Goal: Task Accomplishment & Management: Complete application form

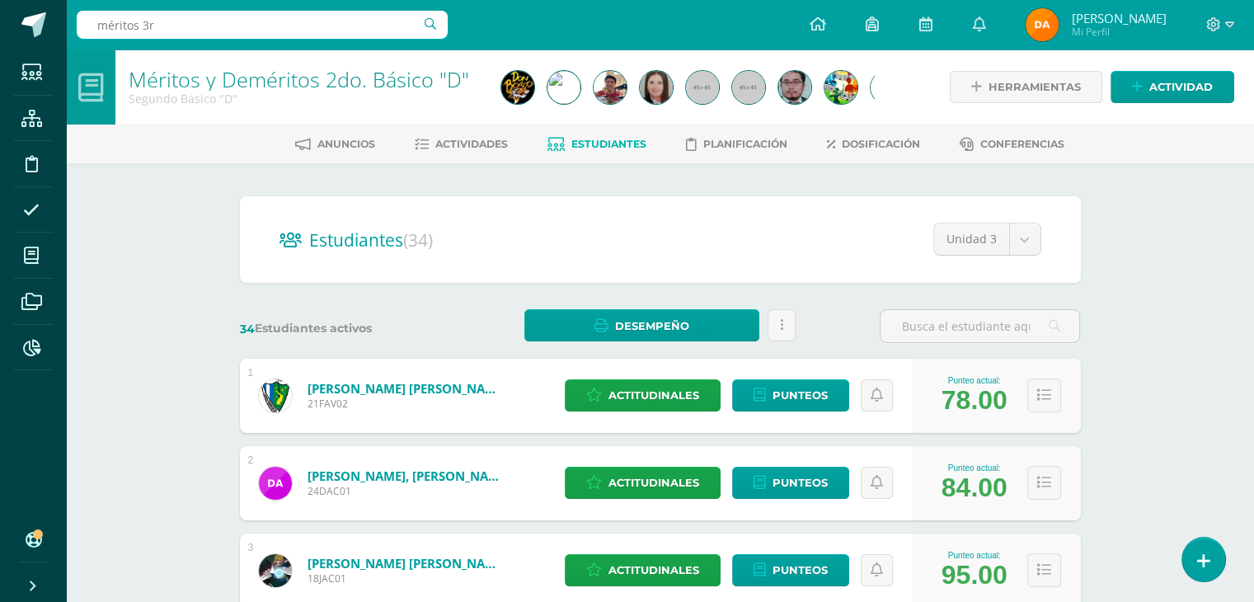
type input "méritos 3ro"
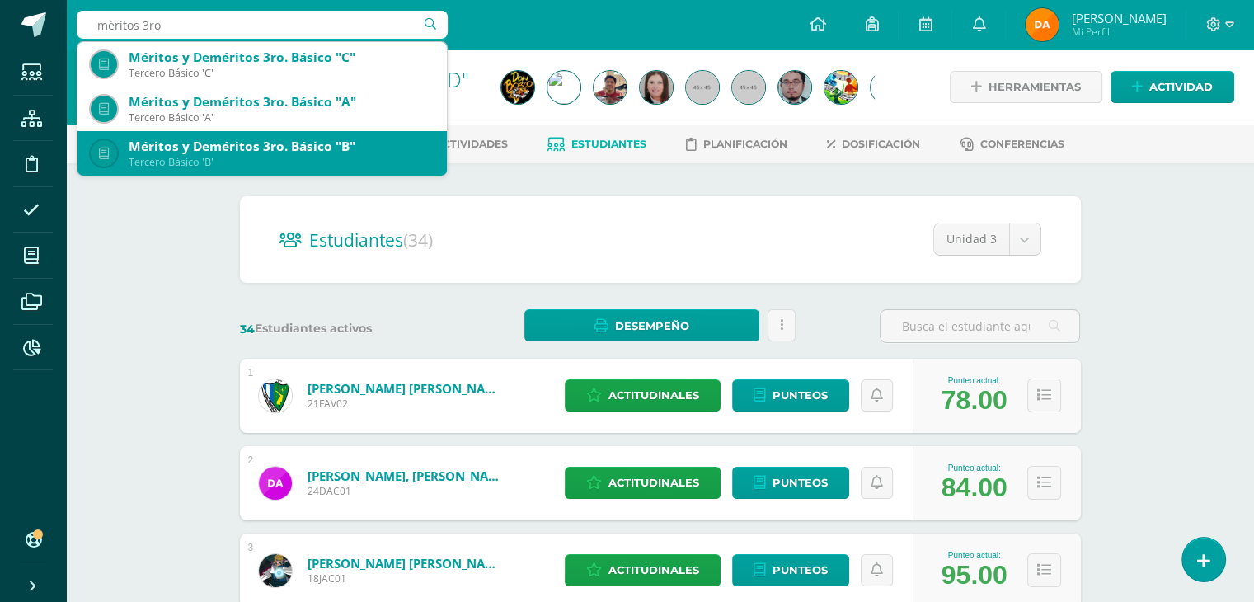
click at [262, 158] on div "Tercero Básico 'B'" at bounding box center [281, 162] width 305 height 14
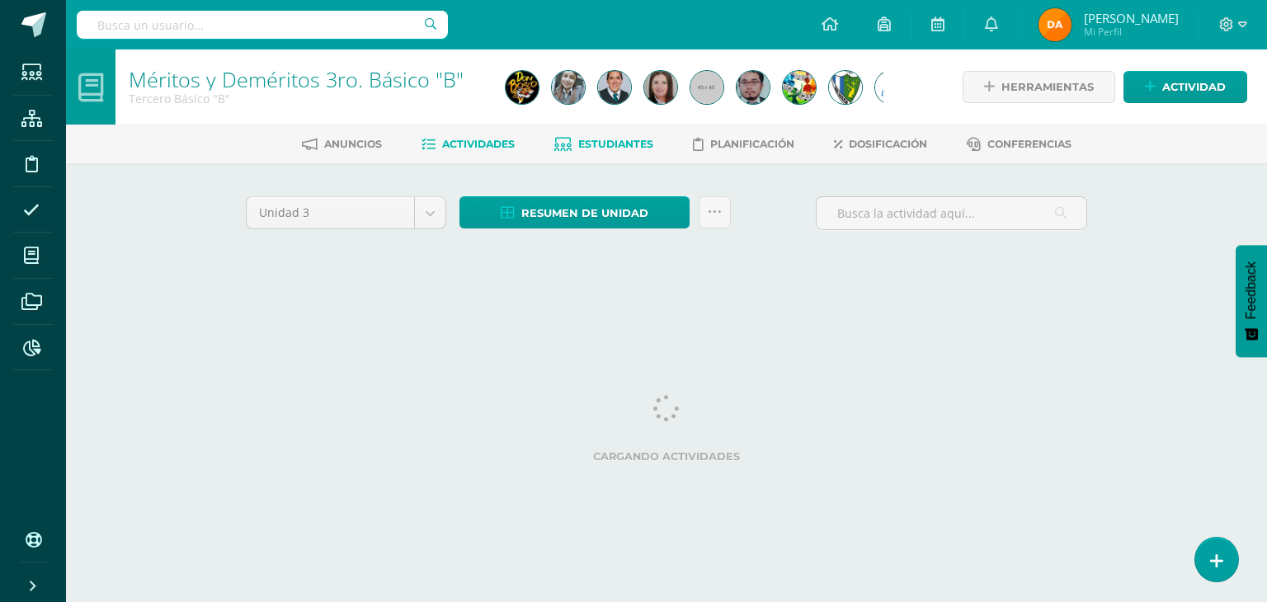
click at [615, 143] on span "Estudiantes" at bounding box center [615, 144] width 75 height 12
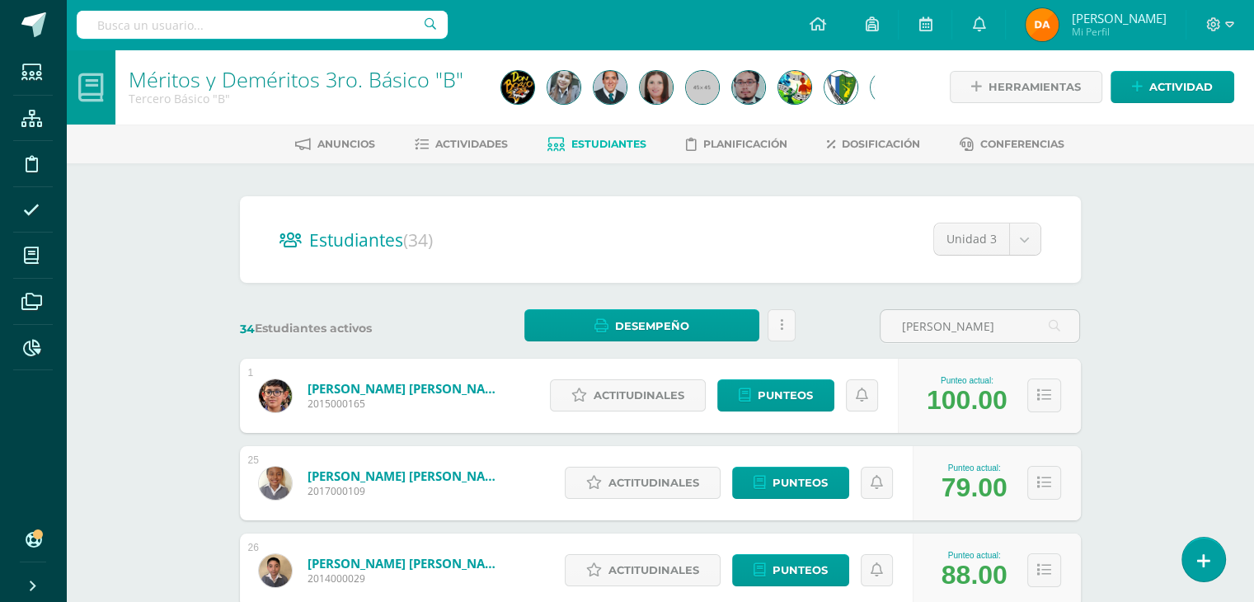
click at [986, 344] on div "Estudiantes (34) Unidad 3 Unidad 4 Unidad 3 Unidad 2 Unidad 1 34 Estudiantes ac…" at bounding box center [660, 484] width 854 height 576
click at [984, 331] on input "peruch" at bounding box center [980, 326] width 199 height 32
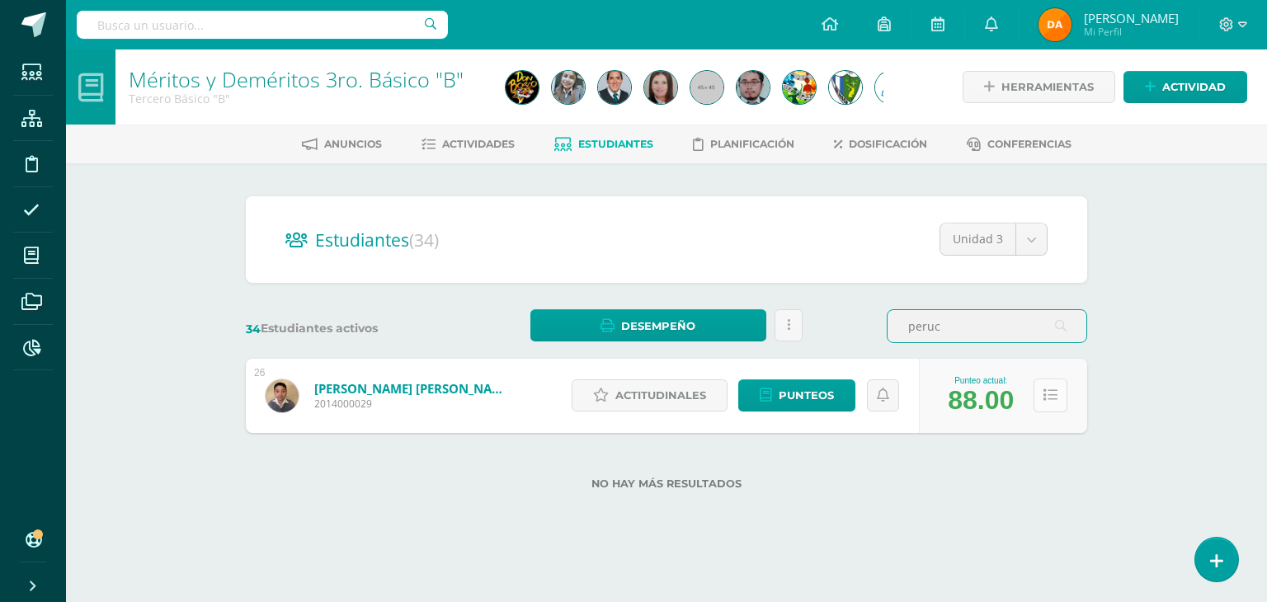
type input "peruc"
click at [1059, 379] on button at bounding box center [1050, 395] width 34 height 34
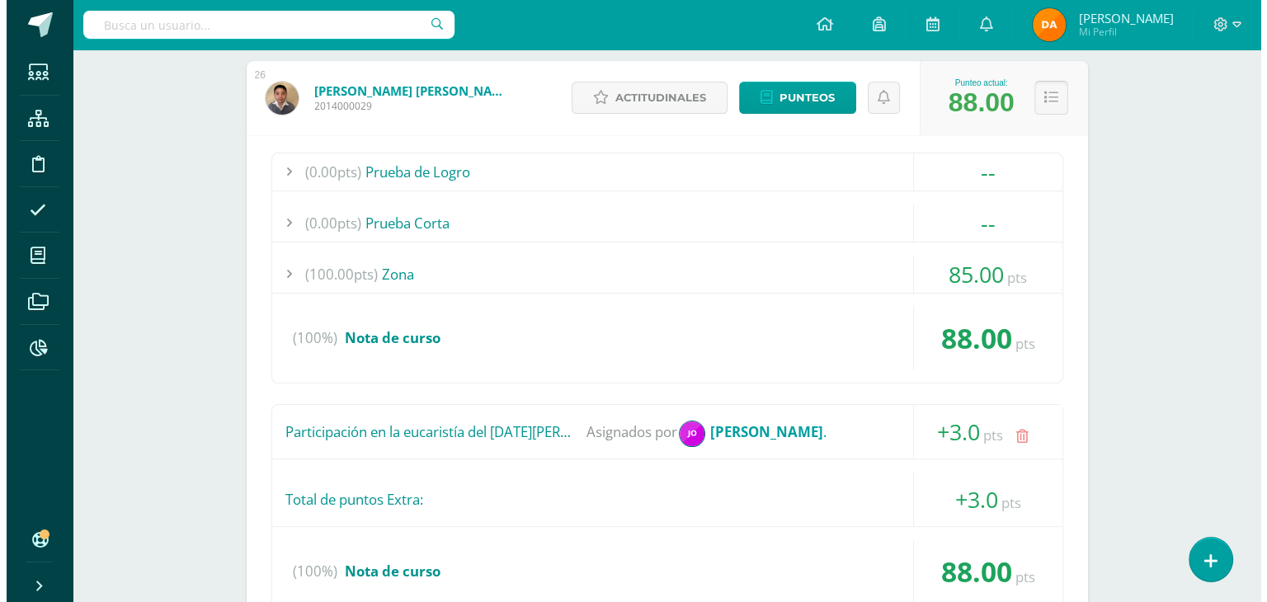
scroll to position [495, 0]
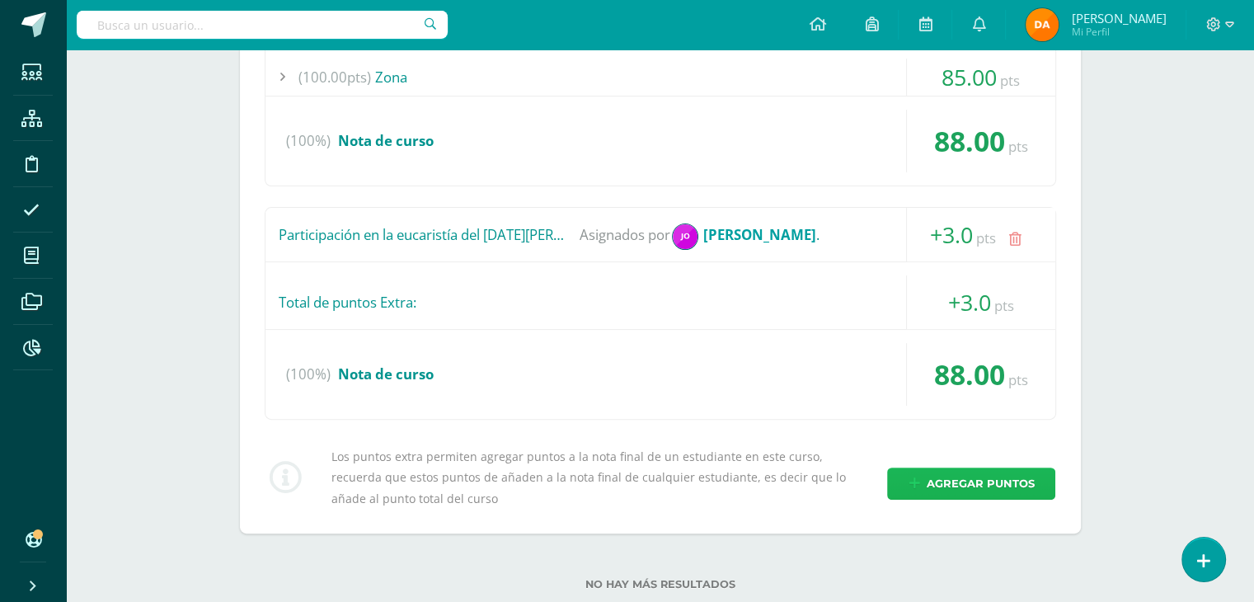
click at [1009, 468] on span "Agregar puntos" at bounding box center [980, 483] width 108 height 31
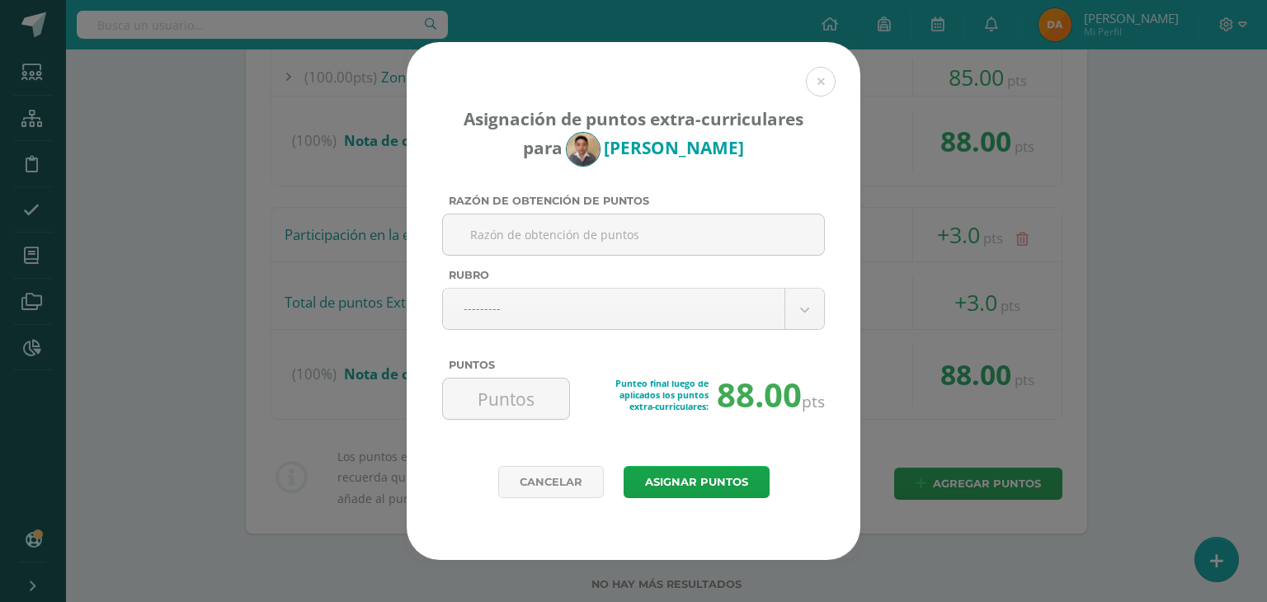
paste input "https://youtu.be/sLWwixPJ0VI?si=o0MtBXGYHHXUzEMd"
type input "https://youtu.be/sLWwixPJ0VI?si=o0MtBXGYHHXUzEMd"
drag, startPoint x: 493, startPoint y: 231, endPoint x: 482, endPoint y: 237, distance: 12.9
click at [477, 233] on input "Open House" at bounding box center [633, 234] width 368 height 40
drag, startPoint x: 552, startPoint y: 239, endPoint x: 433, endPoint y: 242, distance: 118.8
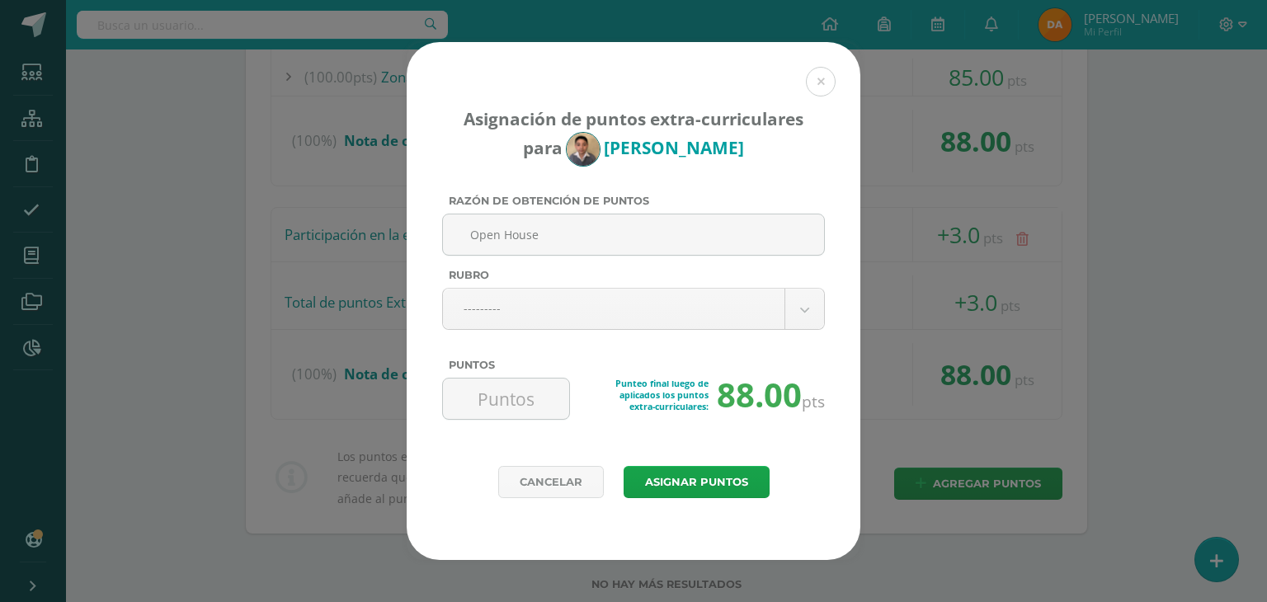
click at [433, 242] on div "Asignación de puntos extra-curriculares para Franco Peruch Razón de obtención d…" at bounding box center [634, 254] width 454 height 425
type input "Open House"
click at [555, 320] on body "Asignación de puntos extra-curriculares para Franco Peruch Razón de obtención d…" at bounding box center [633, 74] width 1267 height 1138
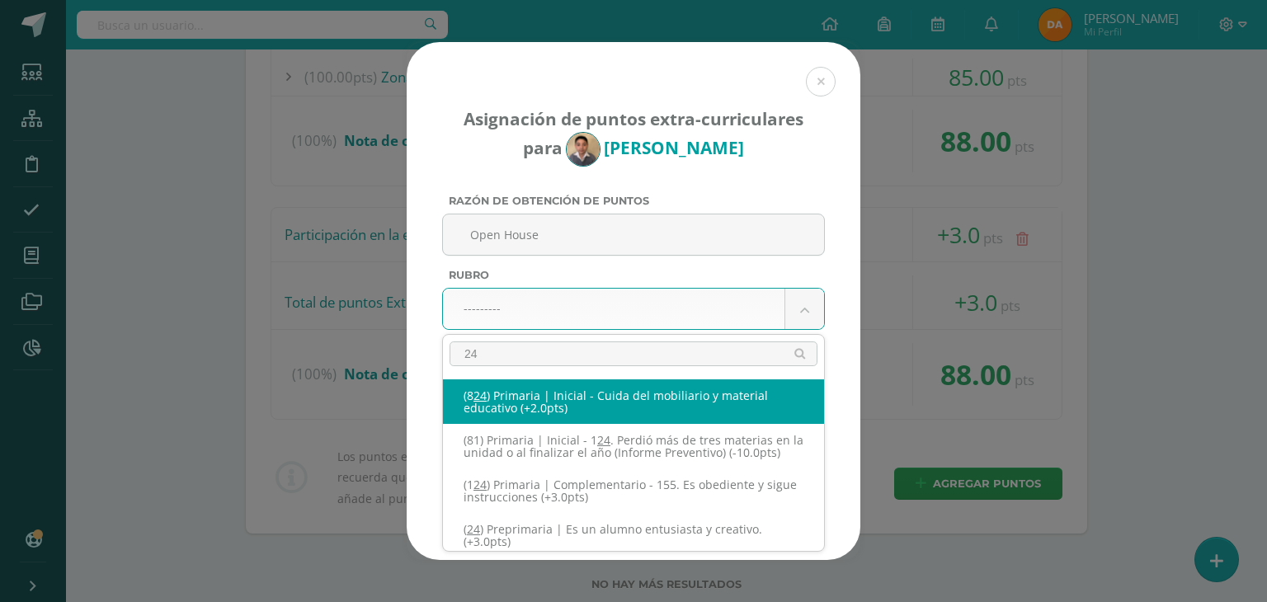
type input "240"
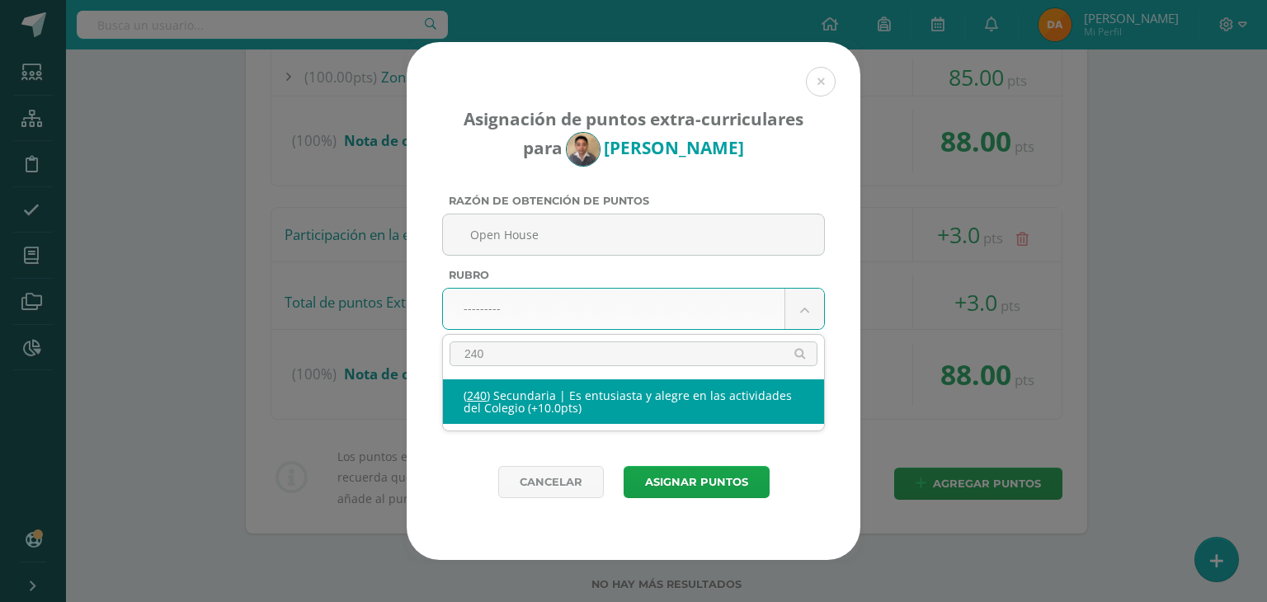
select select "271"
type input "10"
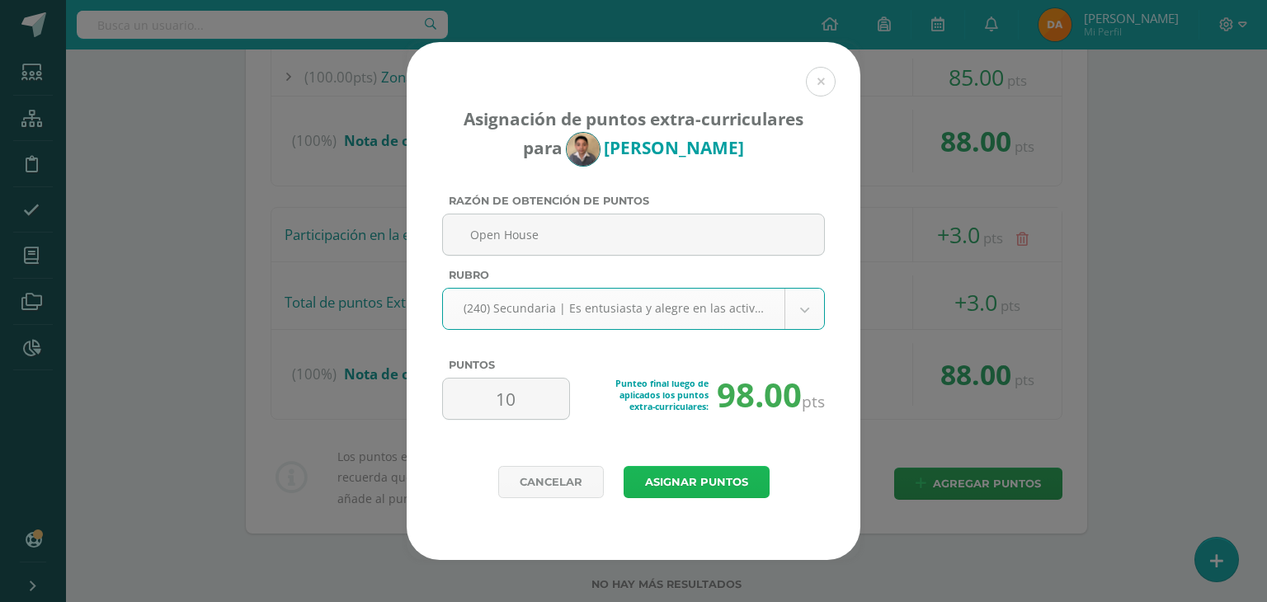
click at [717, 490] on button "Asignar puntos" at bounding box center [696, 482] width 146 height 32
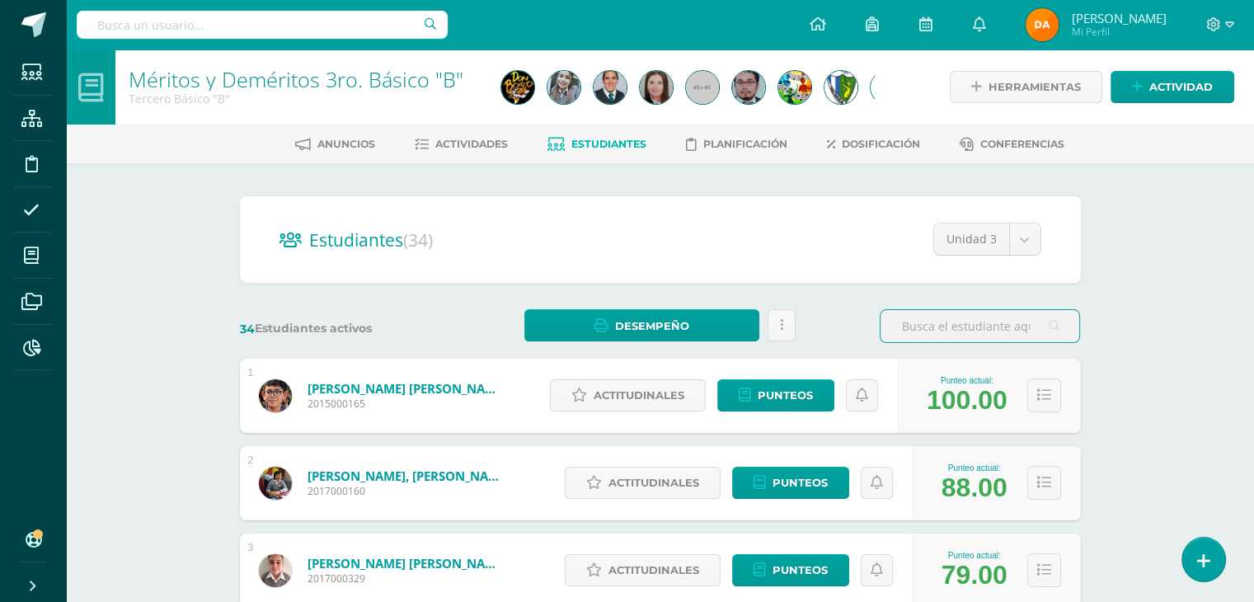
click at [275, 31] on input "text" at bounding box center [262, 25] width 371 height 28
type input "méritos 3ro"
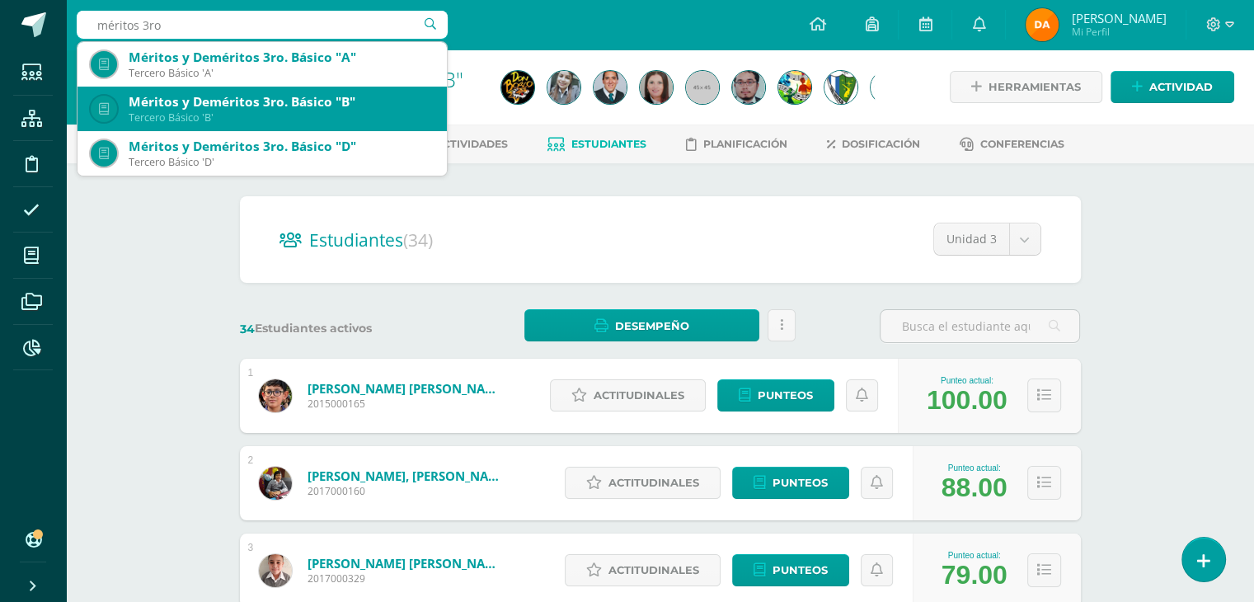
scroll to position [45, 0]
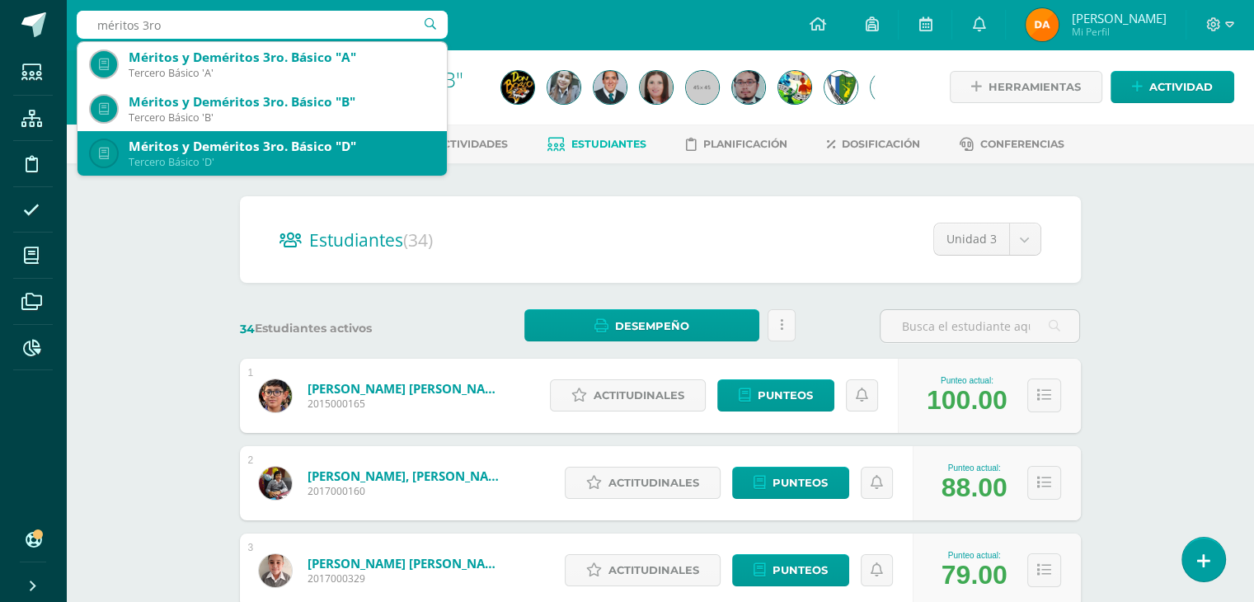
click at [331, 148] on div "Méritos y Deméritos 3ro. Básico "D"" at bounding box center [281, 146] width 305 height 17
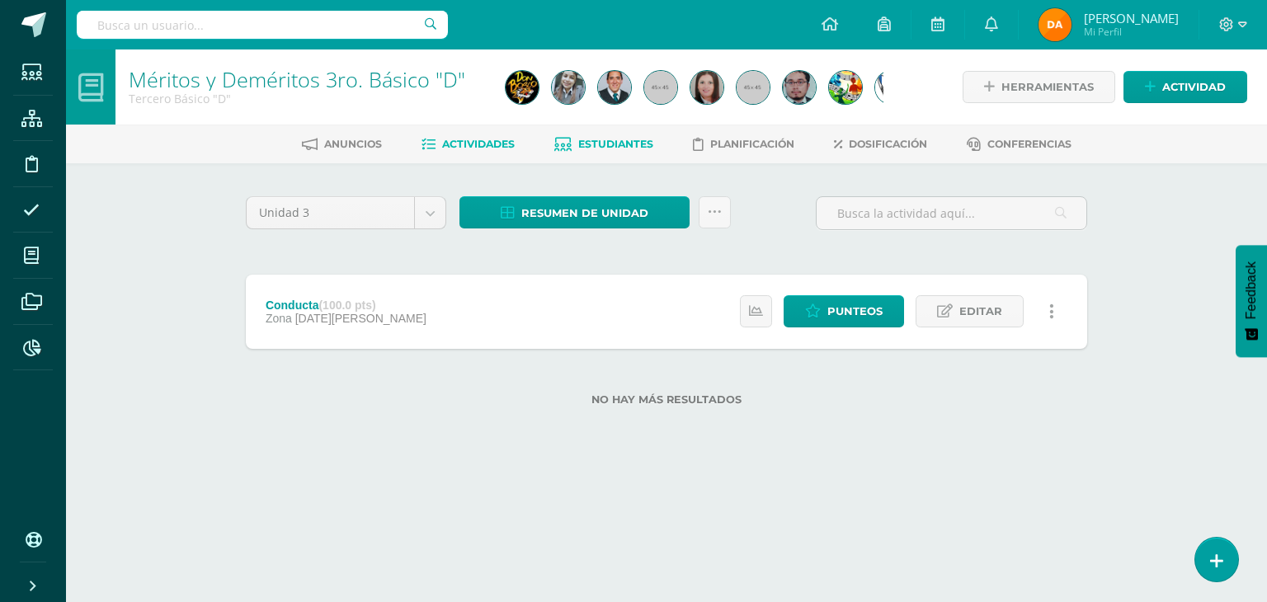
click at [574, 142] on link "Estudiantes" at bounding box center [603, 144] width 99 height 26
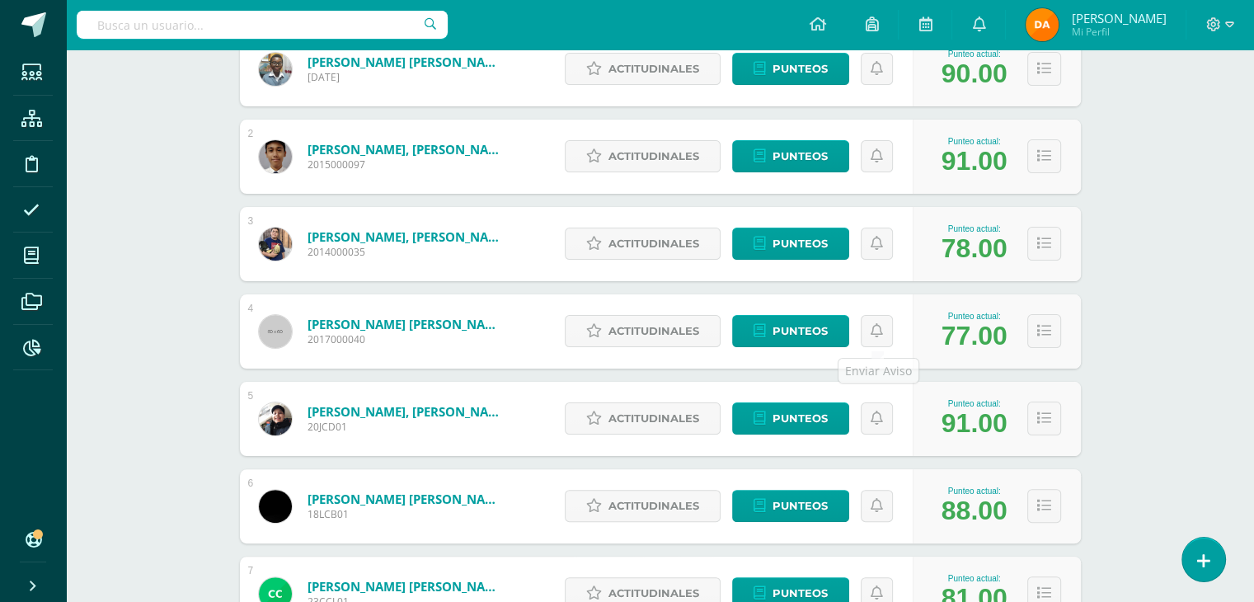
scroll to position [330, 0]
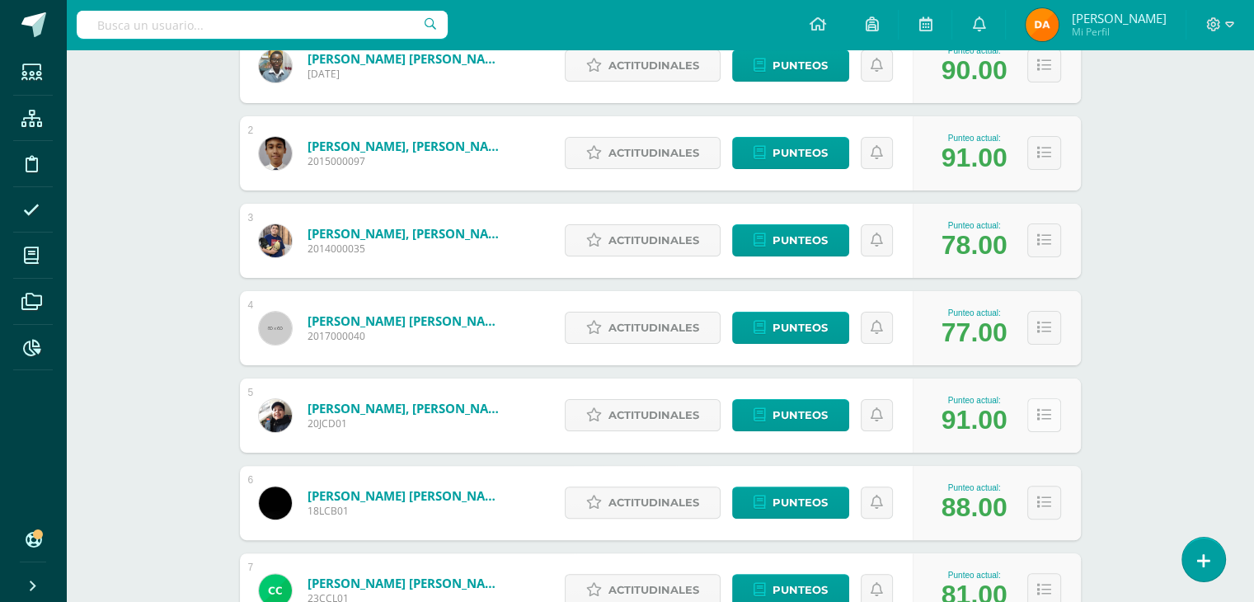
click at [1037, 423] on button at bounding box center [1044, 415] width 34 height 34
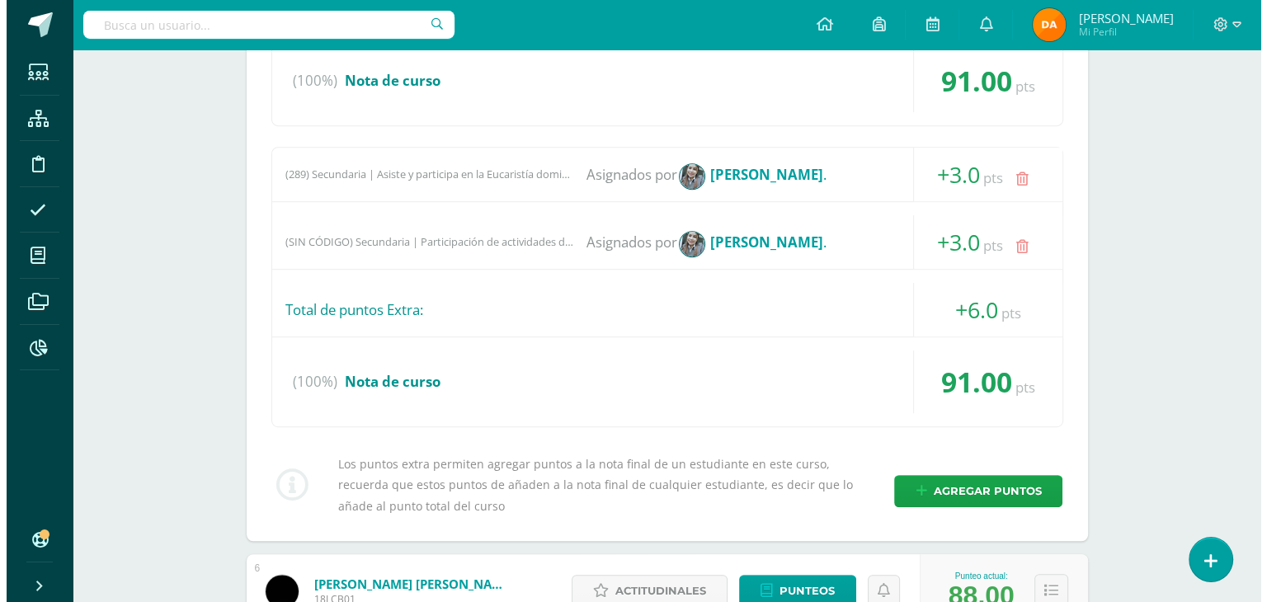
scroll to position [907, 0]
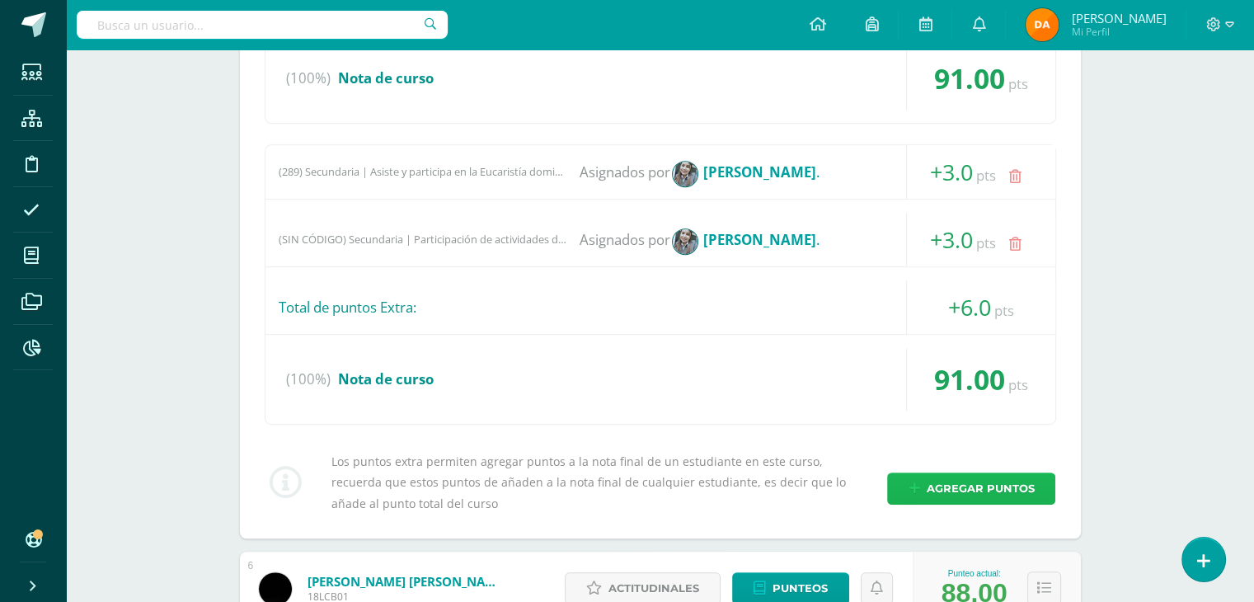
click at [981, 483] on span "Agregar puntos" at bounding box center [980, 488] width 108 height 31
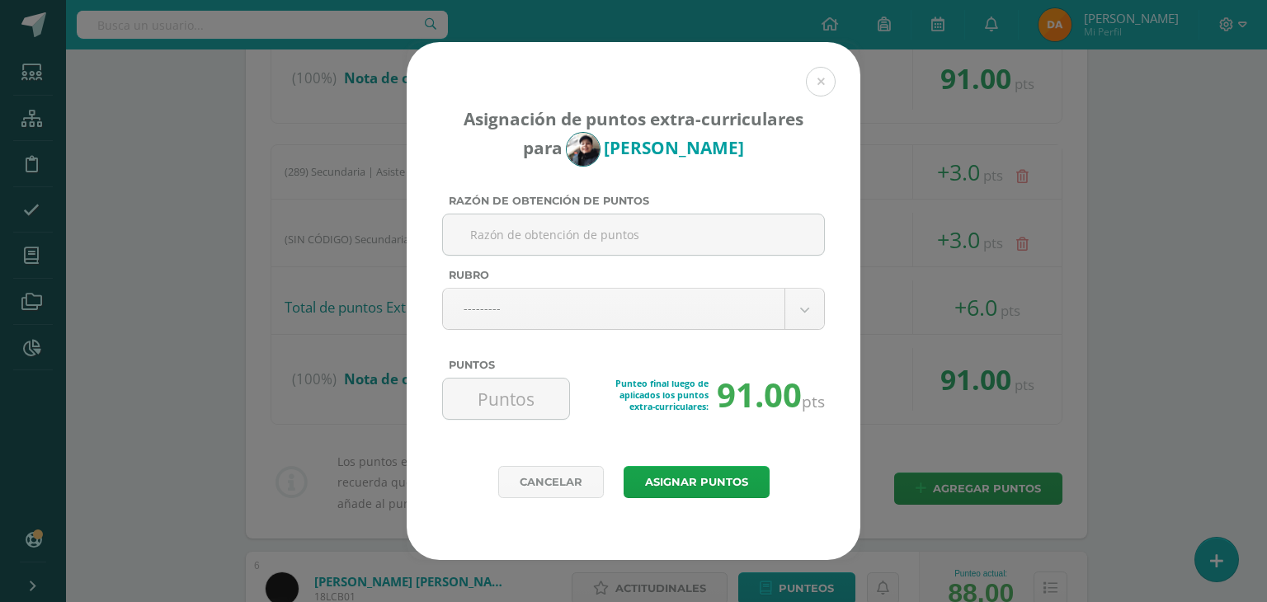
type input "lucideavendano@gmail.com"
click at [699, 234] on input "Razón de obtención de puntos" at bounding box center [633, 234] width 368 height 40
drag, startPoint x: 620, startPoint y: 237, endPoint x: 469, endPoint y: 241, distance: 150.9
click at [469, 242] on input "Open House" at bounding box center [633, 234] width 368 height 40
type input "Open House"
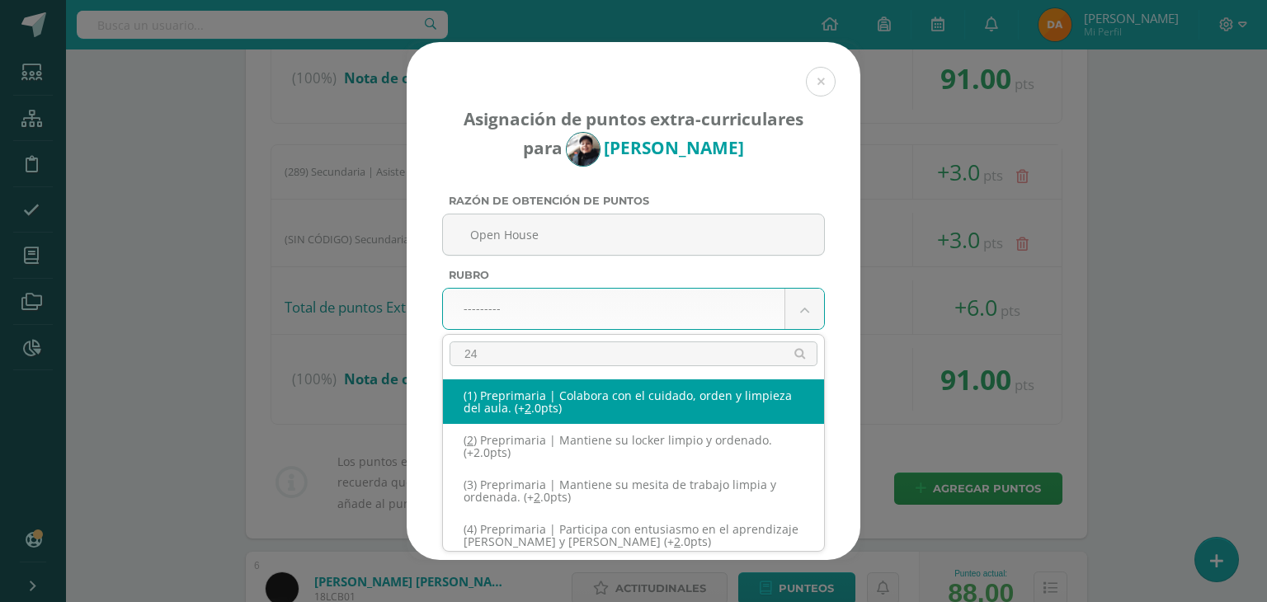
type input "240"
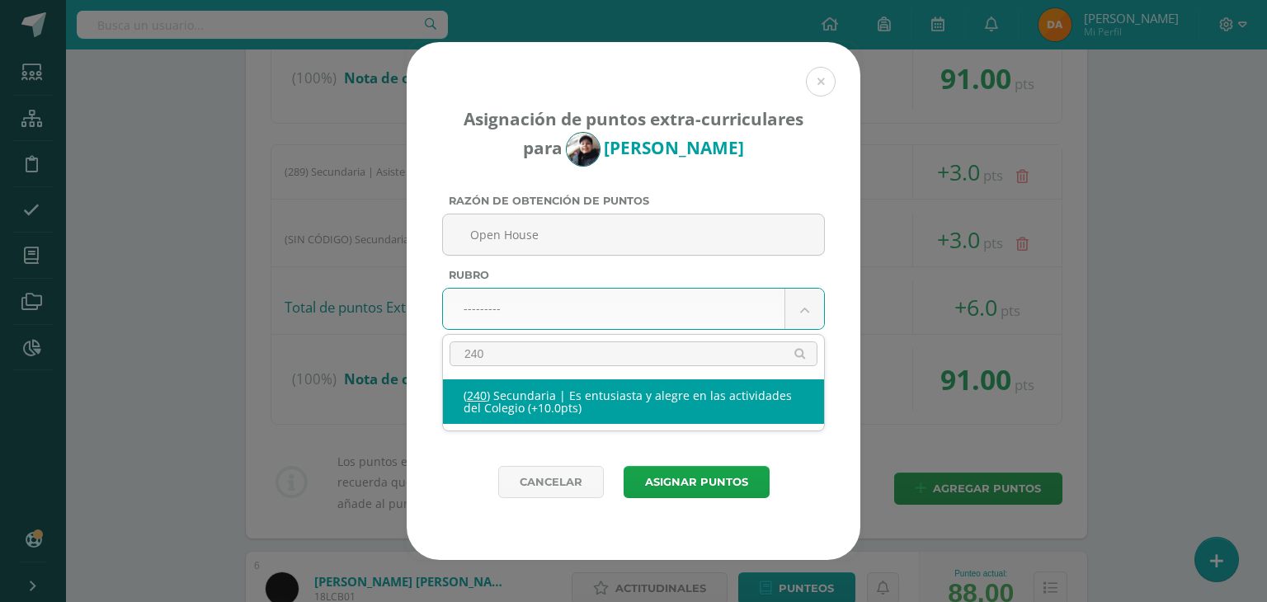
select select "271"
type input "10"
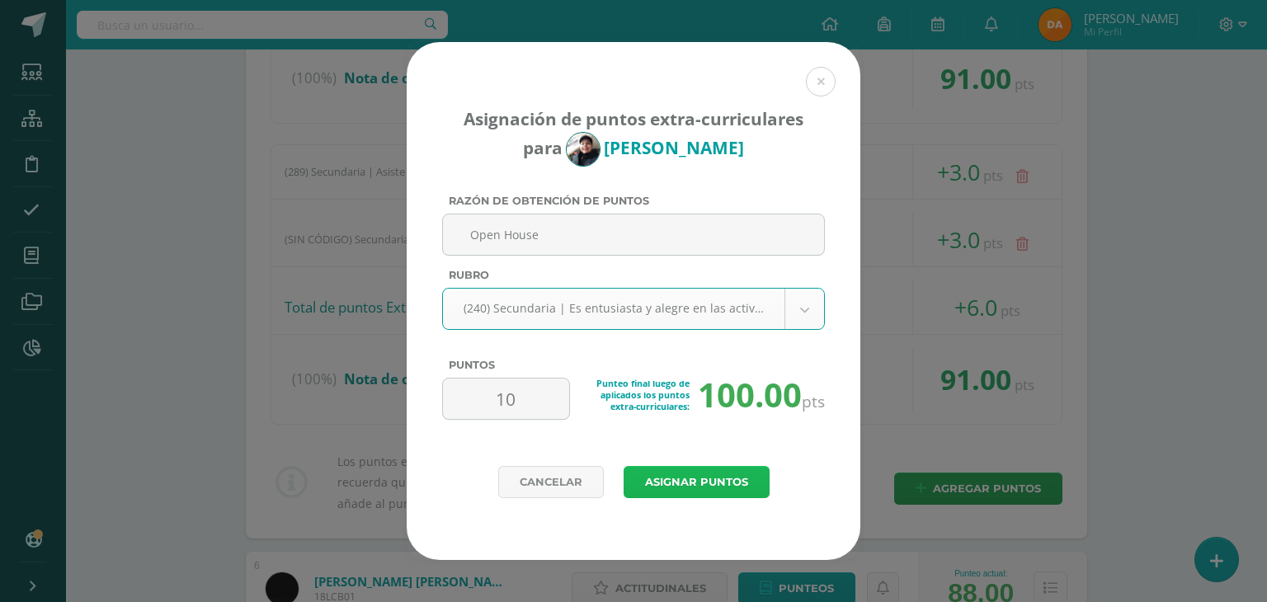
click at [663, 479] on button "Asignar puntos" at bounding box center [696, 482] width 146 height 32
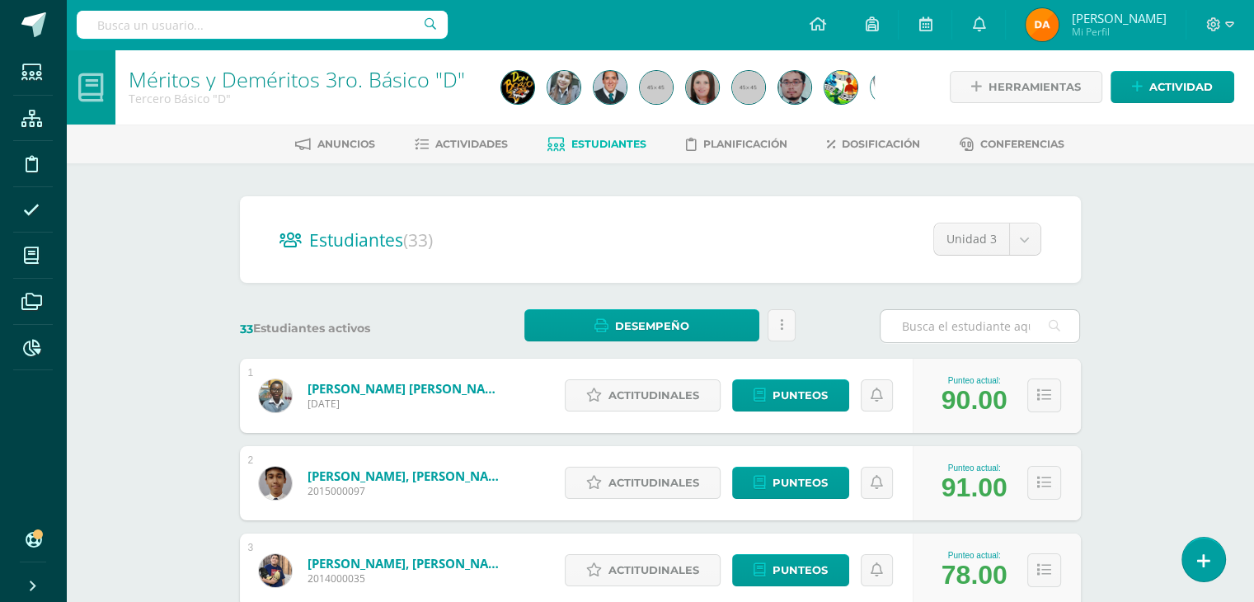
click at [904, 327] on input "text" at bounding box center [980, 326] width 199 height 32
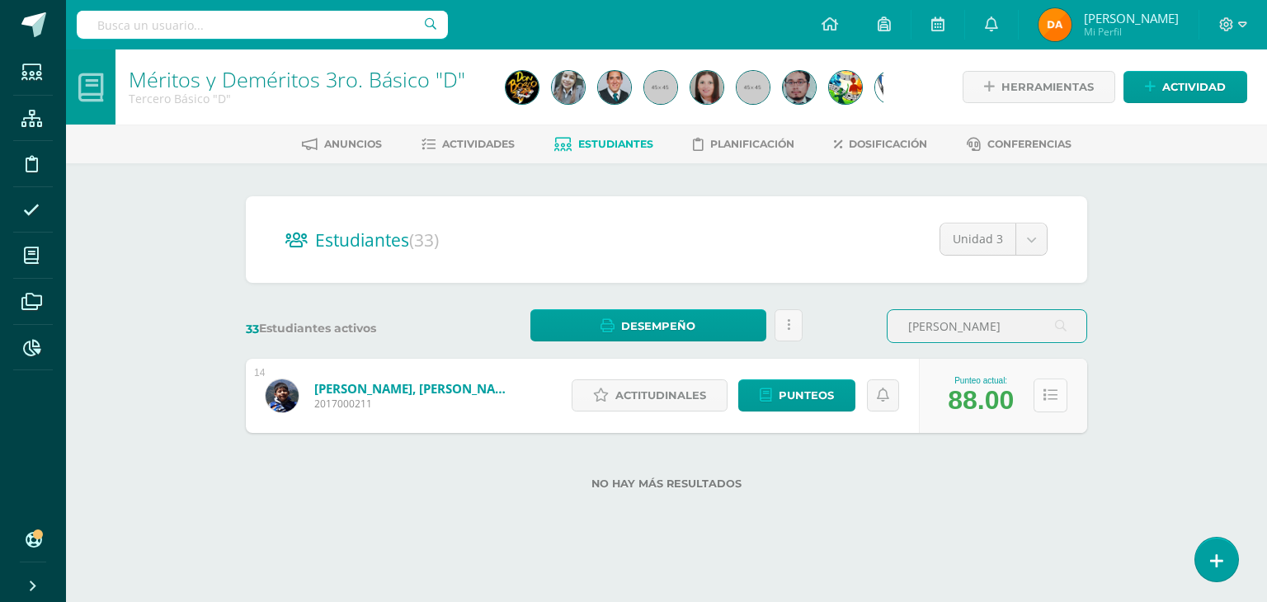
type input "galind"
click at [1047, 392] on icon at bounding box center [1050, 395] width 14 height 14
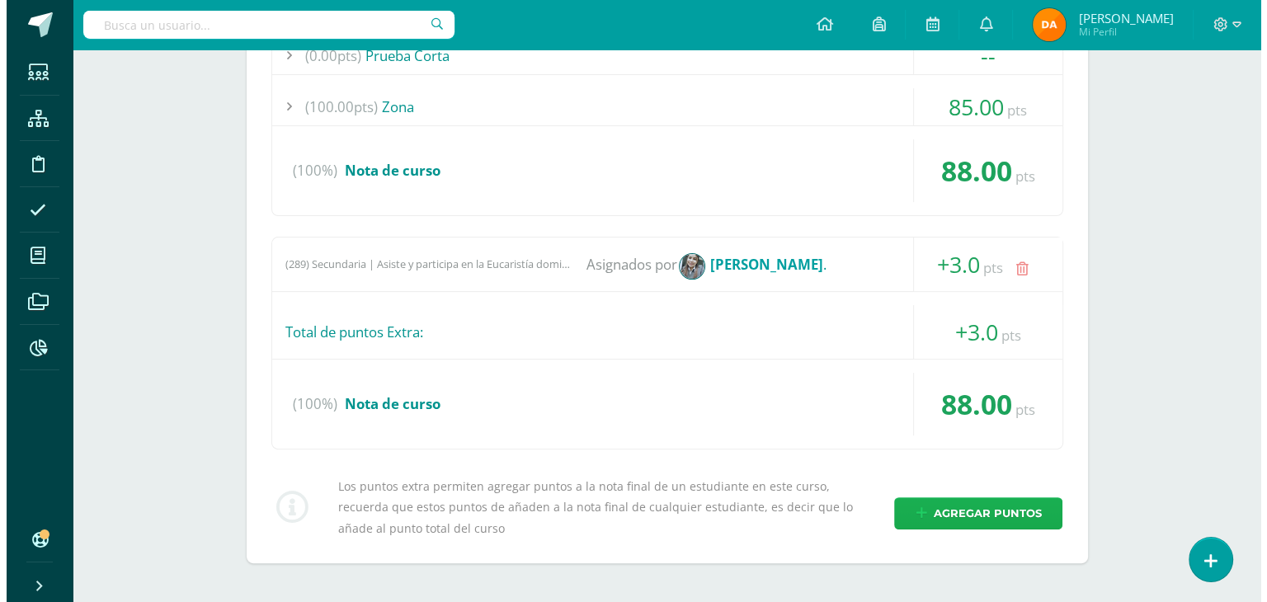
scroll to position [495, 0]
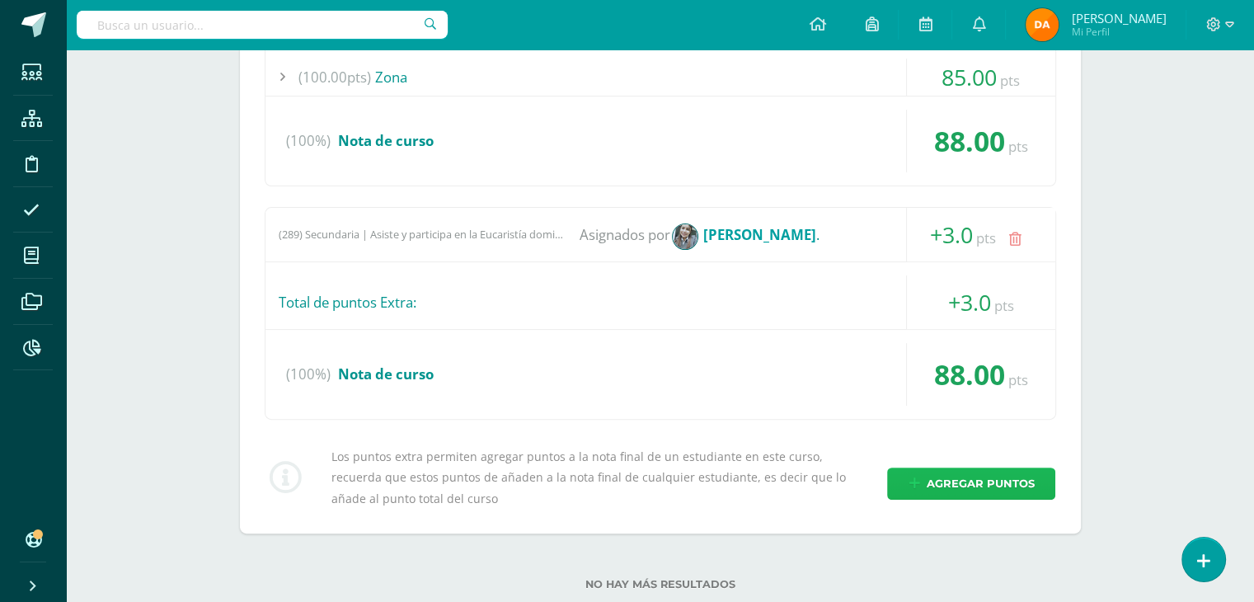
click at [1022, 477] on span "Agregar puntos" at bounding box center [980, 483] width 108 height 31
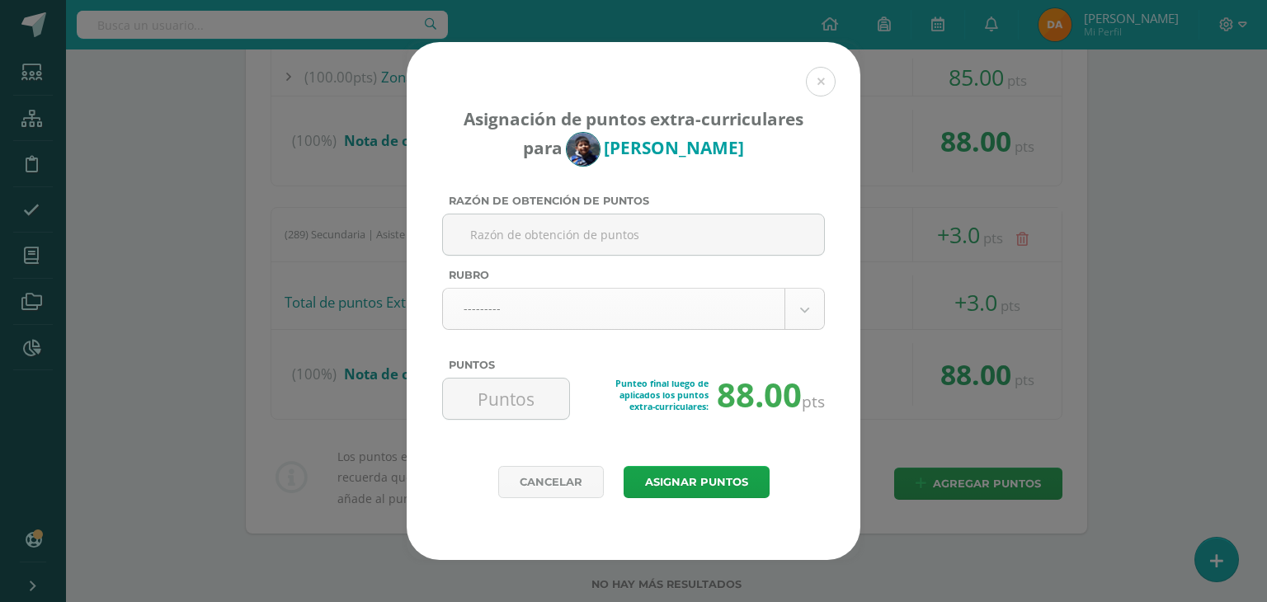
paste input "Open House"
type input "Open House"
click at [628, 312] on body "Asignación de puntos extra-curriculares para Pablo Galindo Razón de obtención d…" at bounding box center [633, 74] width 1267 height 1138
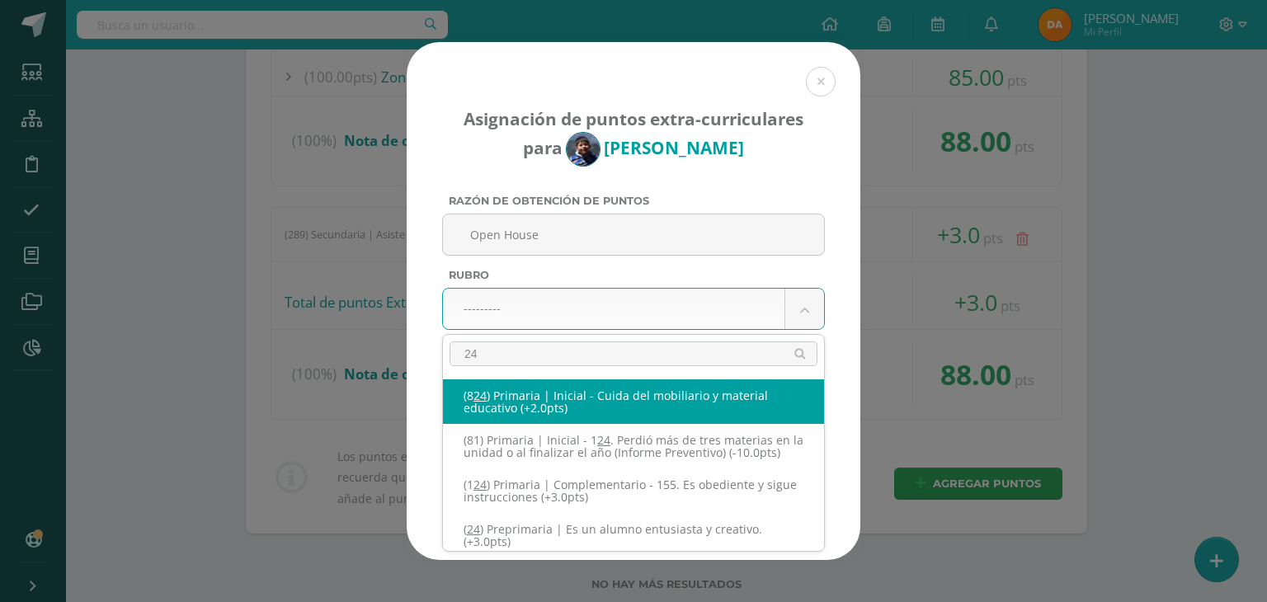
type input "240"
select select "271"
type input "10"
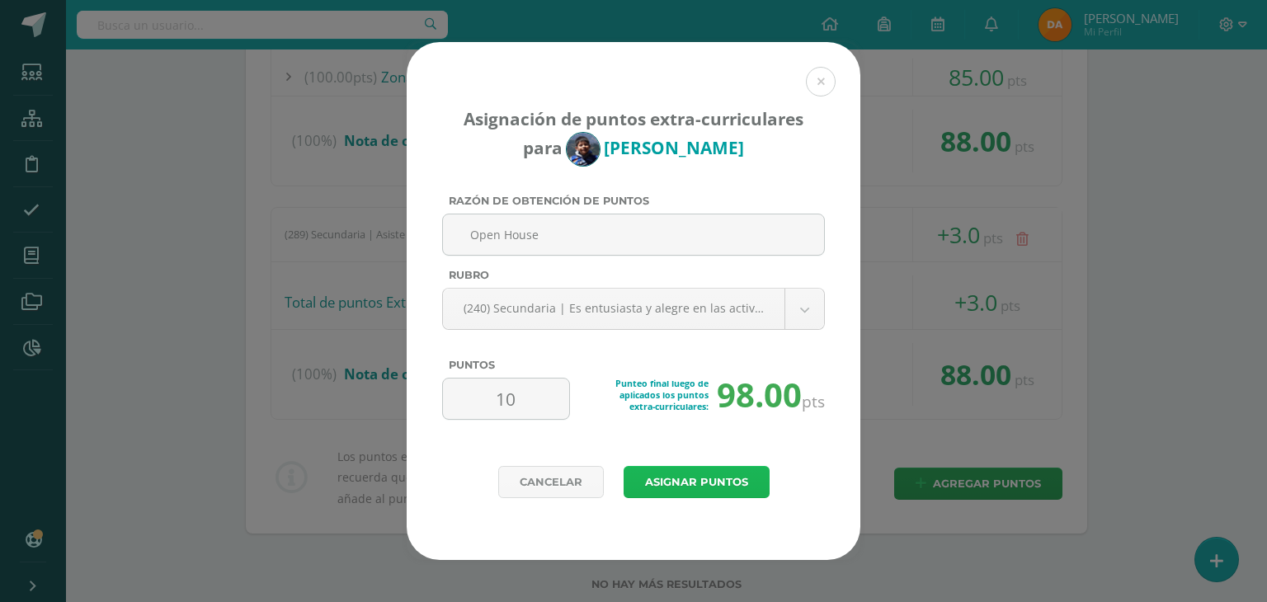
click at [693, 476] on button "Asignar puntos" at bounding box center [696, 482] width 146 height 32
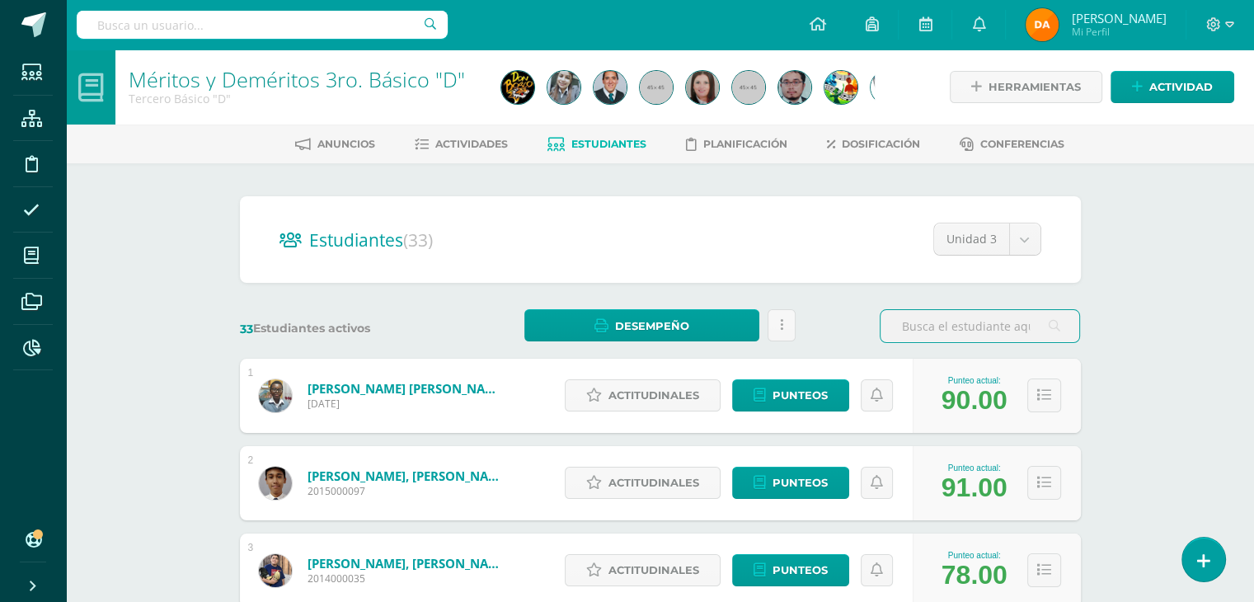
click at [301, 12] on input "text" at bounding box center [262, 25] width 371 height 28
type input "méritos 4to"
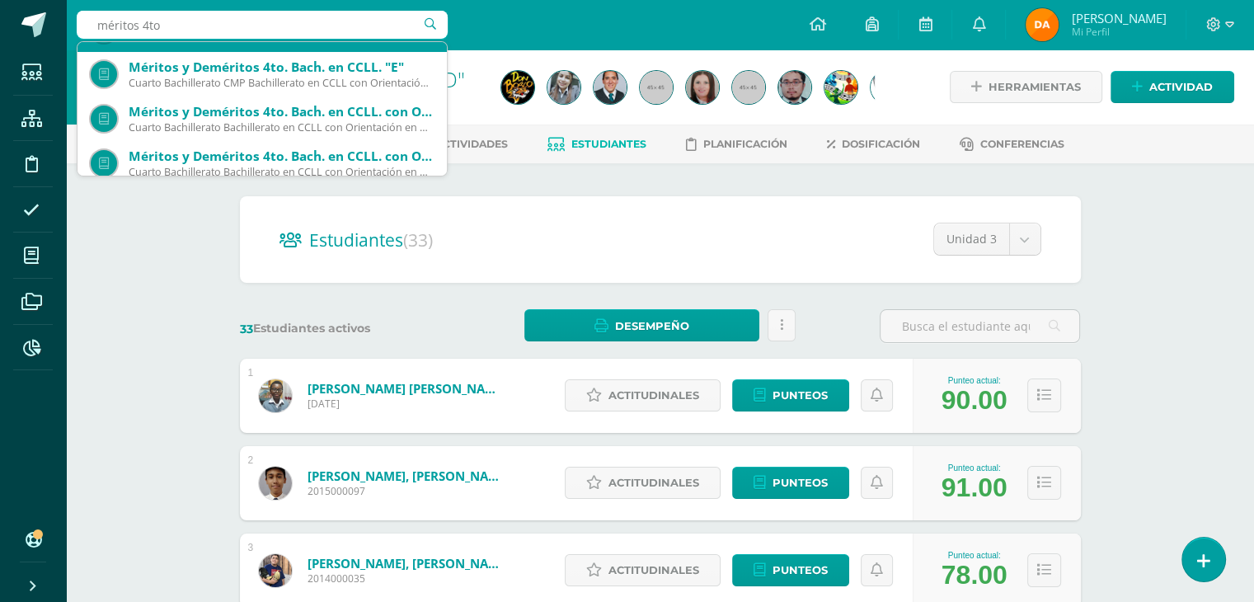
scroll to position [89, 0]
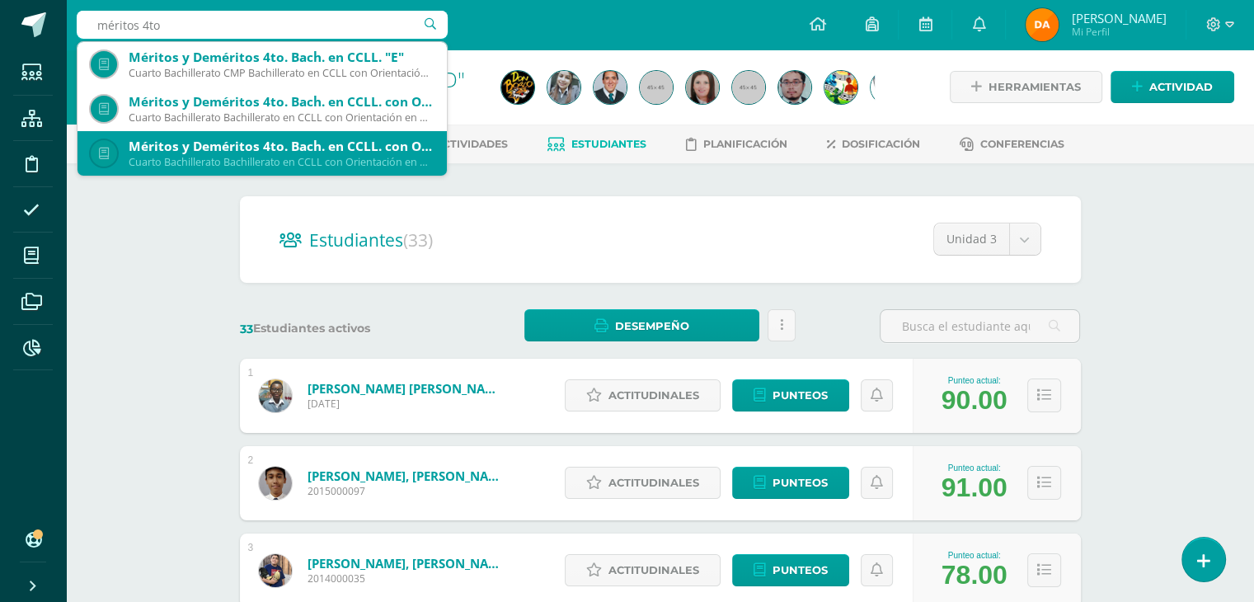
click at [302, 133] on div "Méritos y Deméritos 4to. [PERSON_NAME]. en CCLL. con Orientación en Diseño Gráf…" at bounding box center [262, 153] width 343 height 45
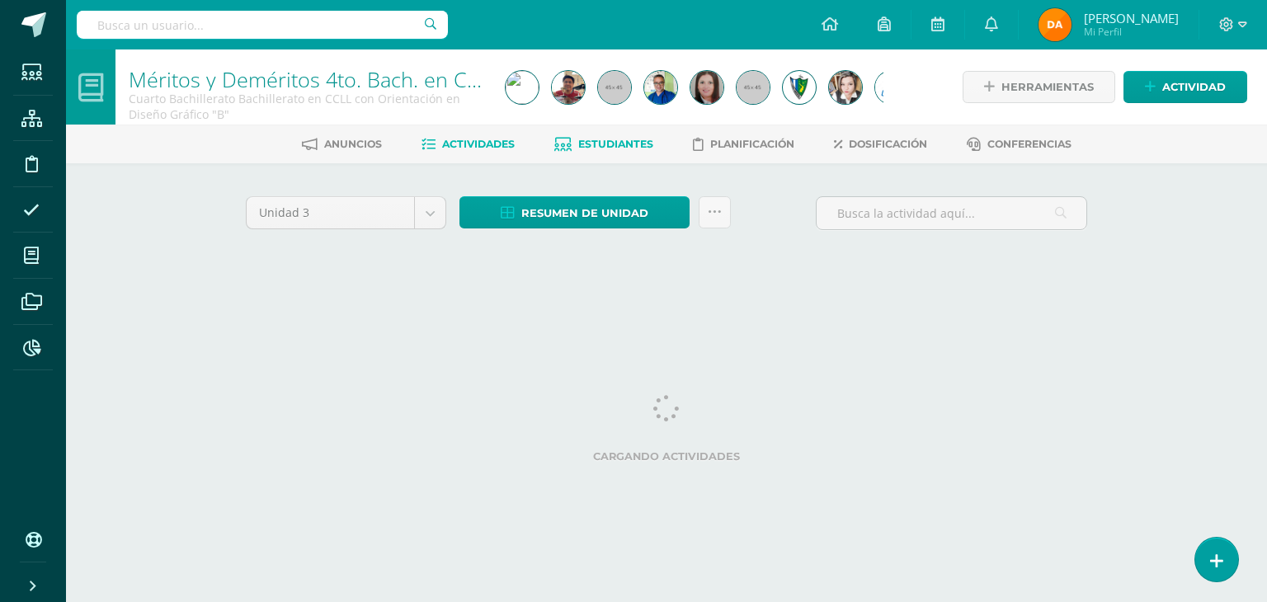
click at [651, 147] on span "Estudiantes" at bounding box center [615, 144] width 75 height 12
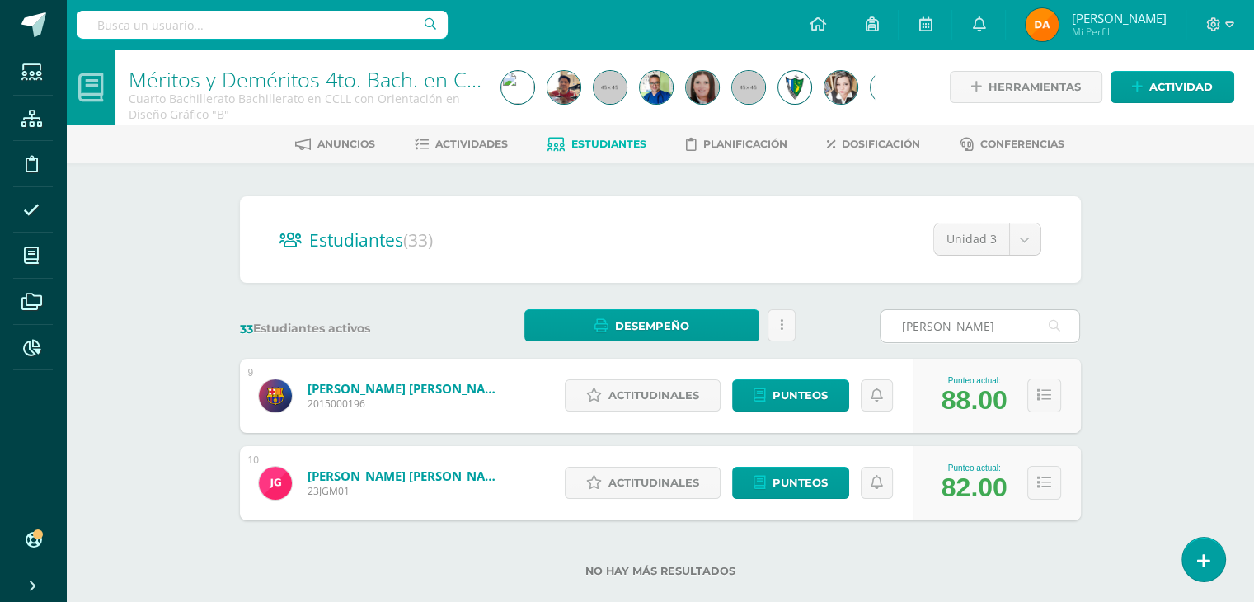
type input "[PERSON_NAME]"
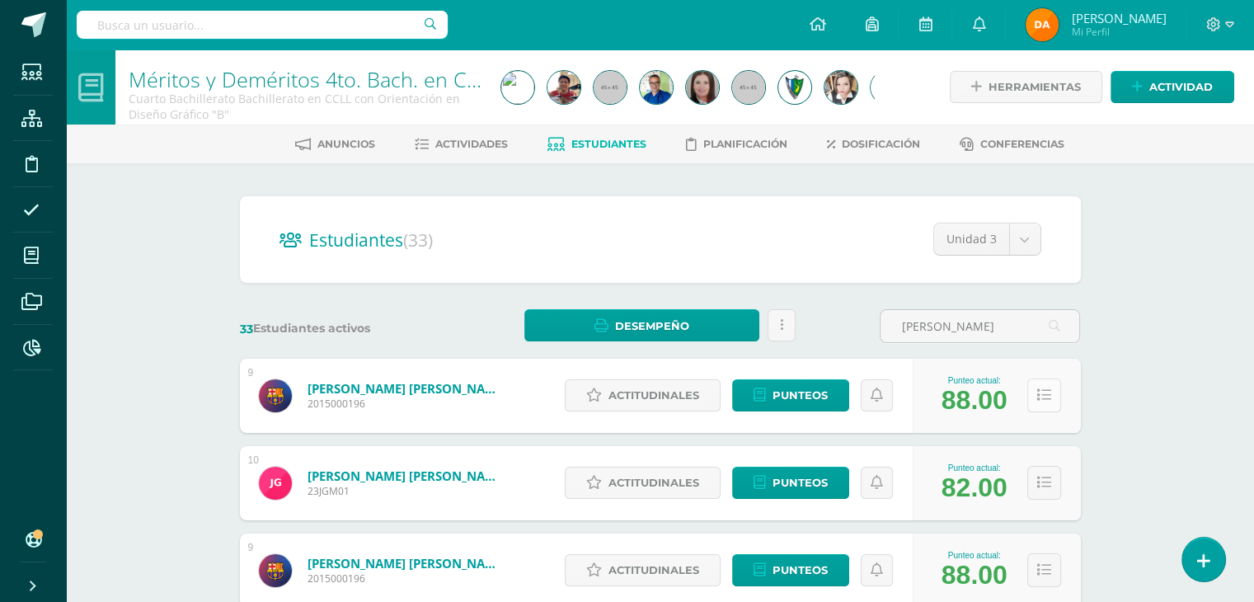
click at [1034, 400] on button at bounding box center [1044, 395] width 34 height 34
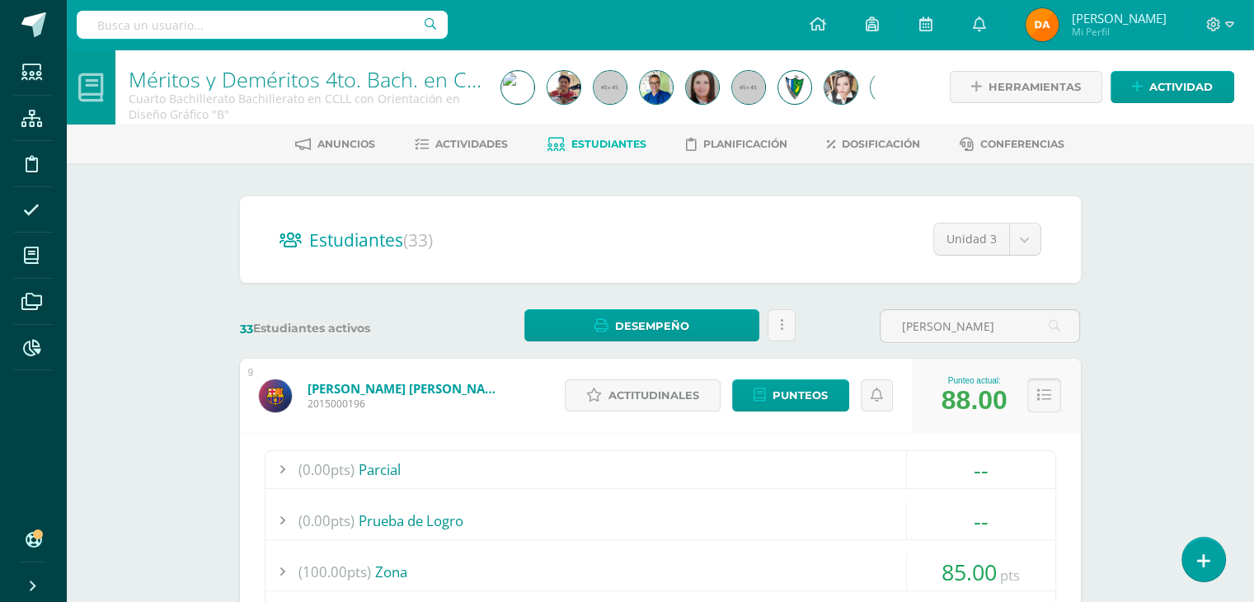
click at [1032, 390] on button at bounding box center [1044, 395] width 34 height 34
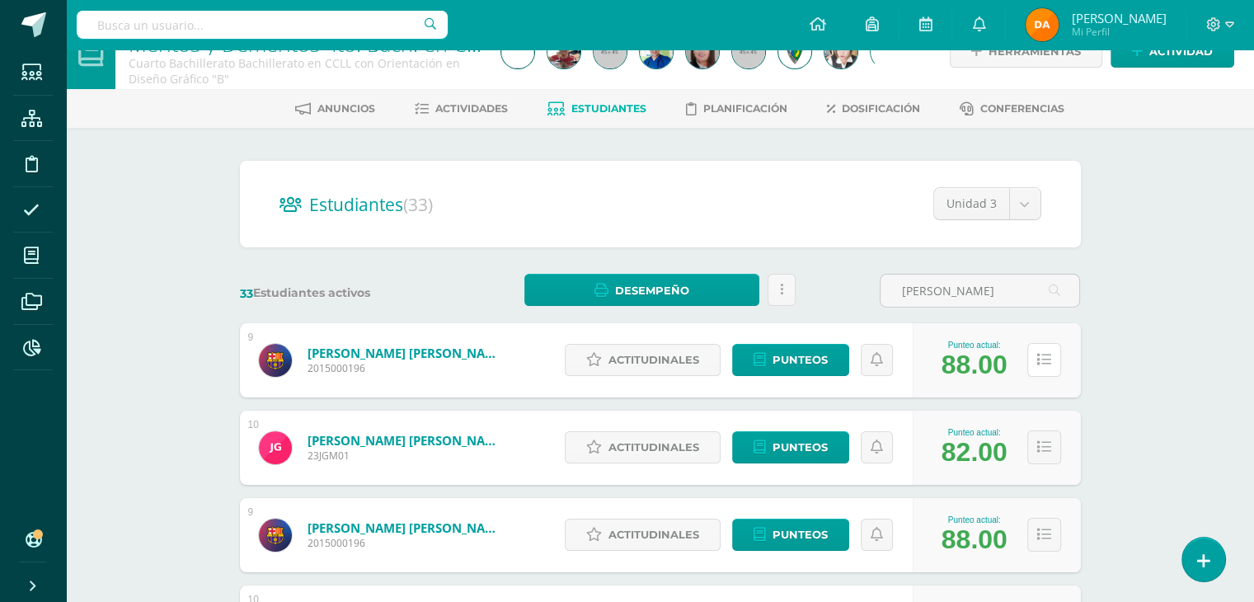
scroll to position [82, 0]
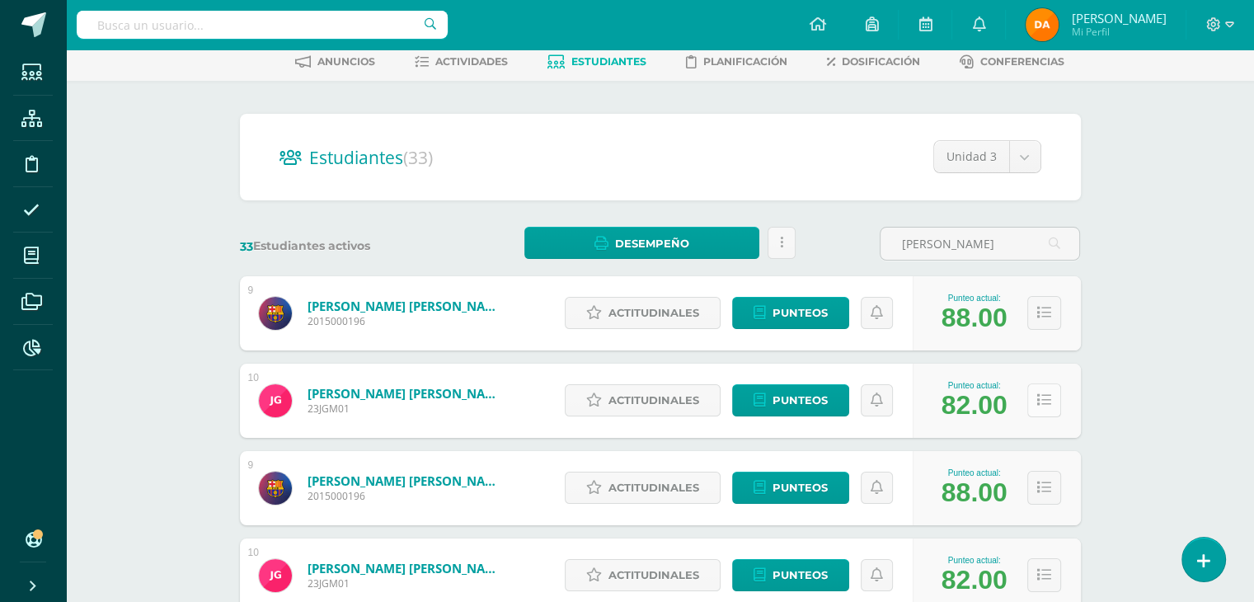
click at [1053, 413] on button at bounding box center [1044, 400] width 34 height 34
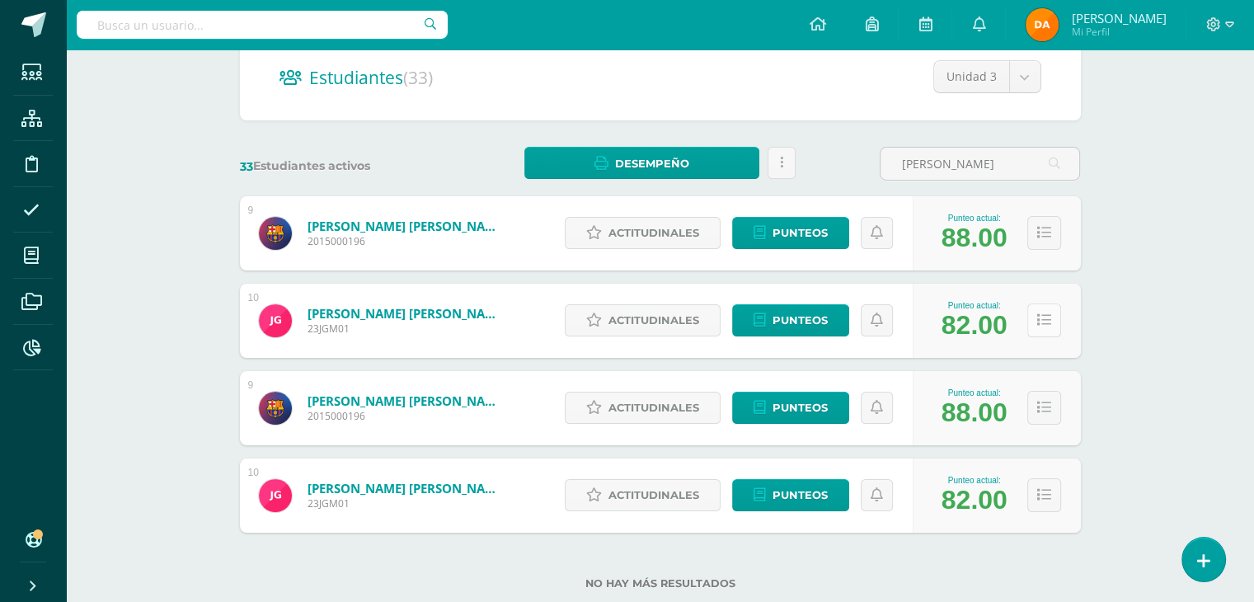
scroll to position [165, 0]
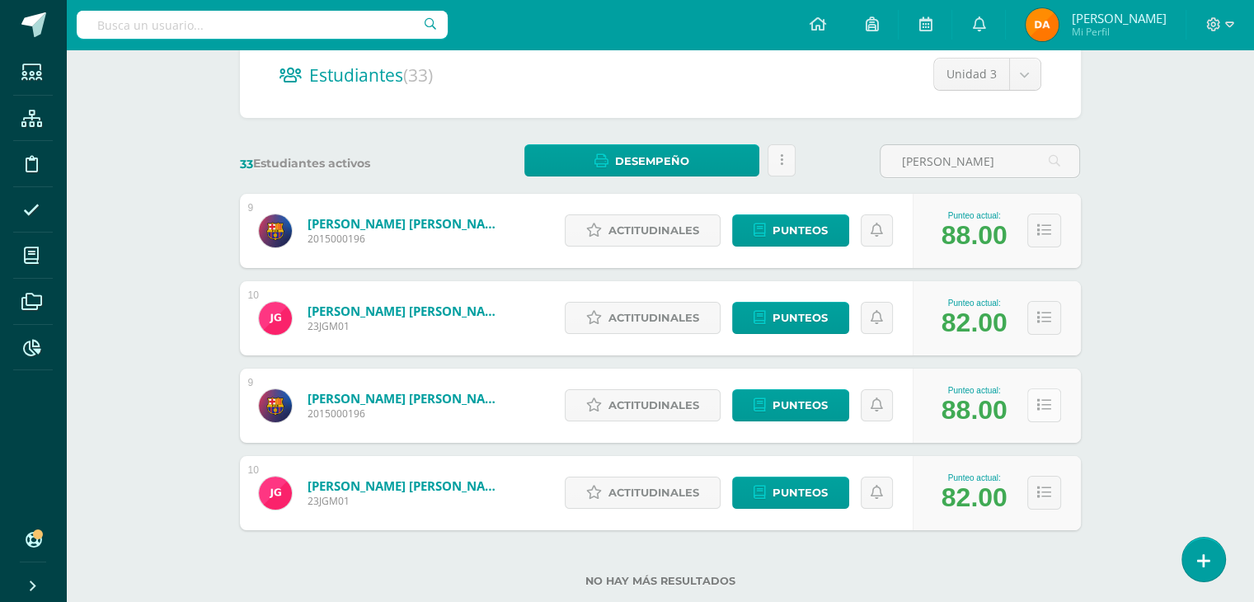
click at [1044, 397] on button at bounding box center [1044, 405] width 34 height 34
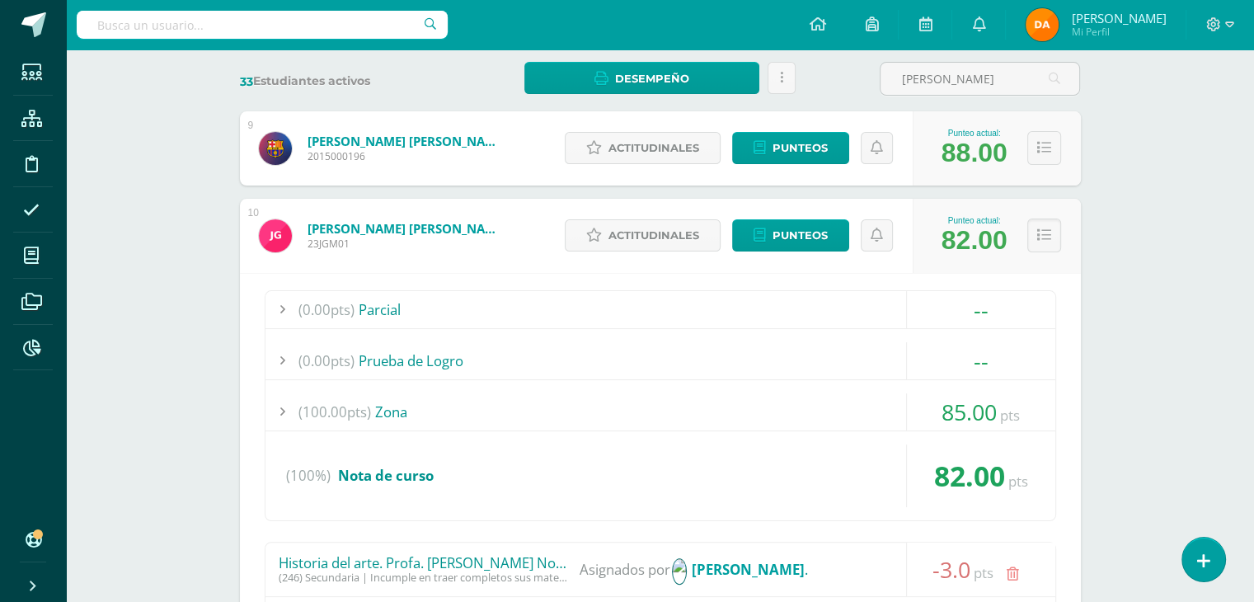
scroll to position [0, 0]
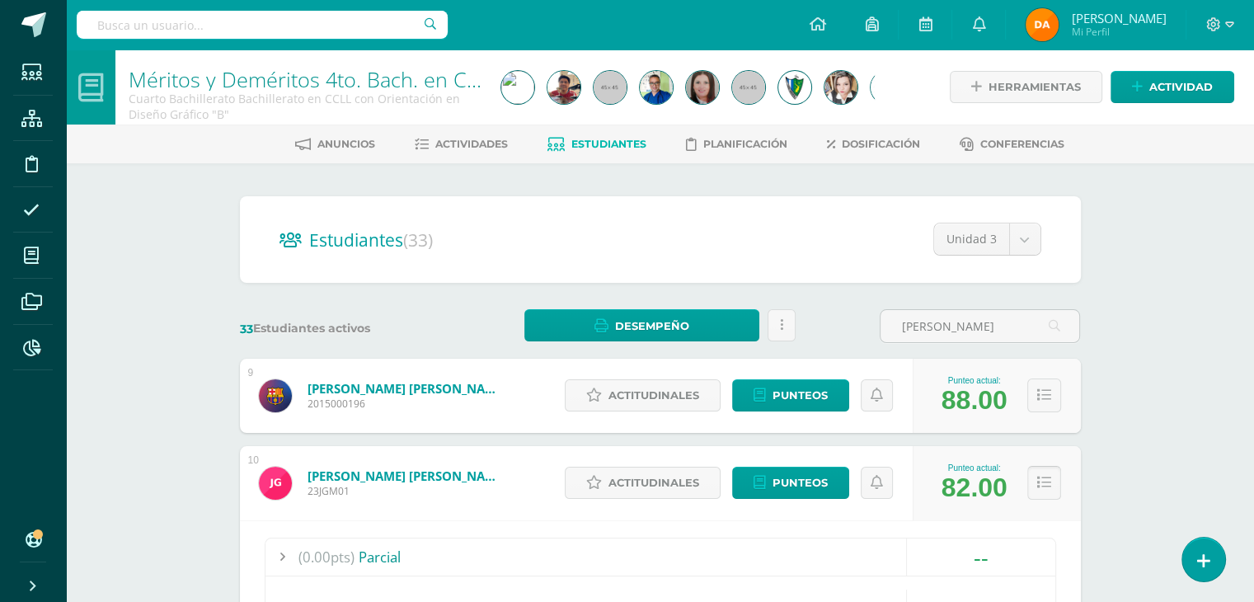
click at [1039, 482] on icon at bounding box center [1044, 483] width 14 height 14
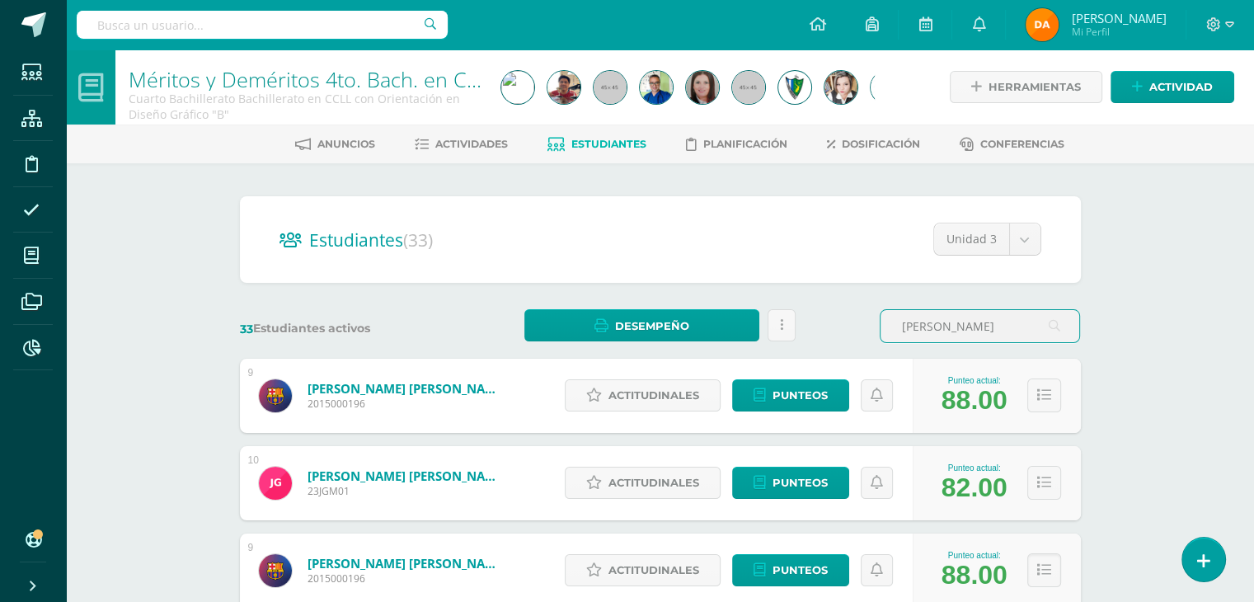
drag, startPoint x: 1006, startPoint y: 331, endPoint x: 843, endPoint y: 331, distance: 163.3
click at [843, 331] on div "33 Estudiantes activos Desempeño Descargar como HTML Descargar como PDF Enviar …" at bounding box center [660, 326] width 854 height 34
click at [1046, 390] on icon at bounding box center [1044, 395] width 14 height 14
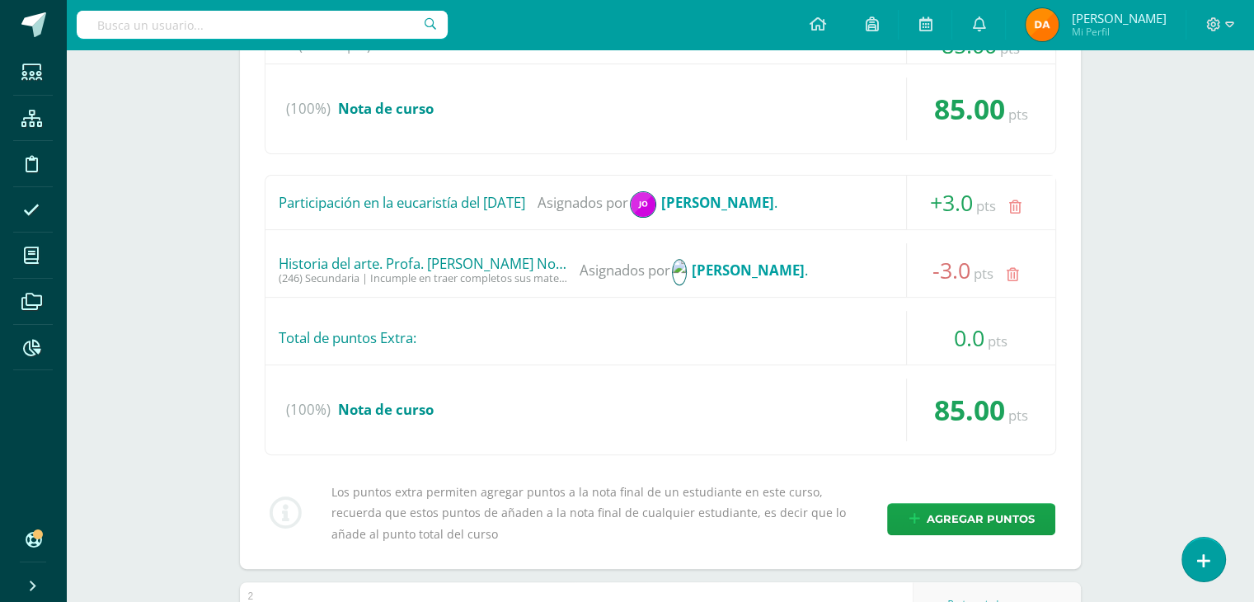
scroll to position [742, 0]
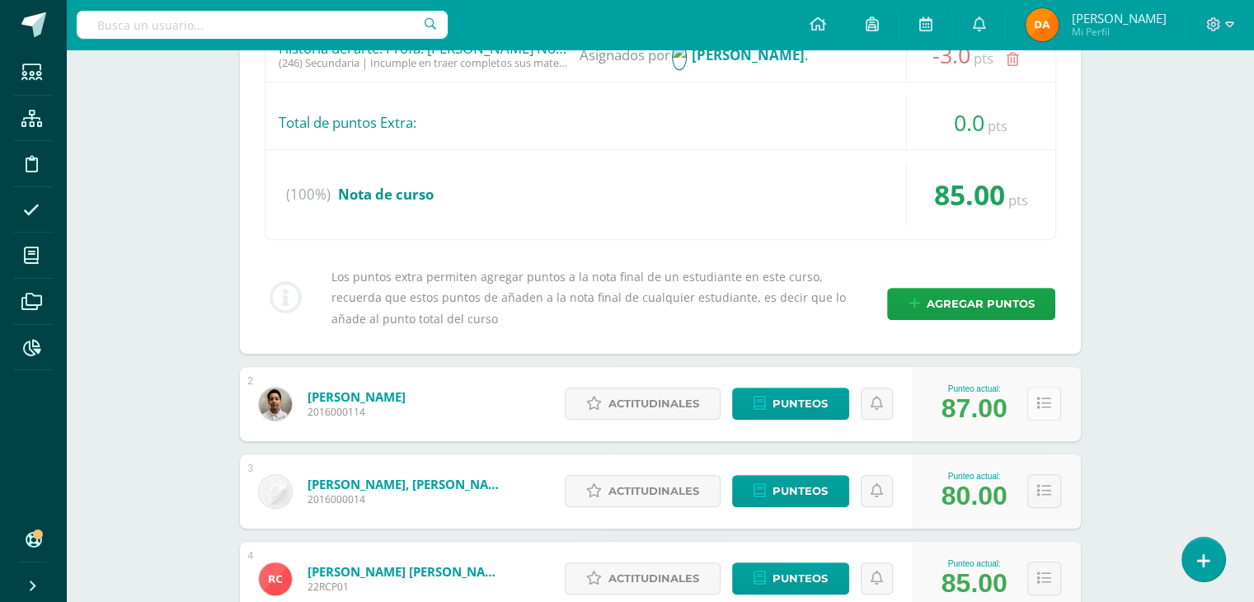
click at [1039, 413] on button at bounding box center [1044, 404] width 34 height 34
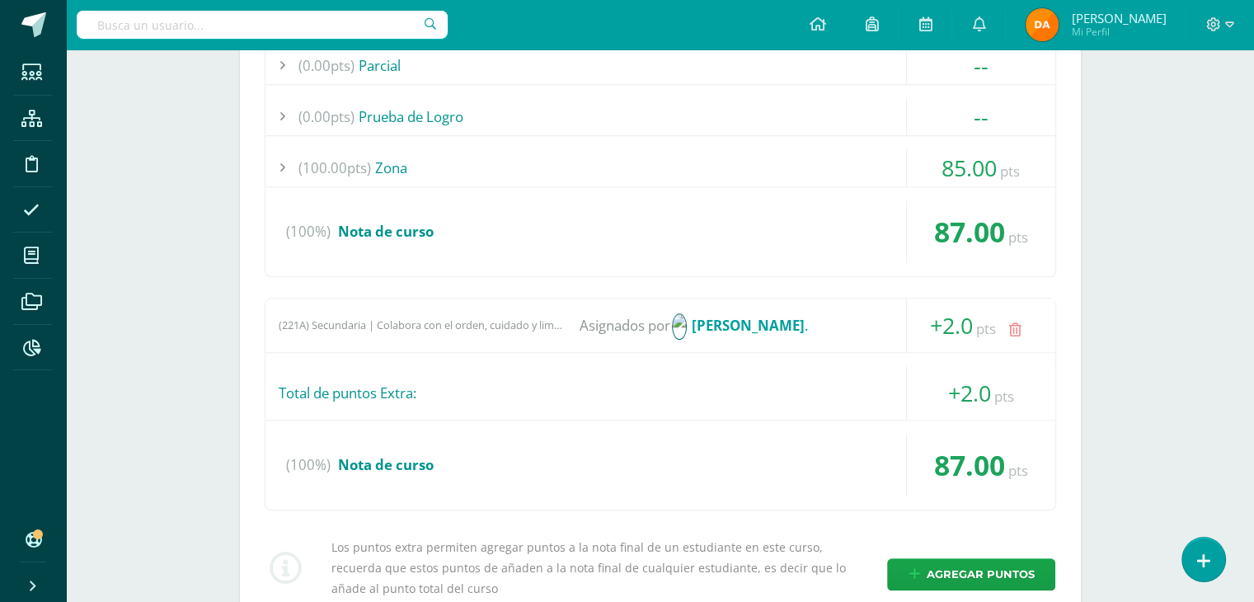
scroll to position [1567, 0]
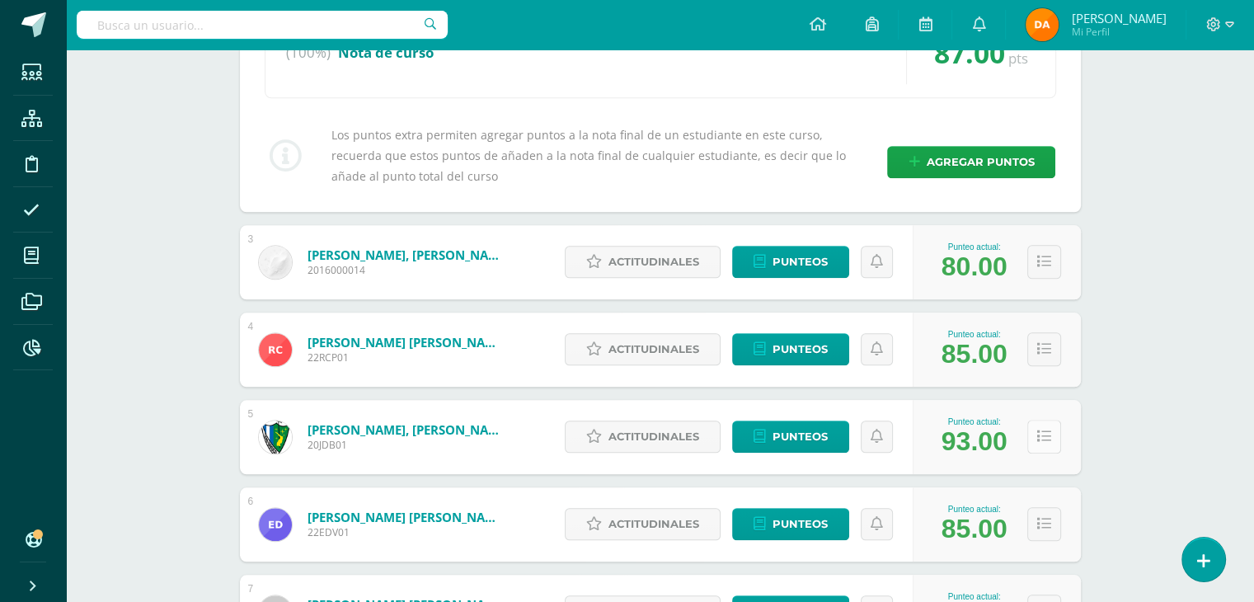
click at [1049, 439] on icon at bounding box center [1044, 437] width 14 height 14
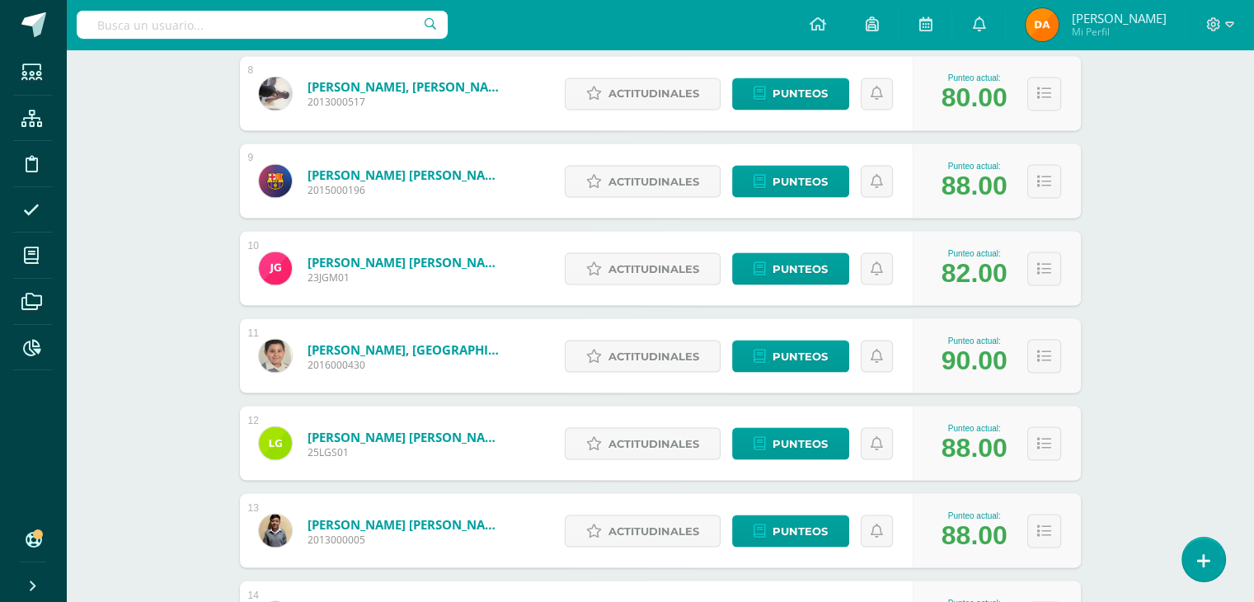
scroll to position [2968, 0]
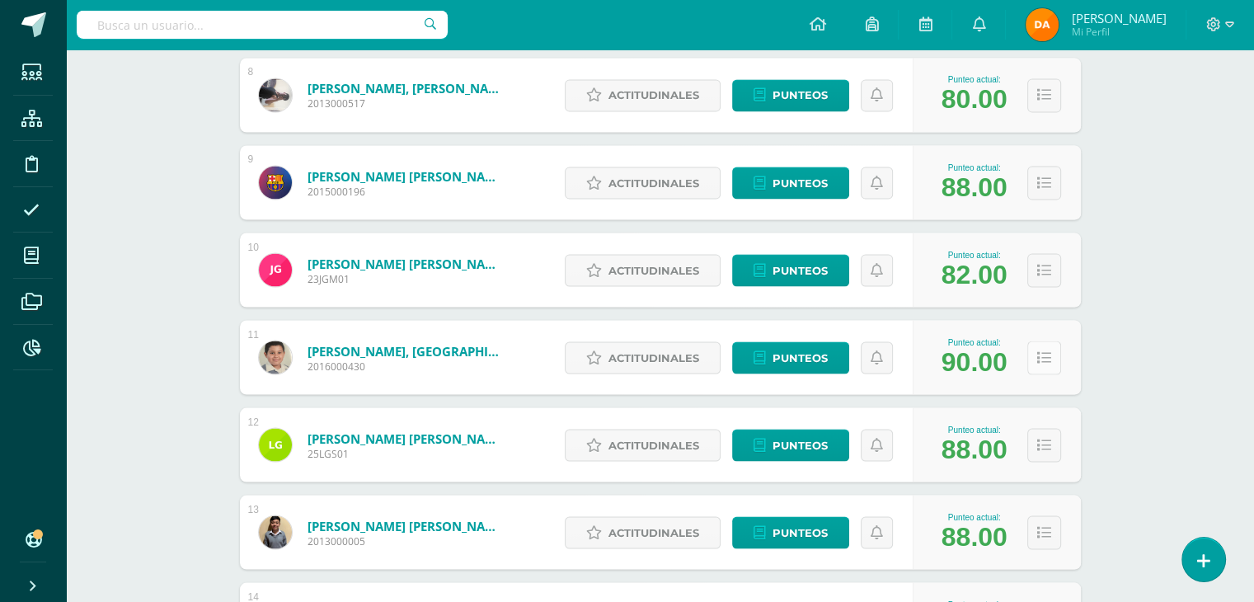
click at [1053, 352] on button at bounding box center [1044, 358] width 34 height 34
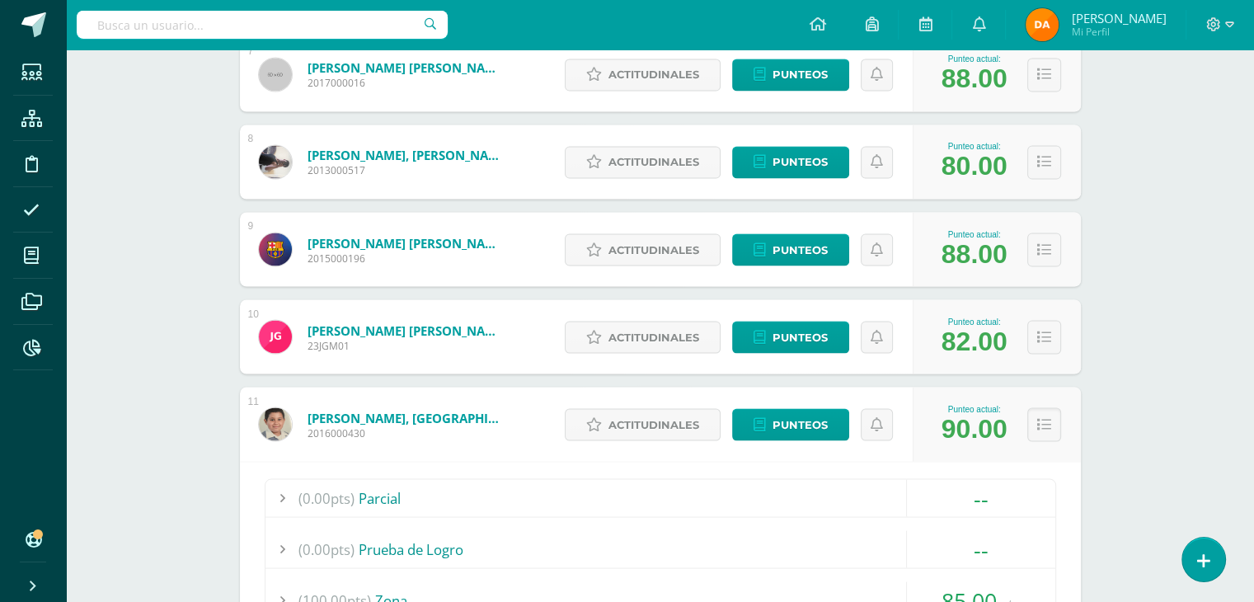
scroll to position [2886, 0]
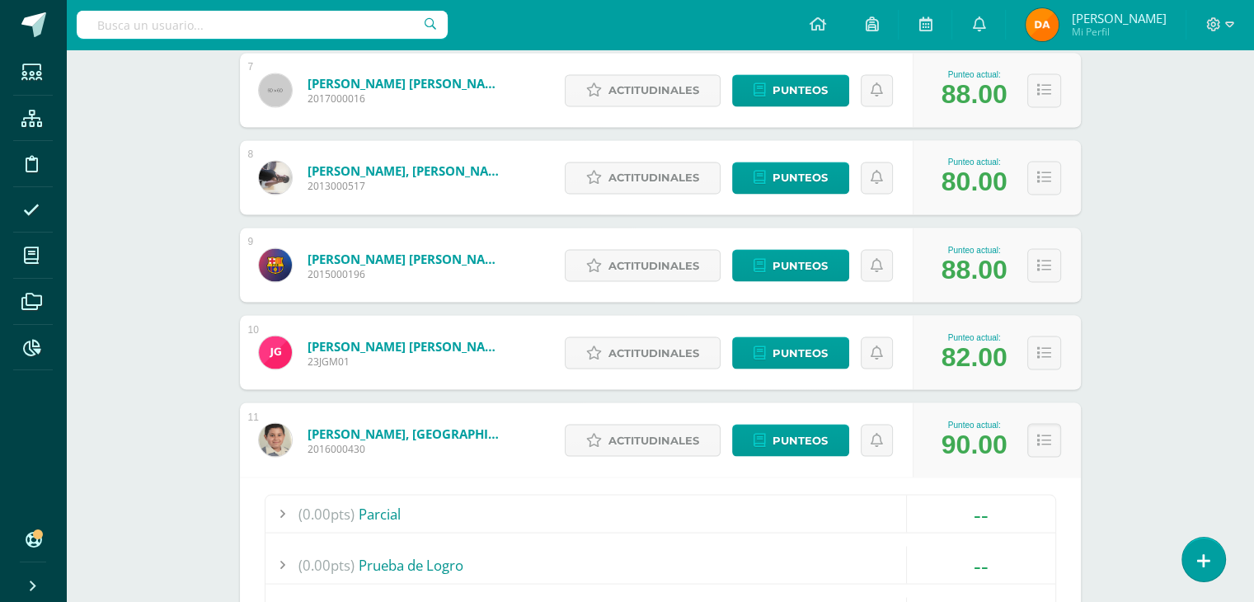
click at [424, 260] on link "[PERSON_NAME] [PERSON_NAME]" at bounding box center [407, 258] width 198 height 16
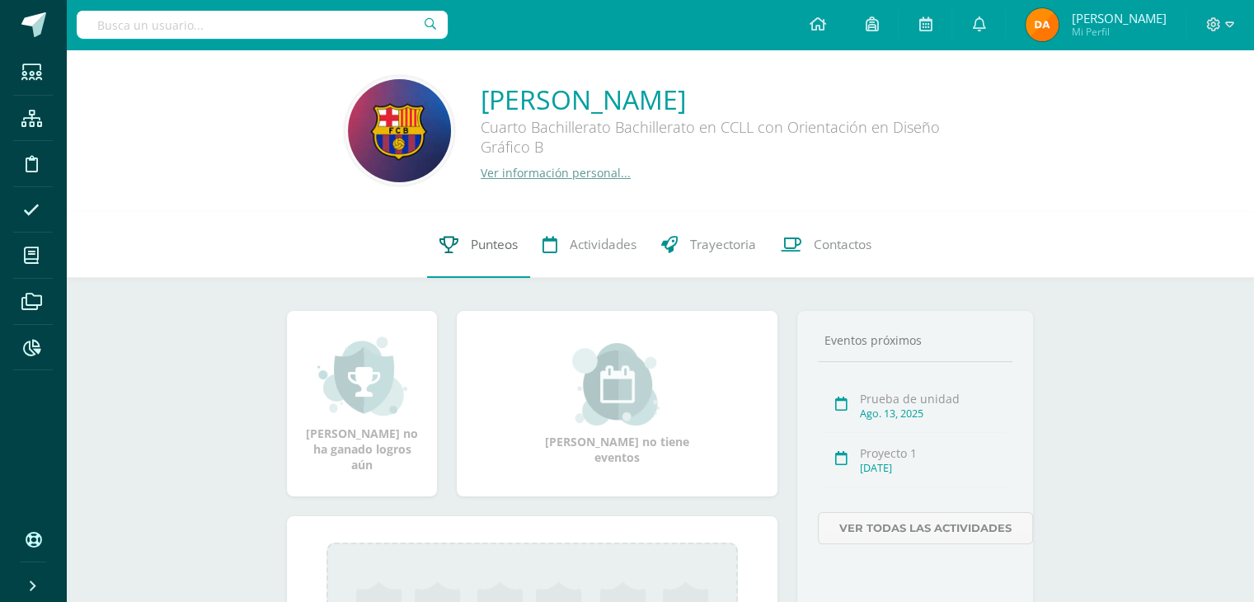
click at [488, 251] on span "Punteos" at bounding box center [494, 244] width 47 height 17
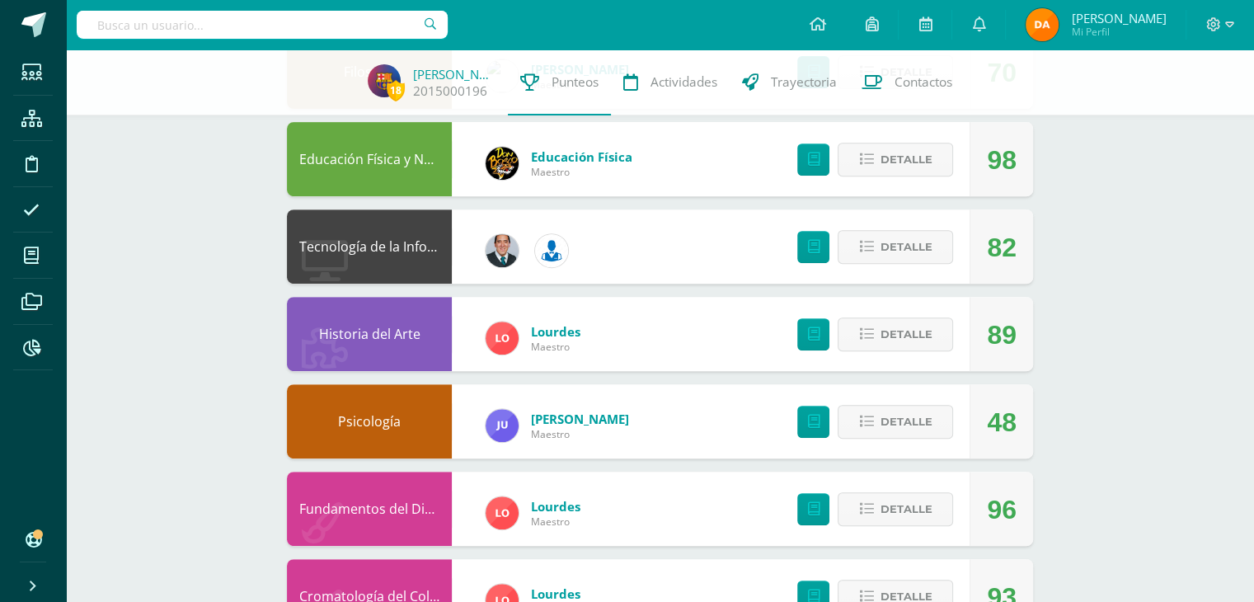
scroll to position [660, 0]
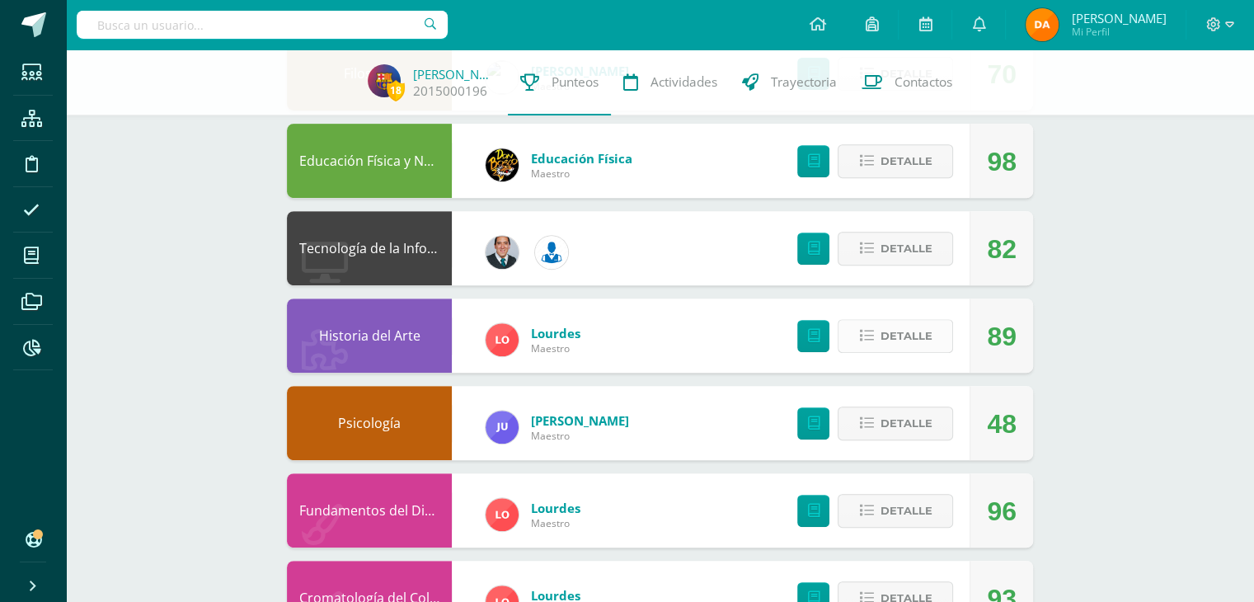
click at [889, 342] on span "Detalle" at bounding box center [906, 336] width 52 height 31
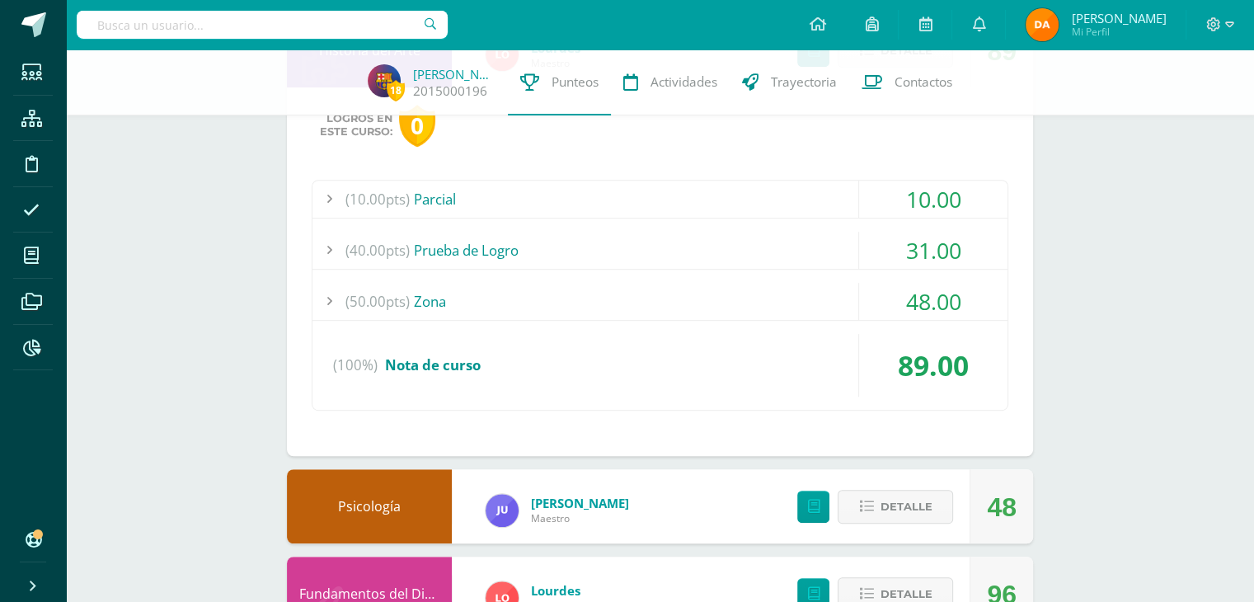
scroll to position [825, 0]
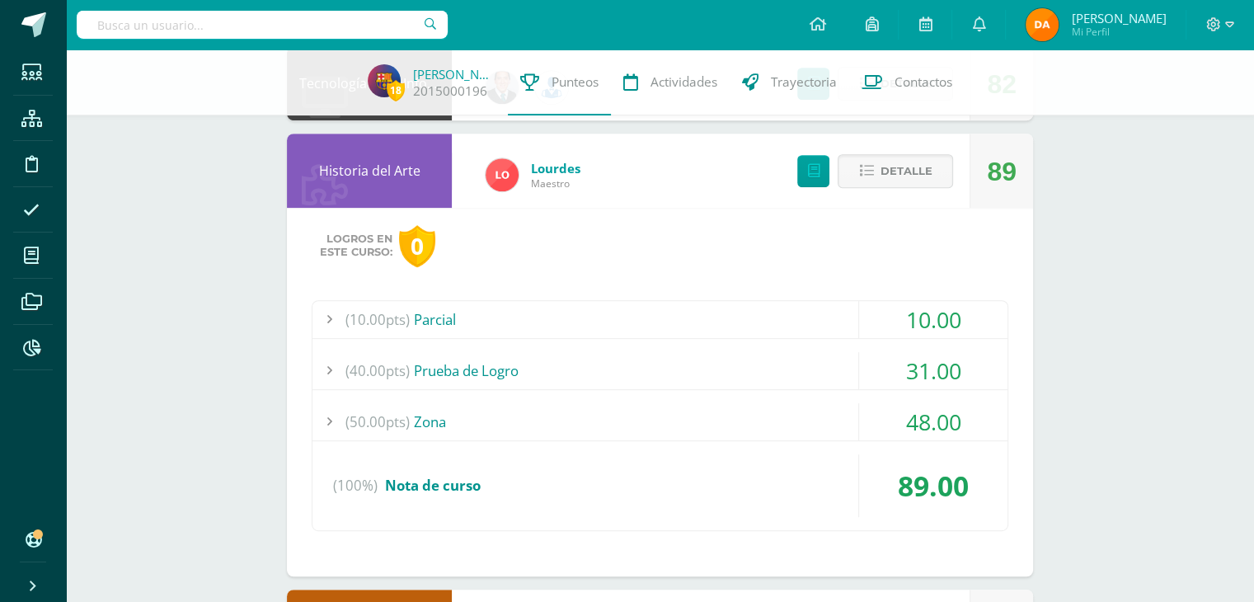
click at [681, 412] on div "(50.00pts) Zona" at bounding box center [660, 421] width 695 height 37
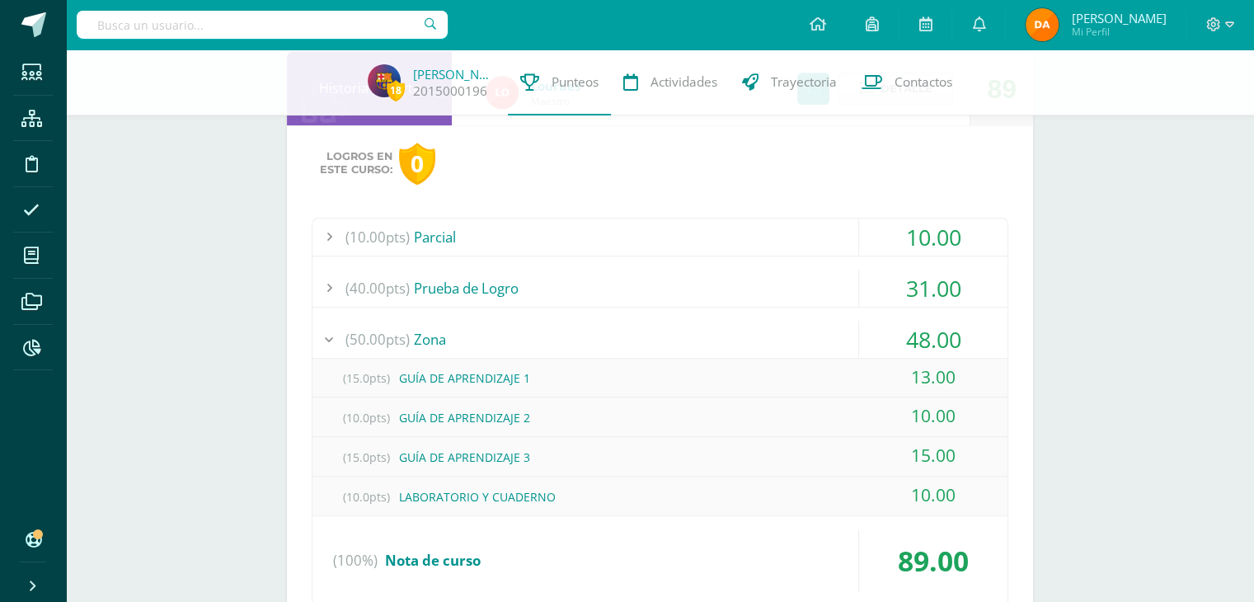
click at [689, 341] on div "(50.00pts) Zona" at bounding box center [660, 339] width 695 height 37
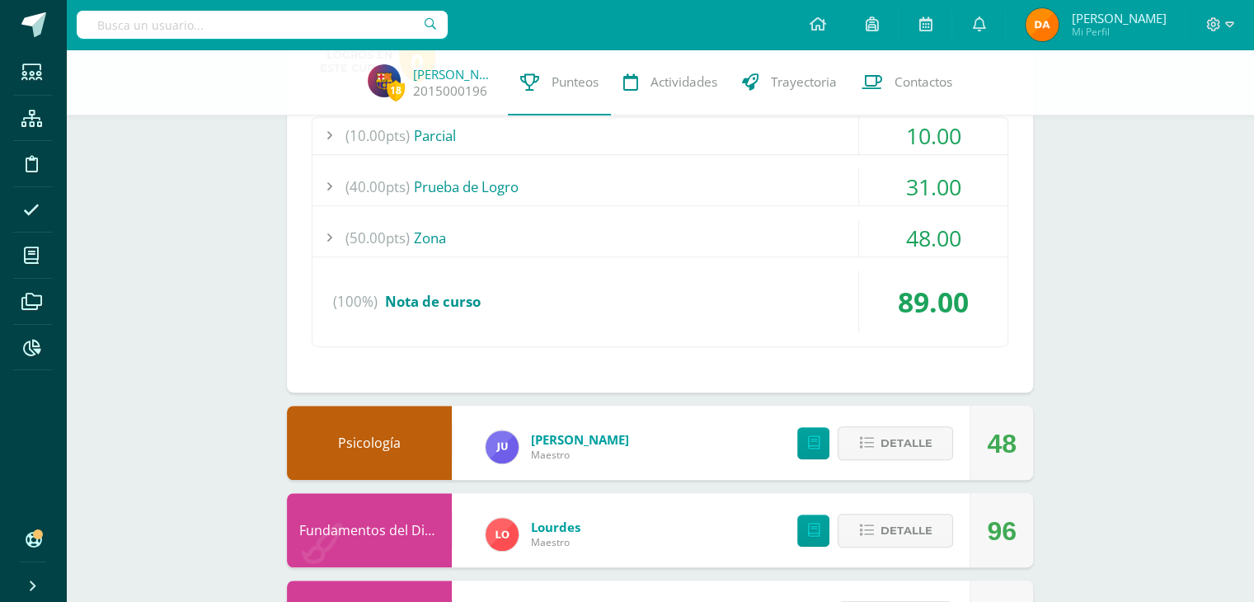
scroll to position [1237, 0]
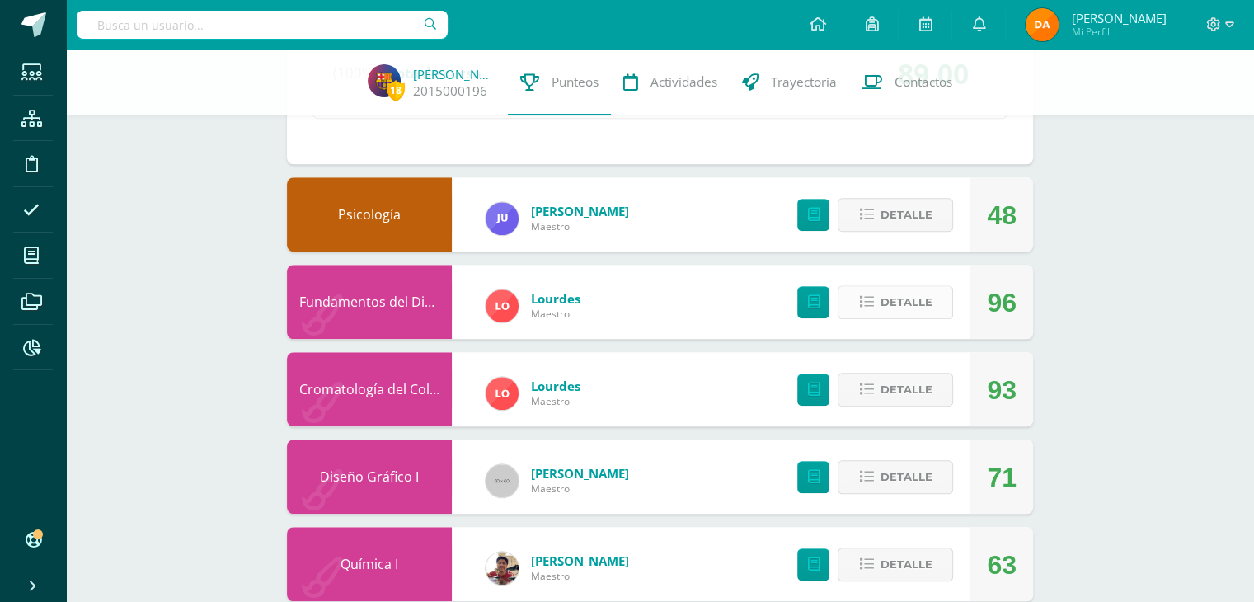
click at [929, 317] on button "Detalle" at bounding box center [895, 302] width 115 height 34
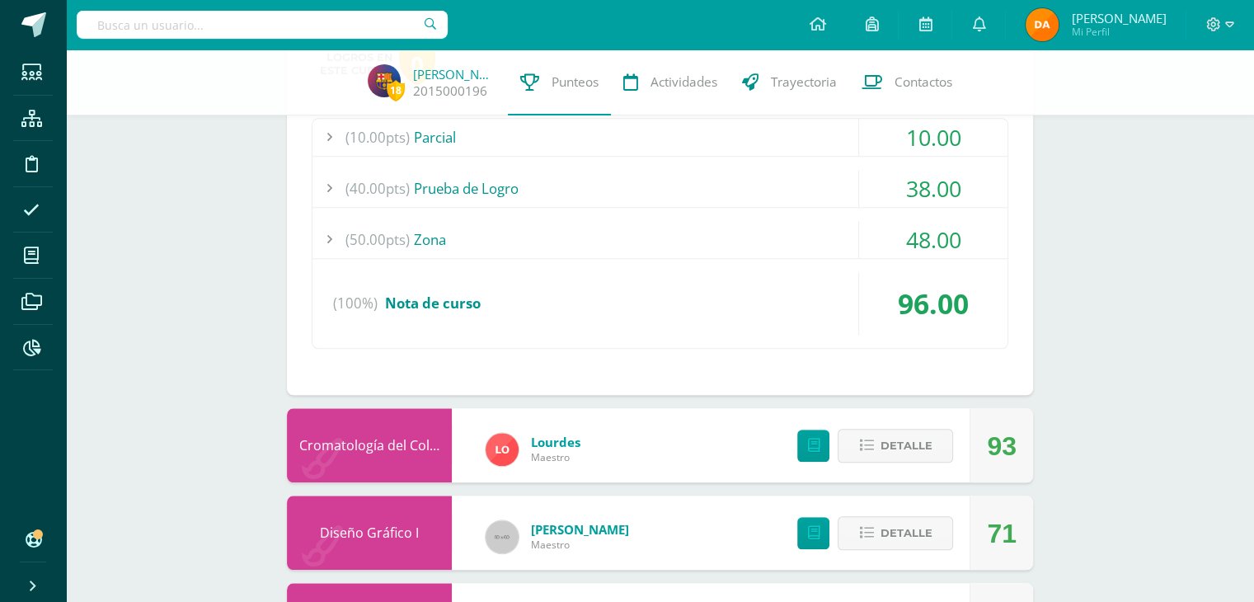
scroll to position [1732, 0]
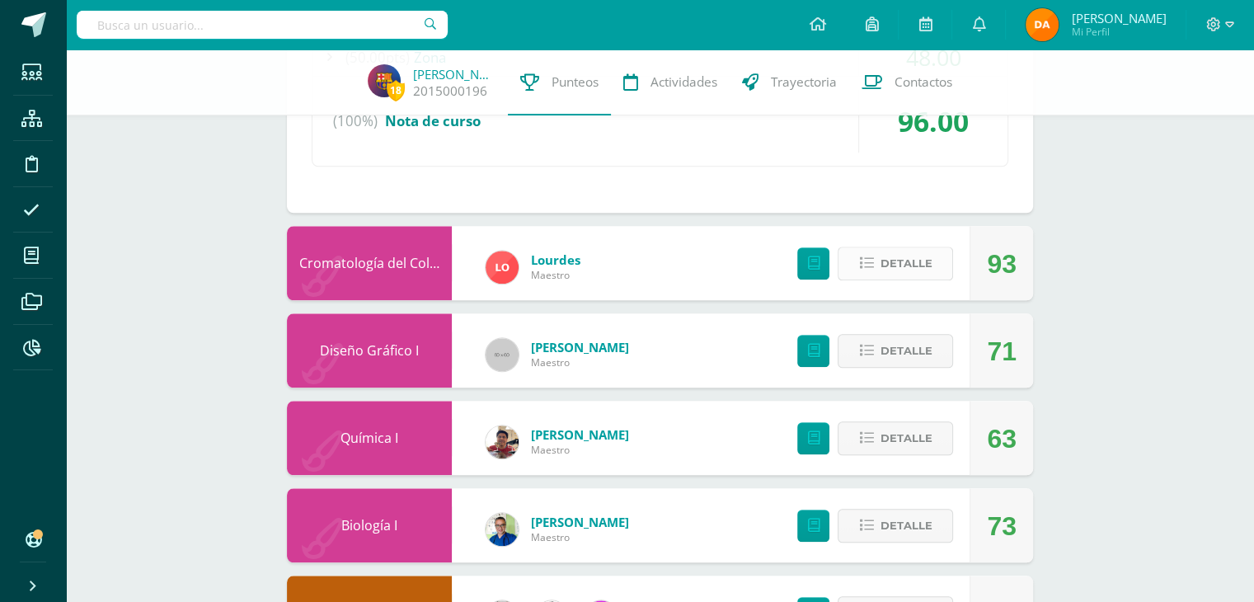
click at [908, 268] on span "Detalle" at bounding box center [906, 263] width 52 height 31
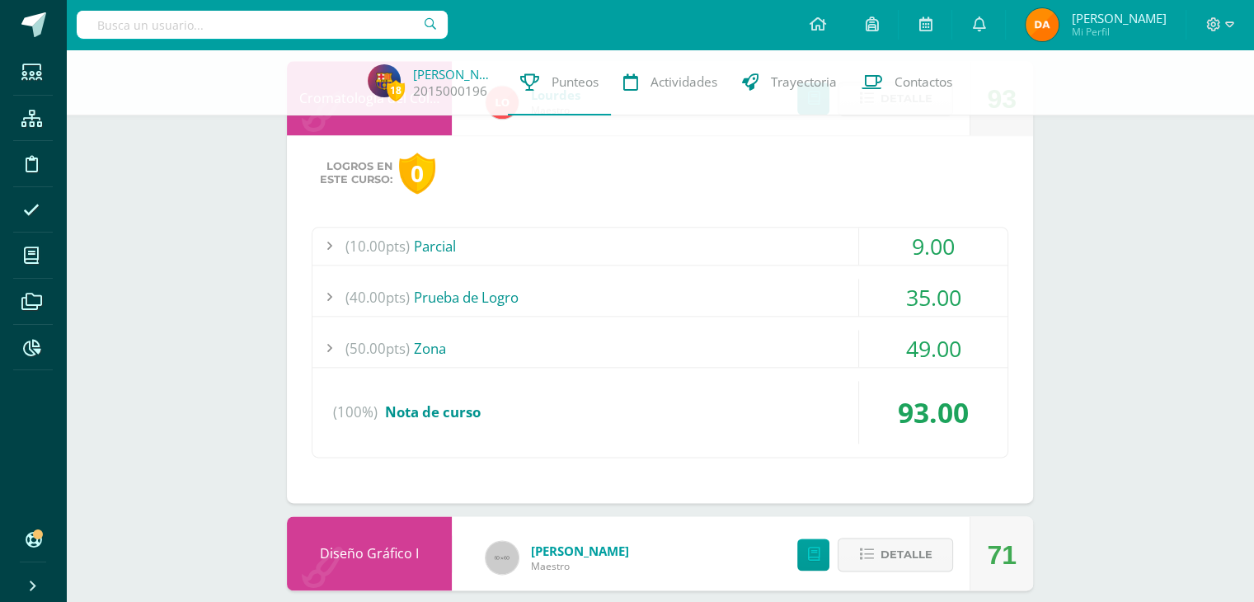
scroll to position [2391, 0]
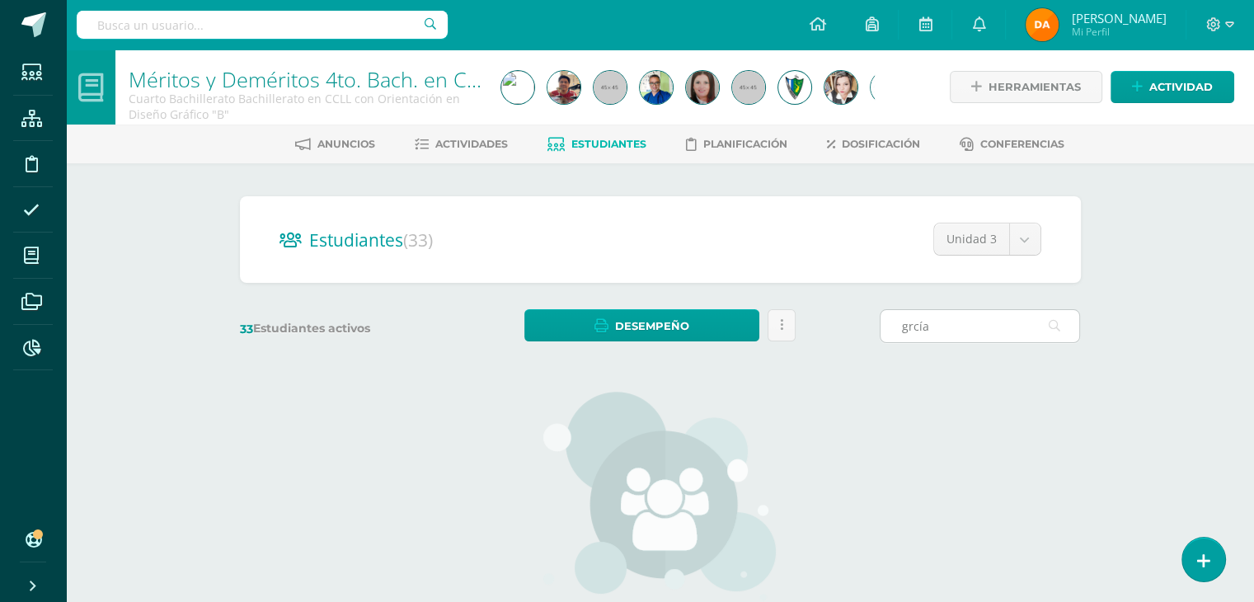
click at [912, 330] on input "grcía" at bounding box center [980, 326] width 199 height 32
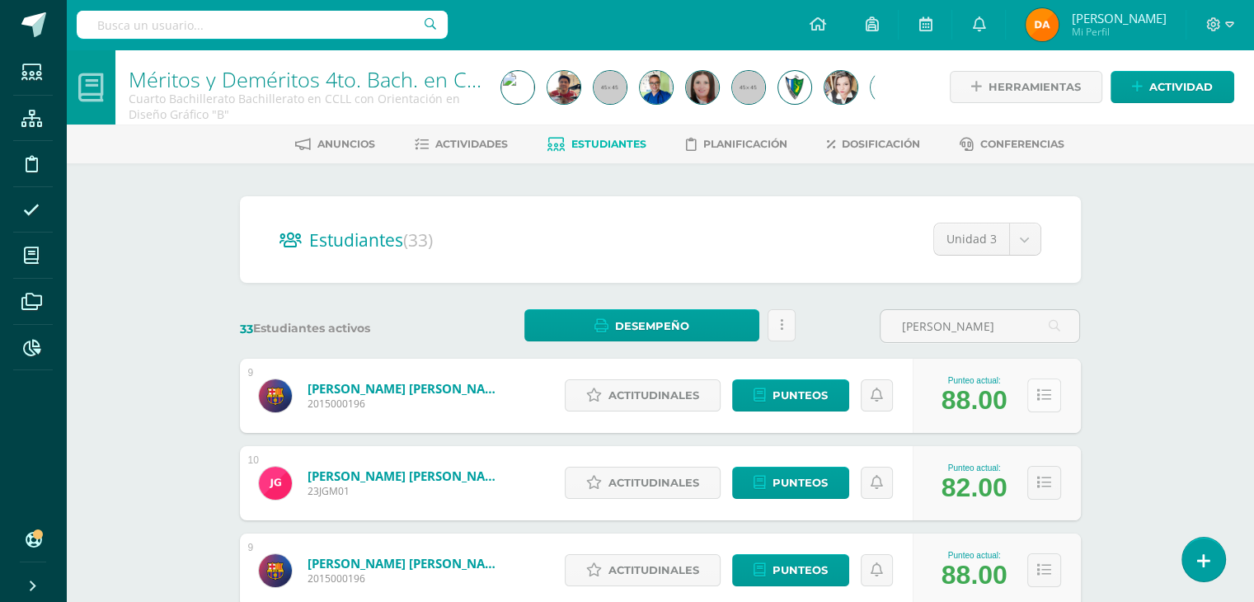
type input "[PERSON_NAME]"
click at [1042, 393] on icon at bounding box center [1044, 395] width 14 height 14
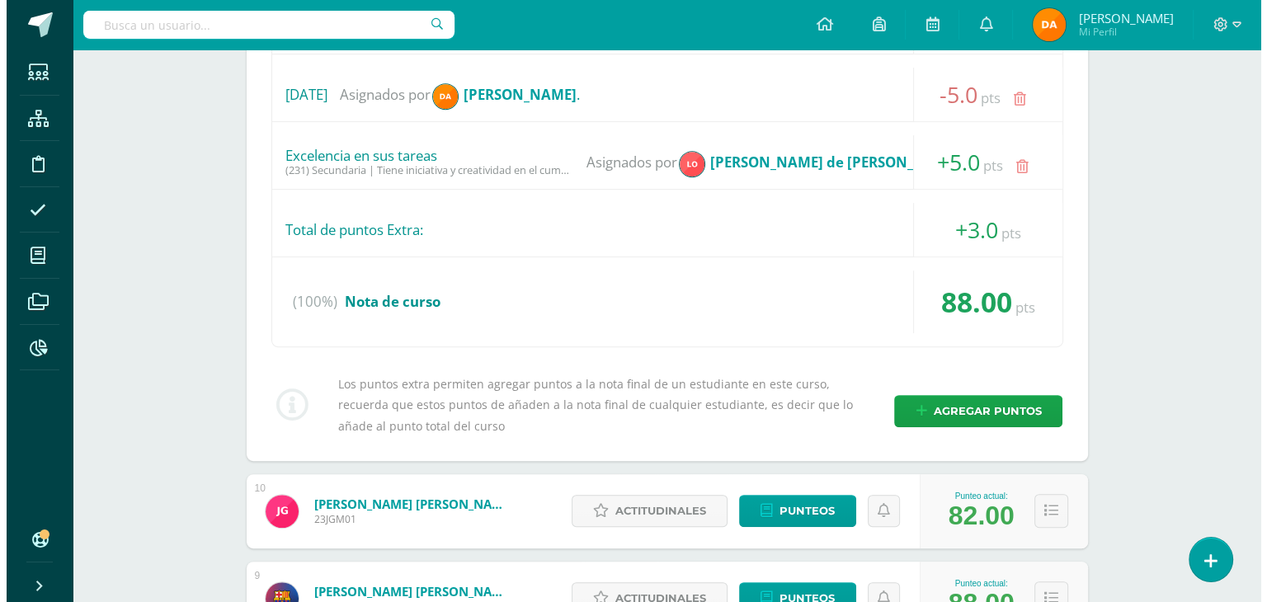
scroll to position [660, 0]
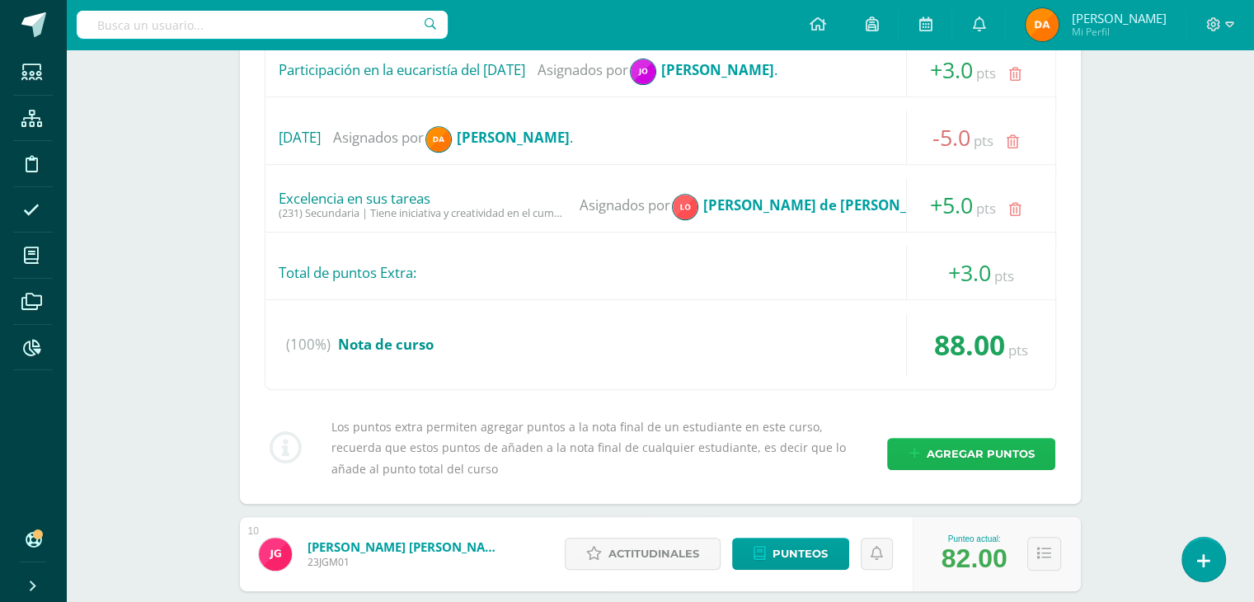
click at [953, 443] on span "Agregar puntos" at bounding box center [980, 454] width 108 height 31
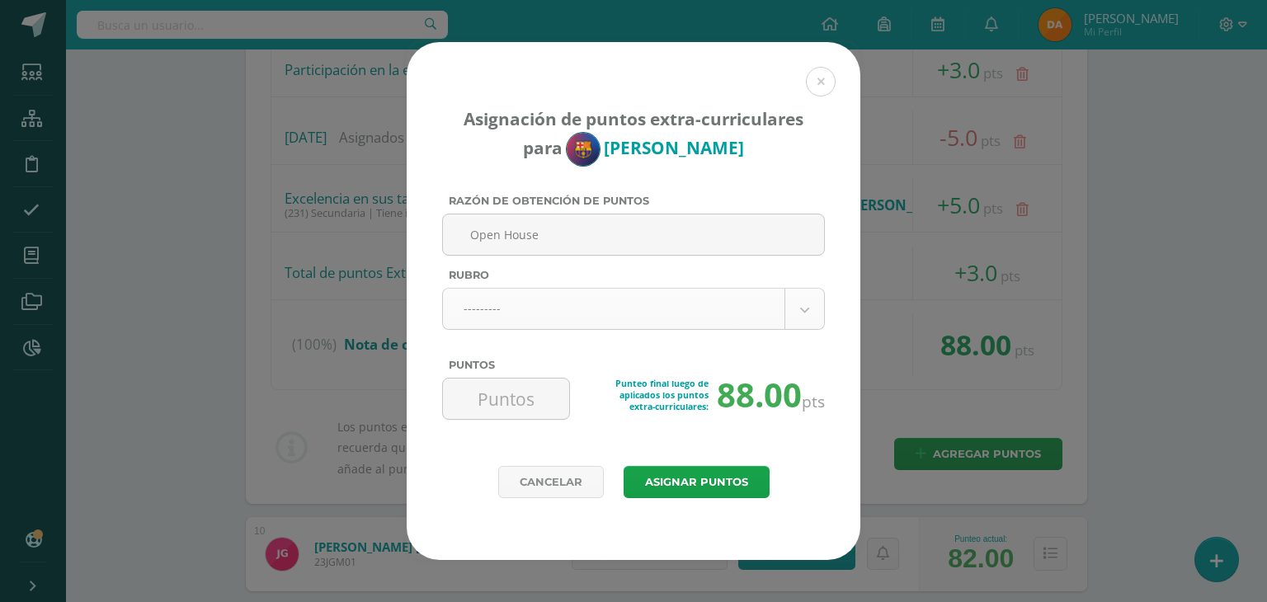
type input "Open House"
click at [788, 323] on body "Asignación de puntos extra-curriculares para [PERSON_NAME] Razón de obtención d…" at bounding box center [633, 107] width 1267 height 1535
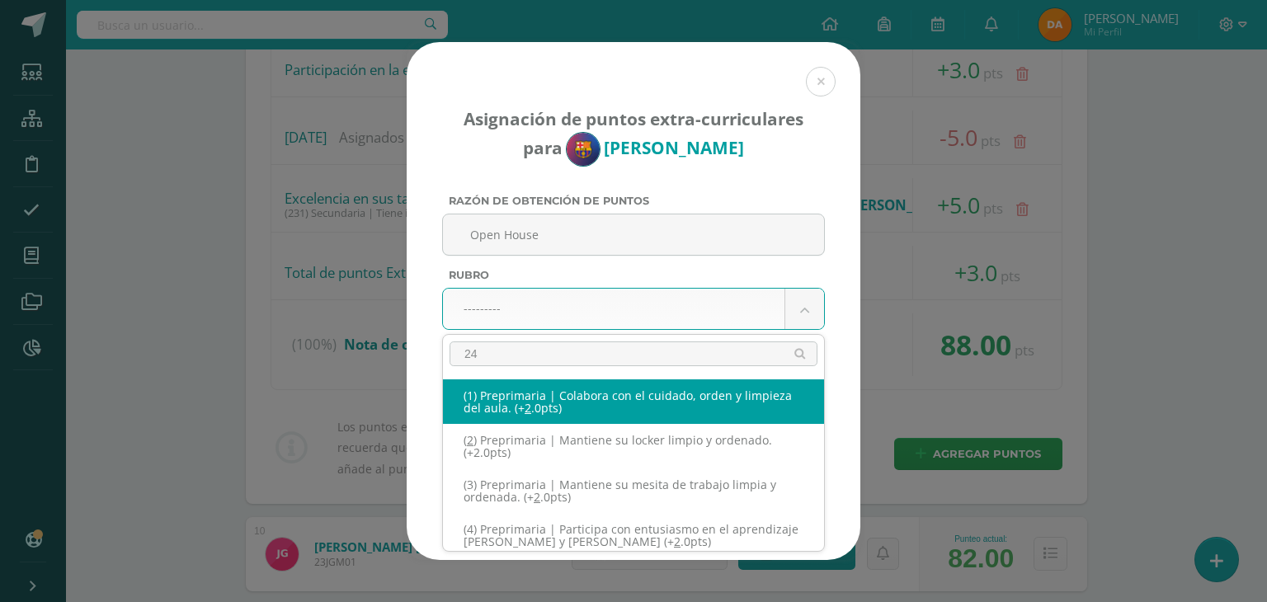
type input "240"
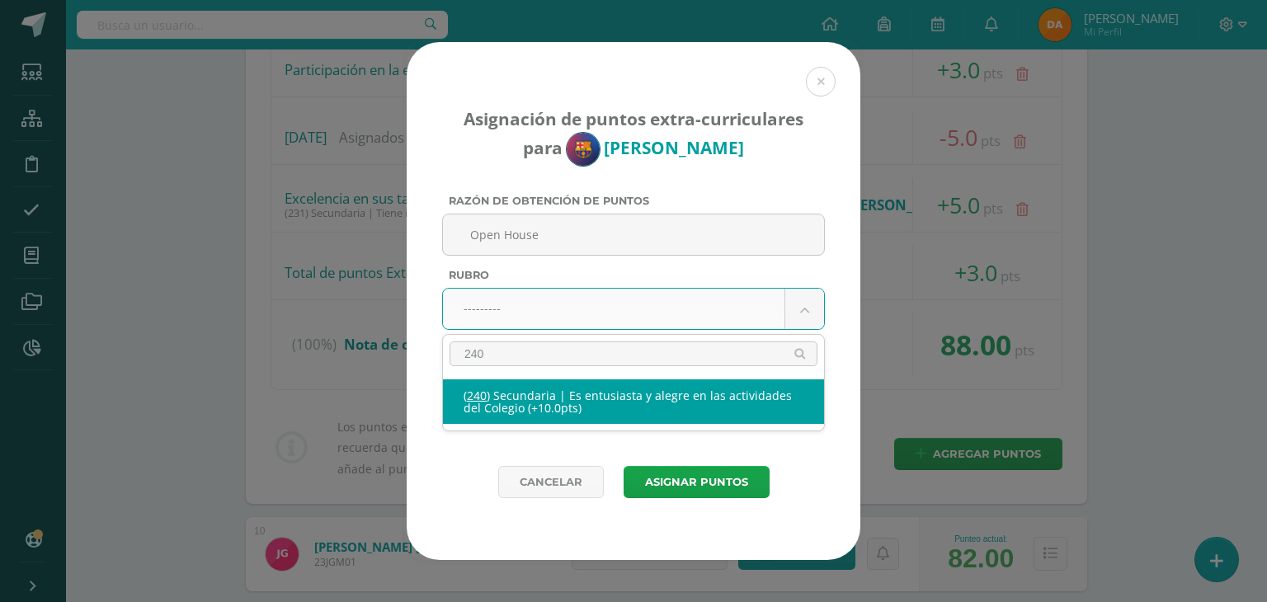
select select "271"
type input "10"
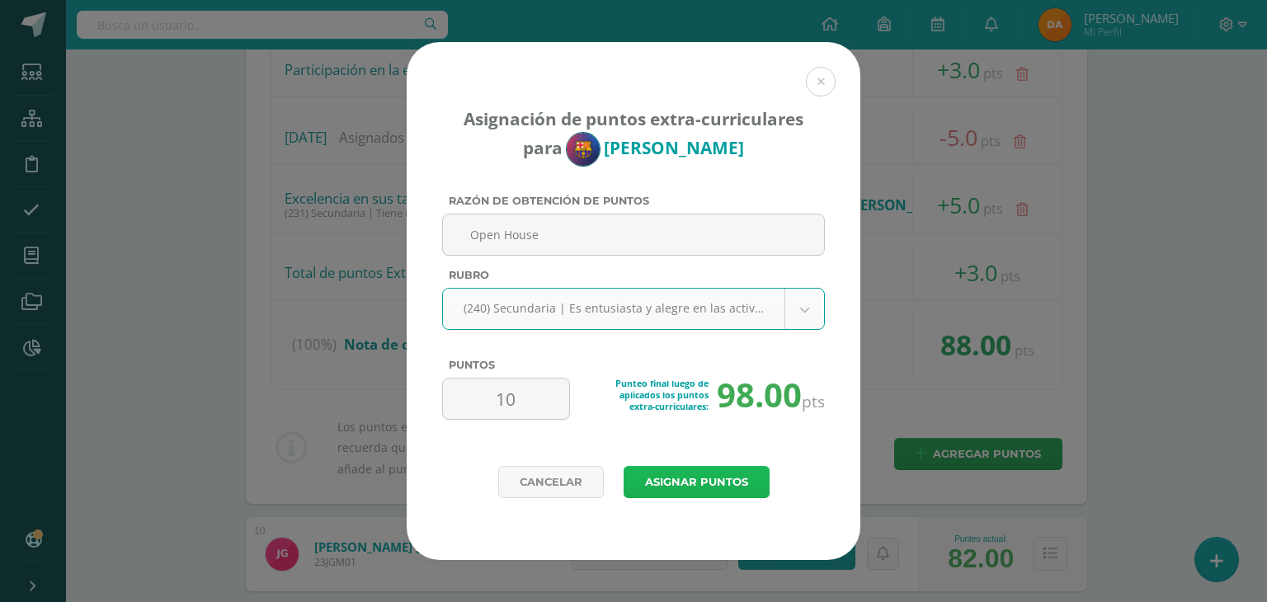
click at [730, 484] on button "Asignar puntos" at bounding box center [696, 482] width 146 height 32
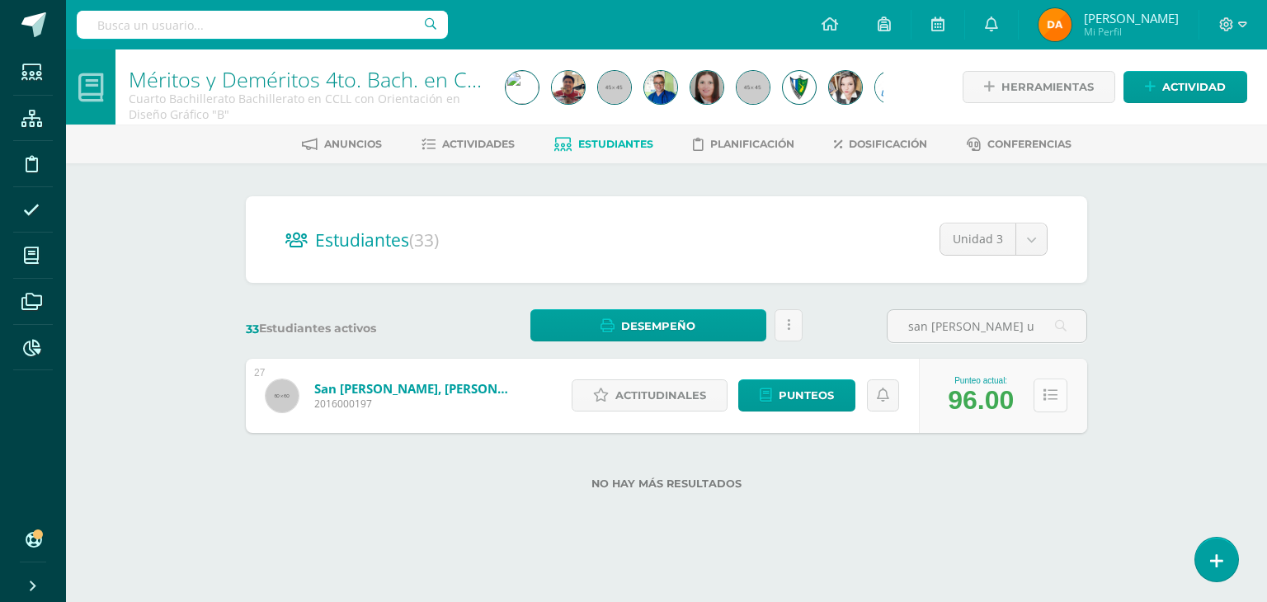
type input "san [PERSON_NAME] u"
click at [1053, 400] on icon at bounding box center [1050, 395] width 14 height 14
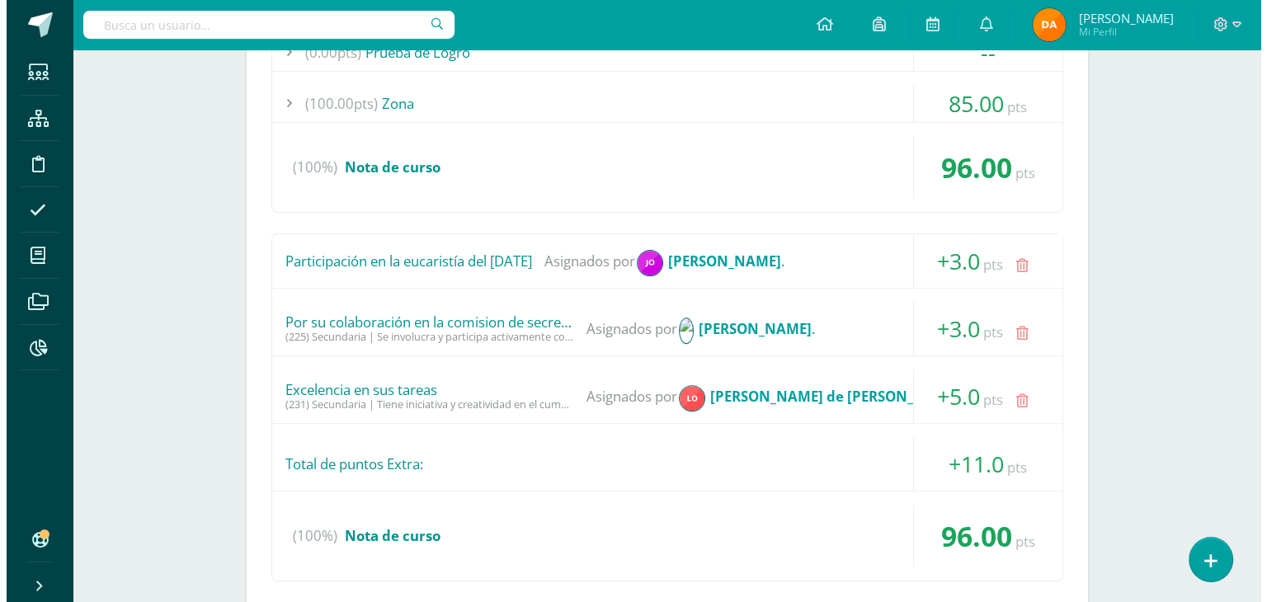
scroll to position [577, 0]
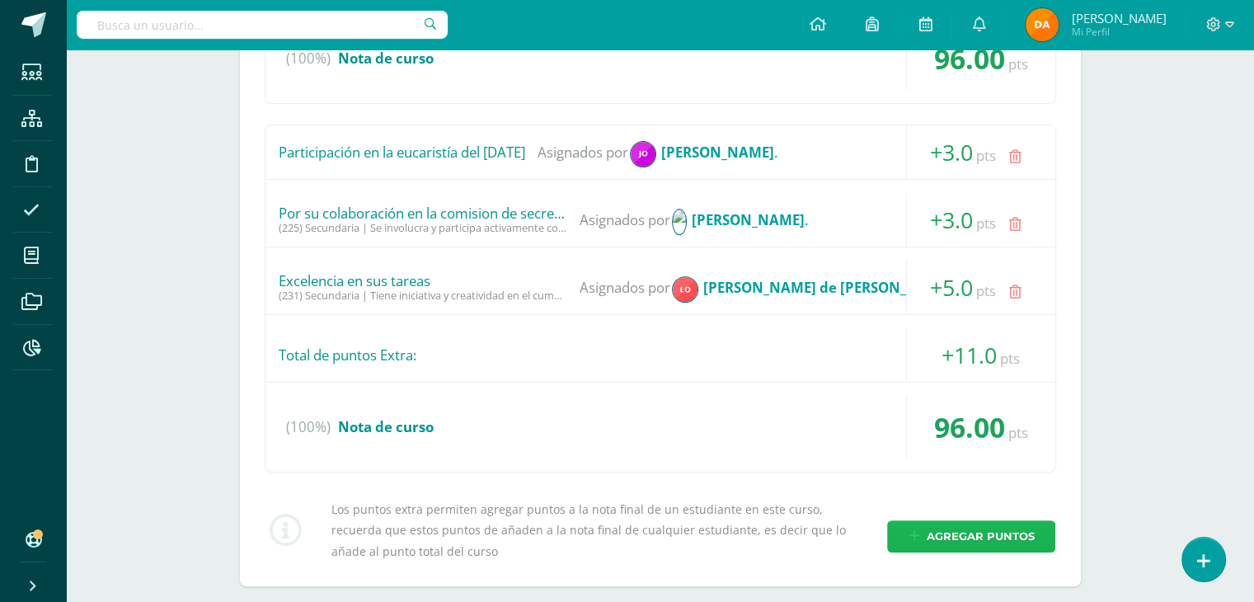
click at [1015, 527] on span "Agregar puntos" at bounding box center [980, 536] width 108 height 31
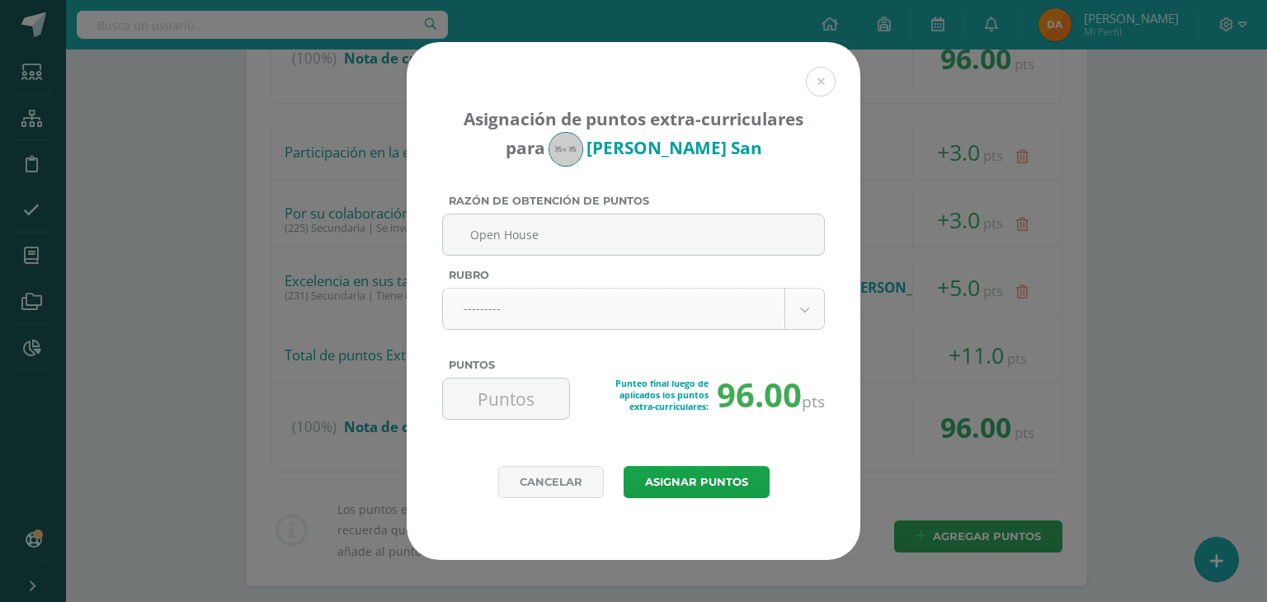
type input "Open House"
click at [684, 322] on body "Asignación de puntos extra-curriculares para Anderson San Razón de obtención de…" at bounding box center [633, 59] width 1267 height 1273
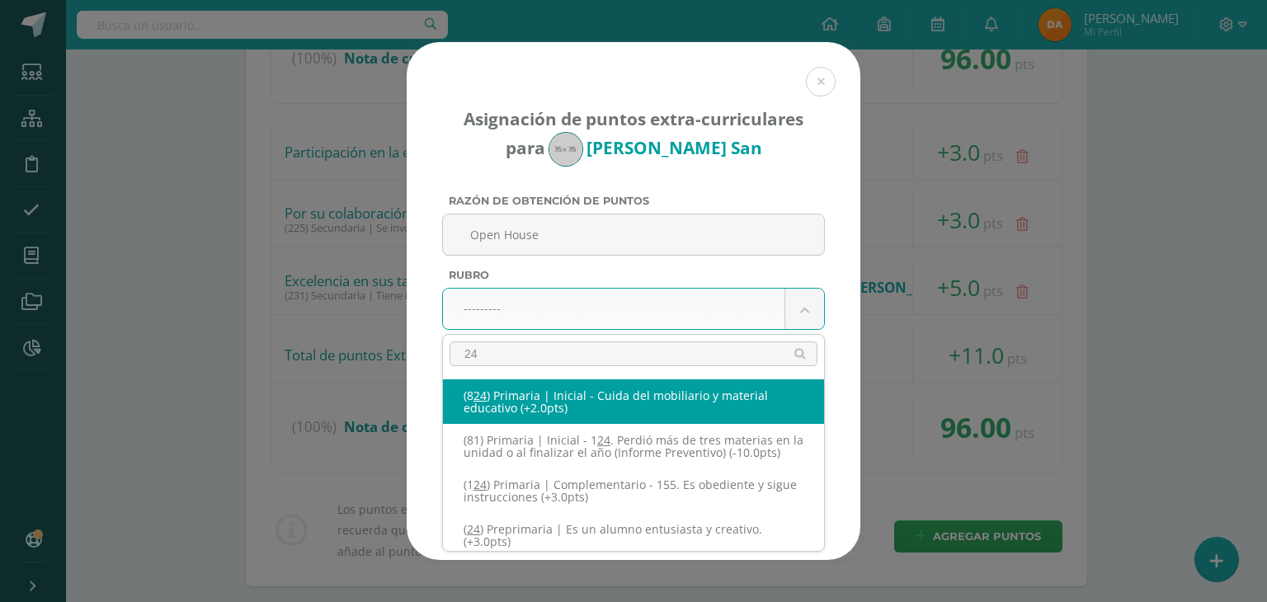
type input "240"
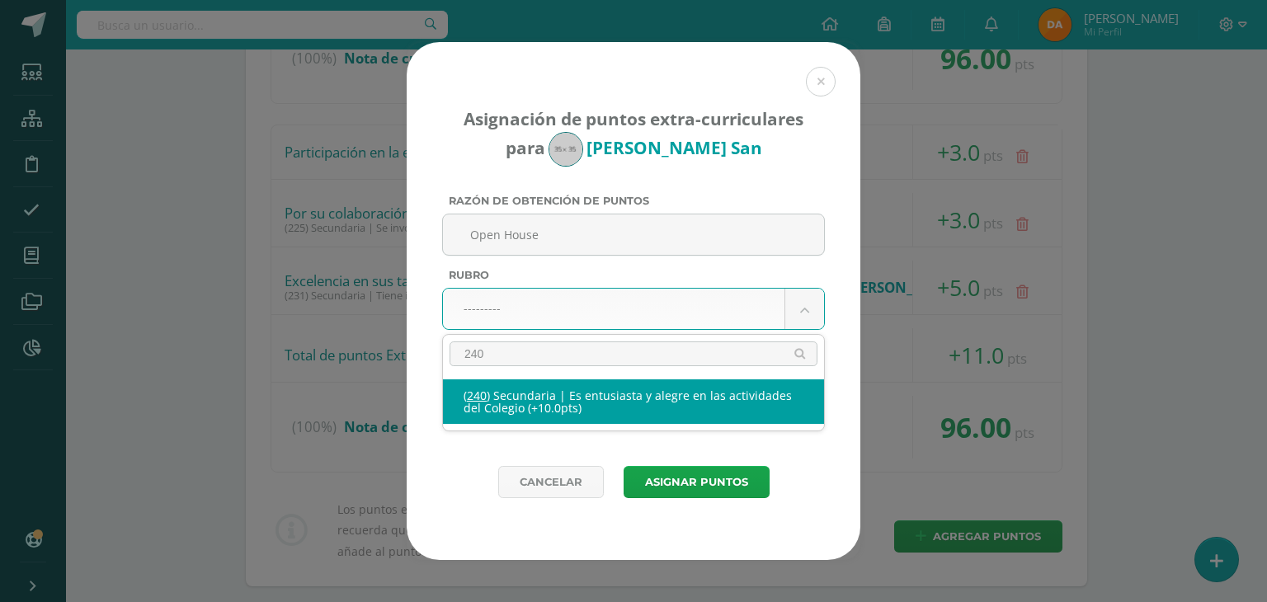
select select "271"
type input "10"
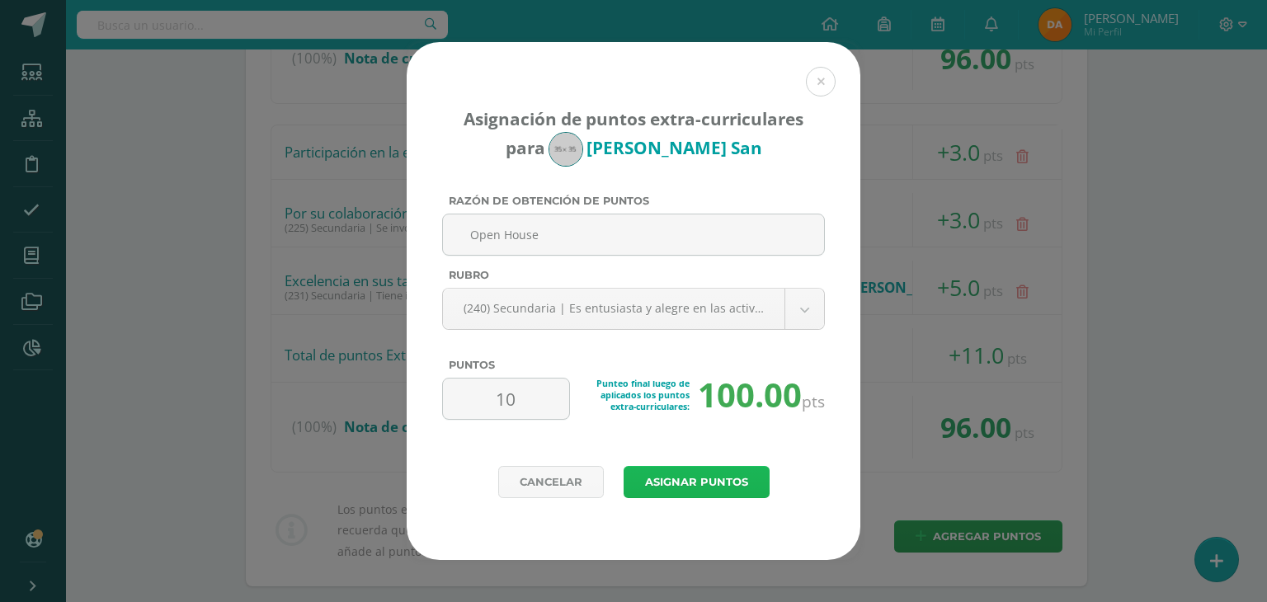
click at [742, 471] on button "Asignar puntos" at bounding box center [696, 482] width 146 height 32
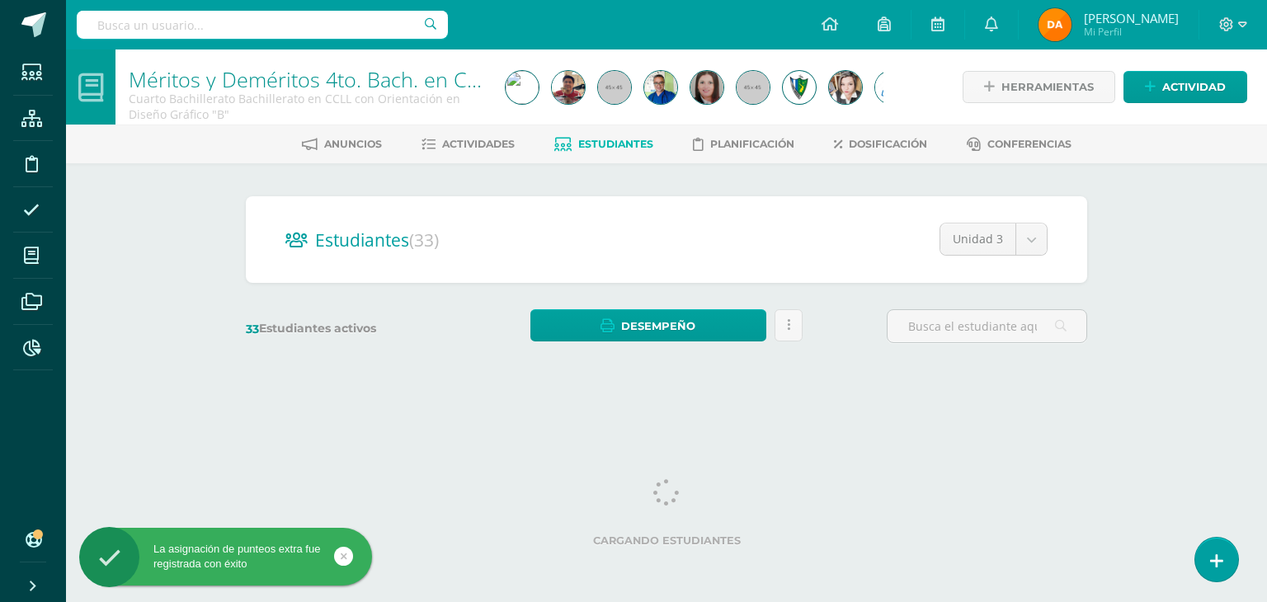
click at [286, 28] on input "text" at bounding box center [262, 25] width 371 height 28
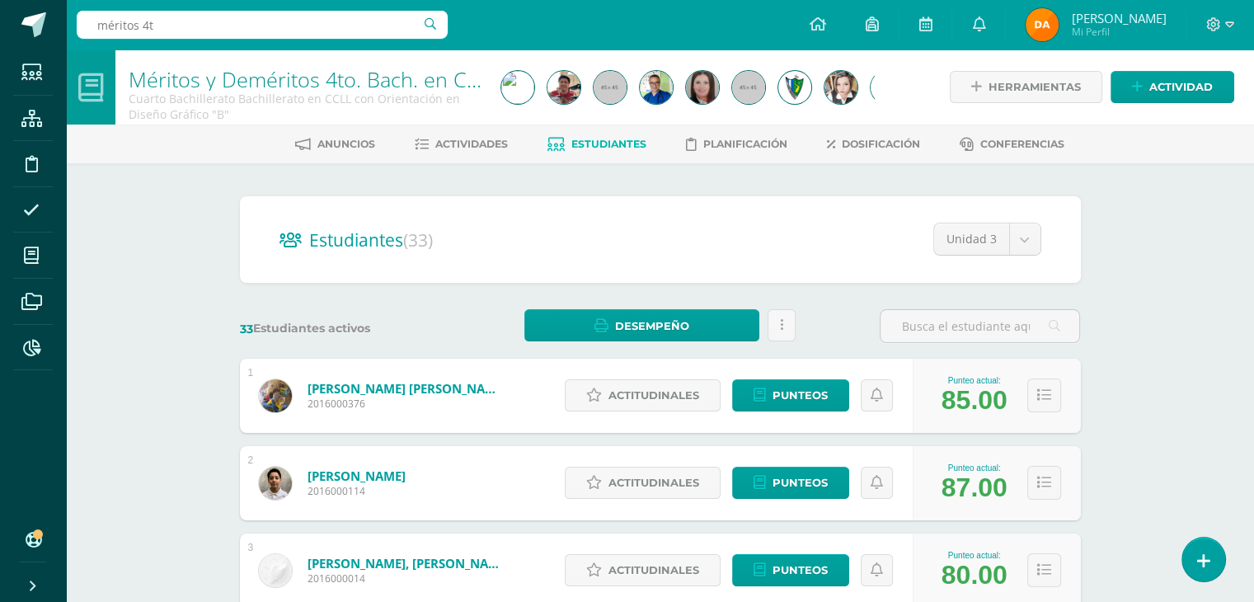
type input "méritos 4to"
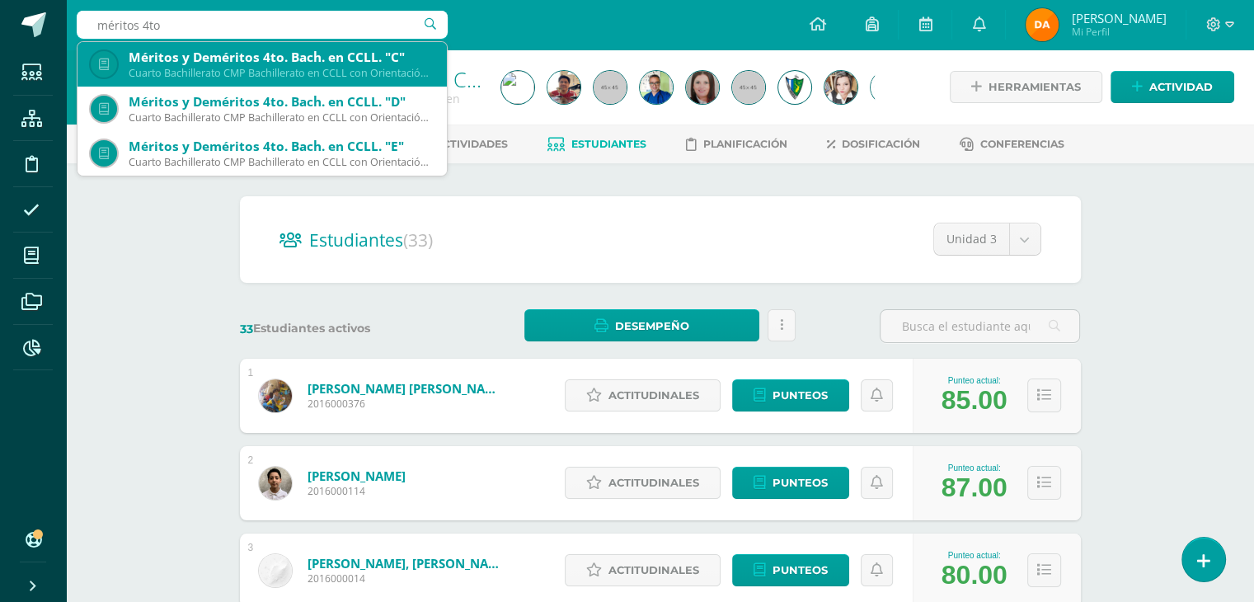
click at [280, 83] on div "Méritos y Deméritos 4to. [PERSON_NAME]. en CCLL. "C" Cuarto Bachillerato CMP Ba…" at bounding box center [262, 64] width 343 height 45
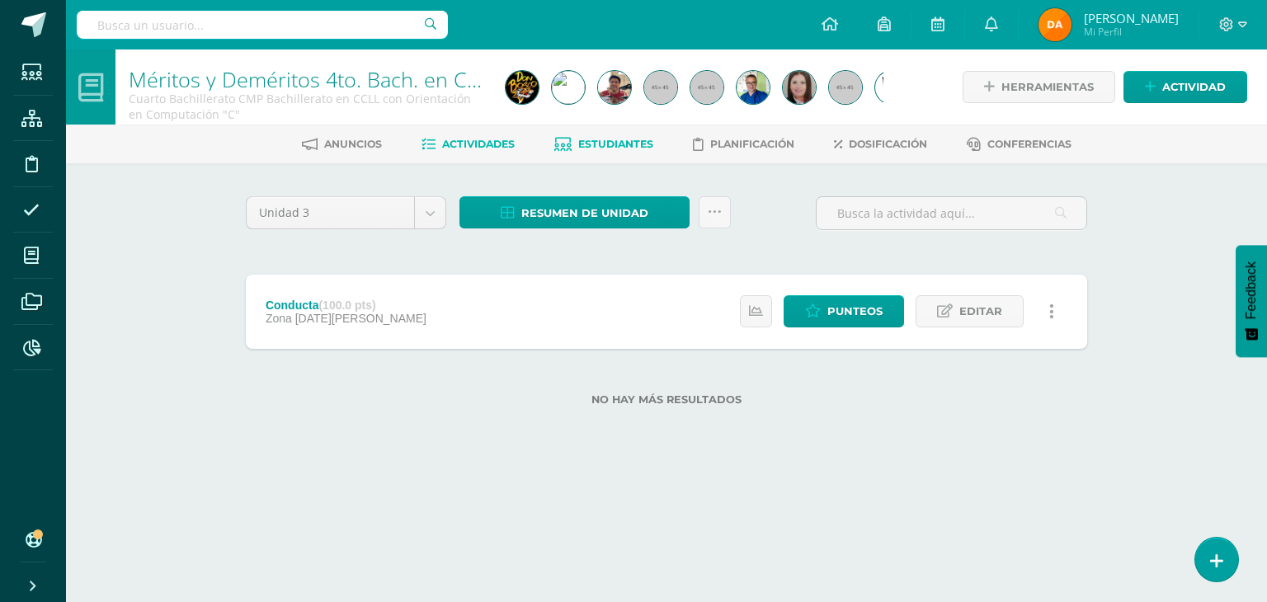
click at [601, 153] on link "Estudiantes" at bounding box center [603, 144] width 99 height 26
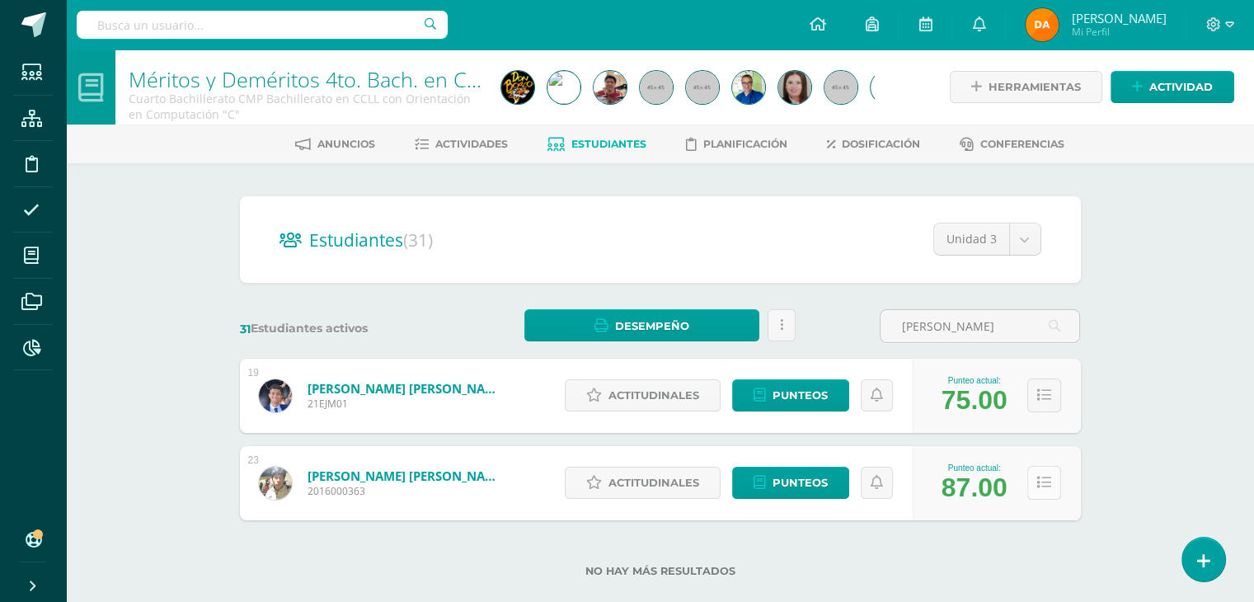
type input "[PERSON_NAME]"
click at [1044, 470] on button at bounding box center [1044, 483] width 34 height 34
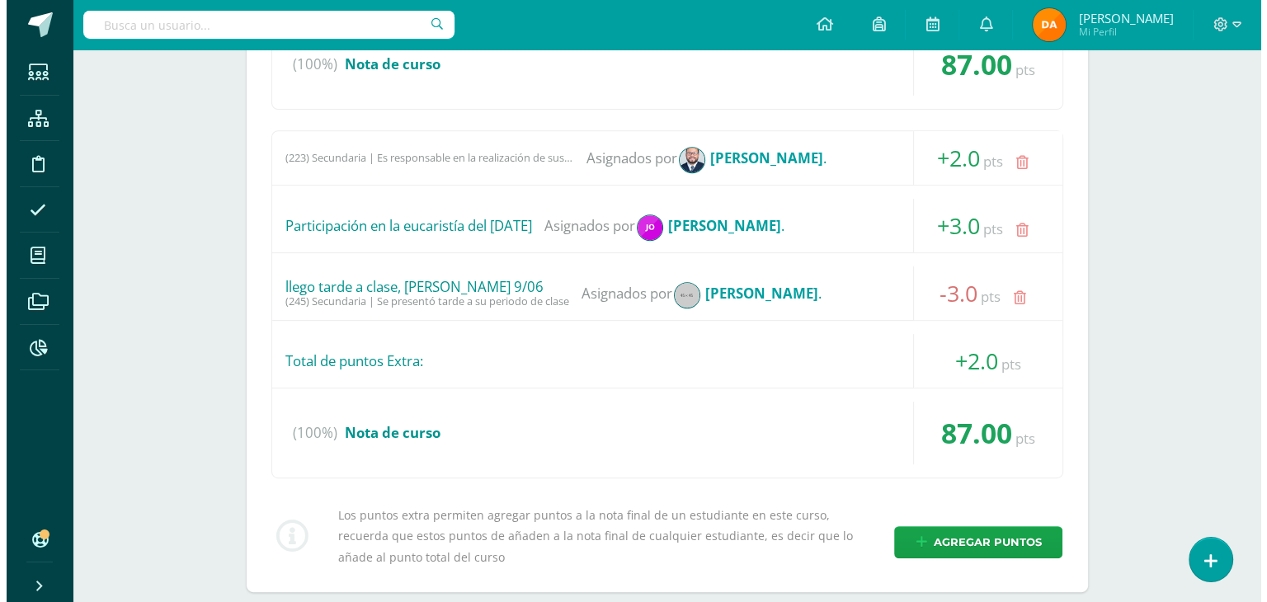
scroll to position [653, 0]
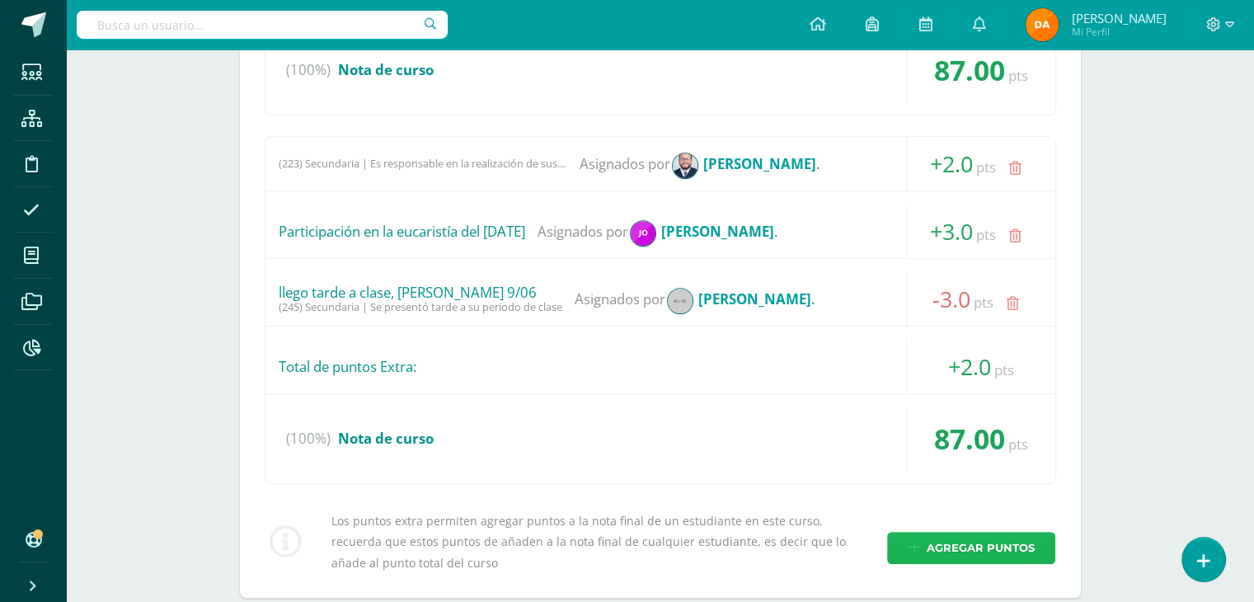
click at [979, 552] on span "Agregar puntos" at bounding box center [980, 548] width 108 height 31
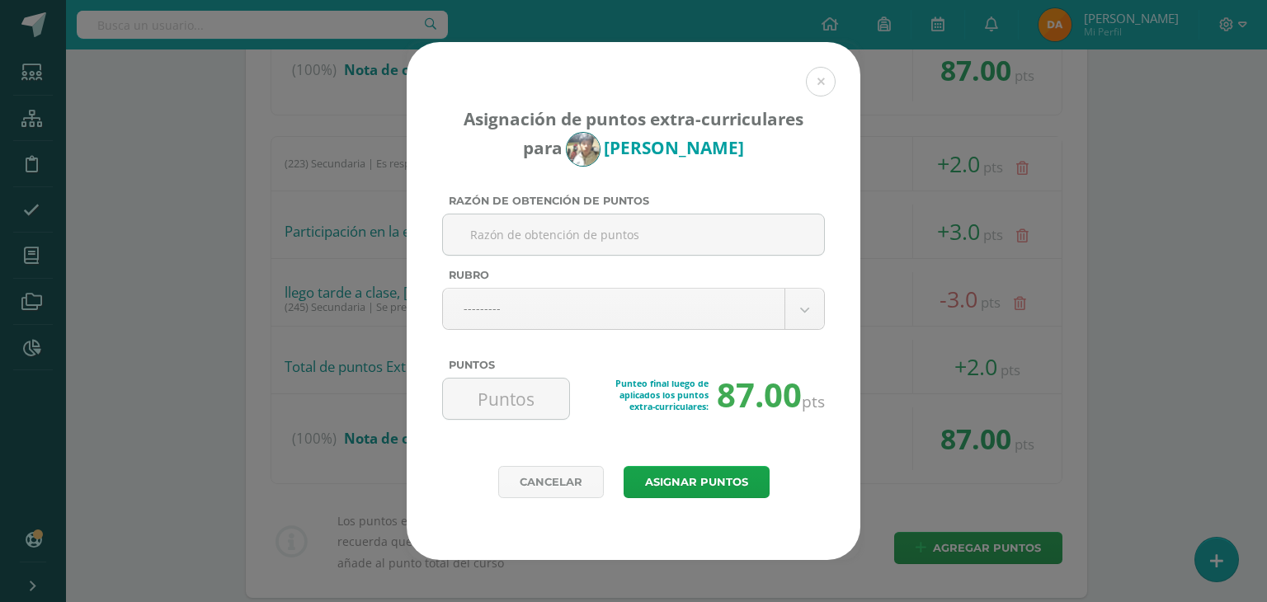
paste input "Open House"
type input "Open House"
click at [808, 314] on body "Asignación de puntos extra-curriculares para Jefferson Monterroso Razón de obte…" at bounding box center [633, 27] width 1267 height 1361
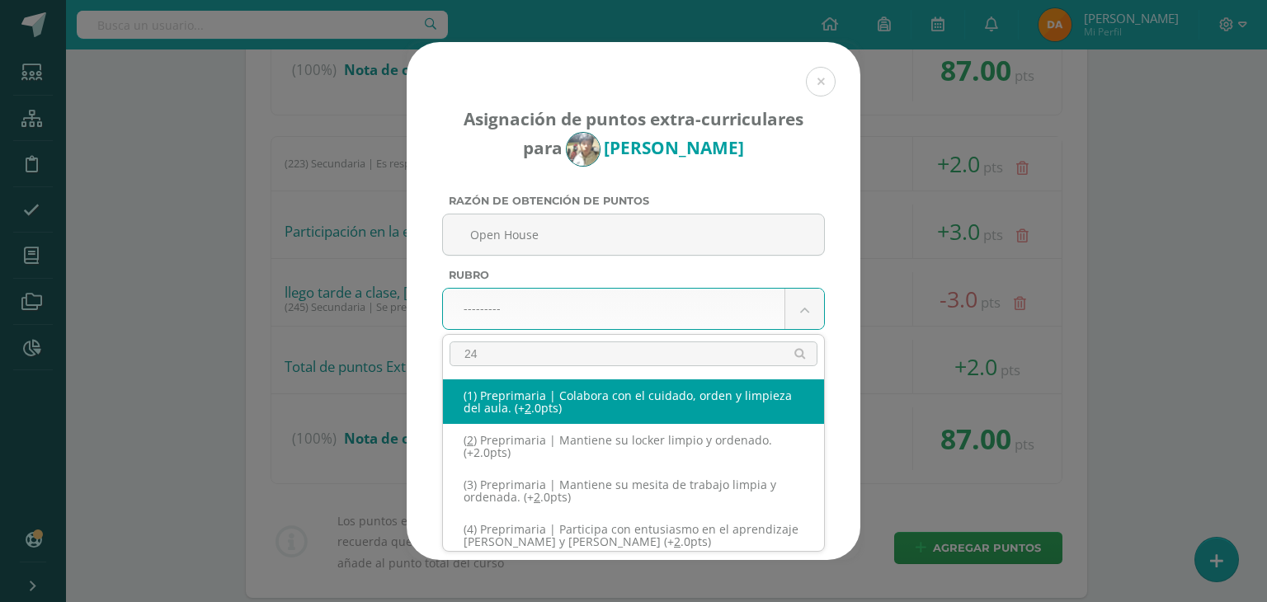
type input "240"
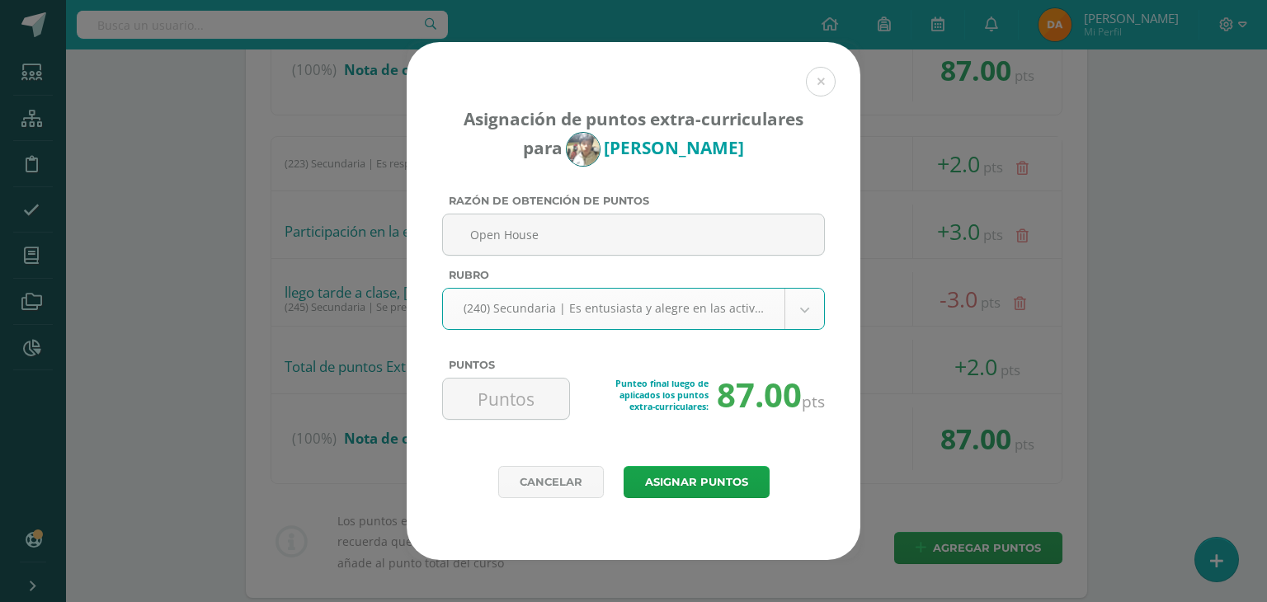
select select "271"
type input "10"
click at [745, 472] on button "Asignar puntos" at bounding box center [696, 482] width 146 height 32
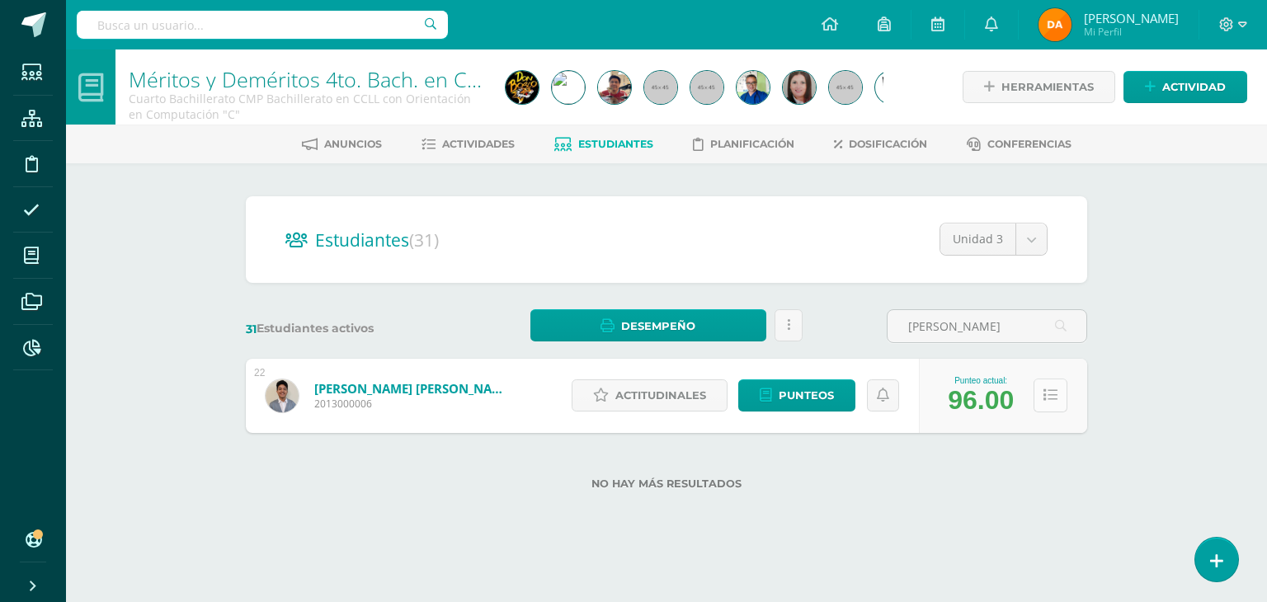
type input "[PERSON_NAME]"
click at [1037, 396] on button at bounding box center [1050, 395] width 34 height 34
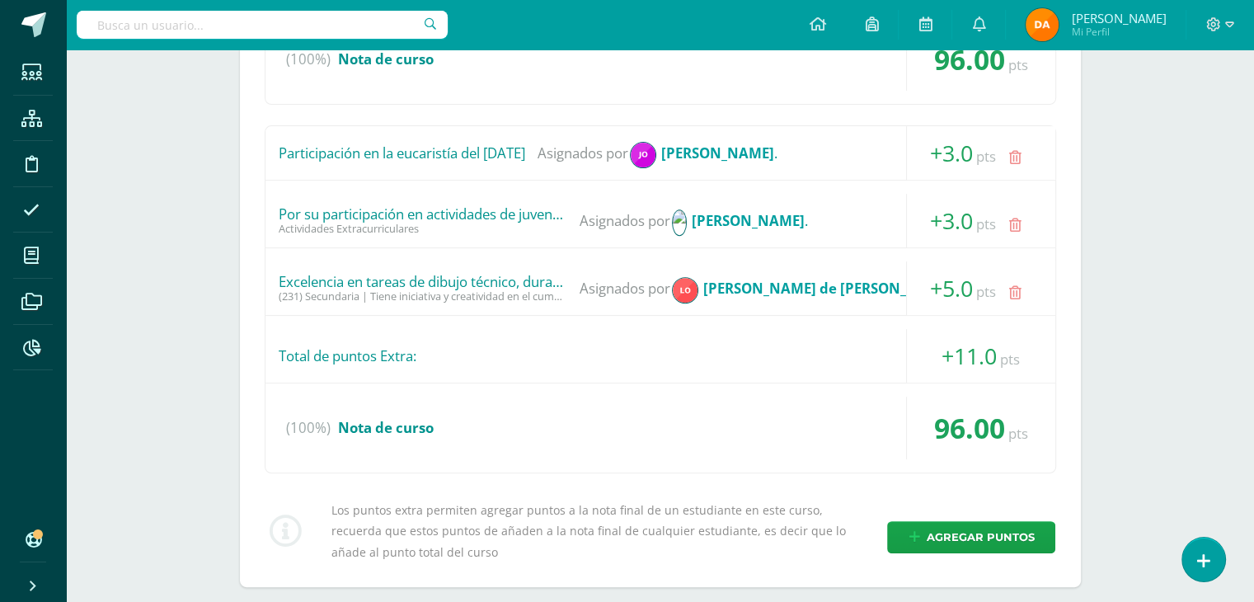
scroll to position [577, 0]
click at [1015, 510] on div "Los puntos extra permiten agregar puntos a la nota final de un estudiante en es…" at bounding box center [660, 530] width 805 height 63
click at [884, 486] on div "(0.00pts) Prueba de Logro -- Sin actividades (0.00pts) Parcial -- Sin actividad…" at bounding box center [660, 221] width 841 height 731
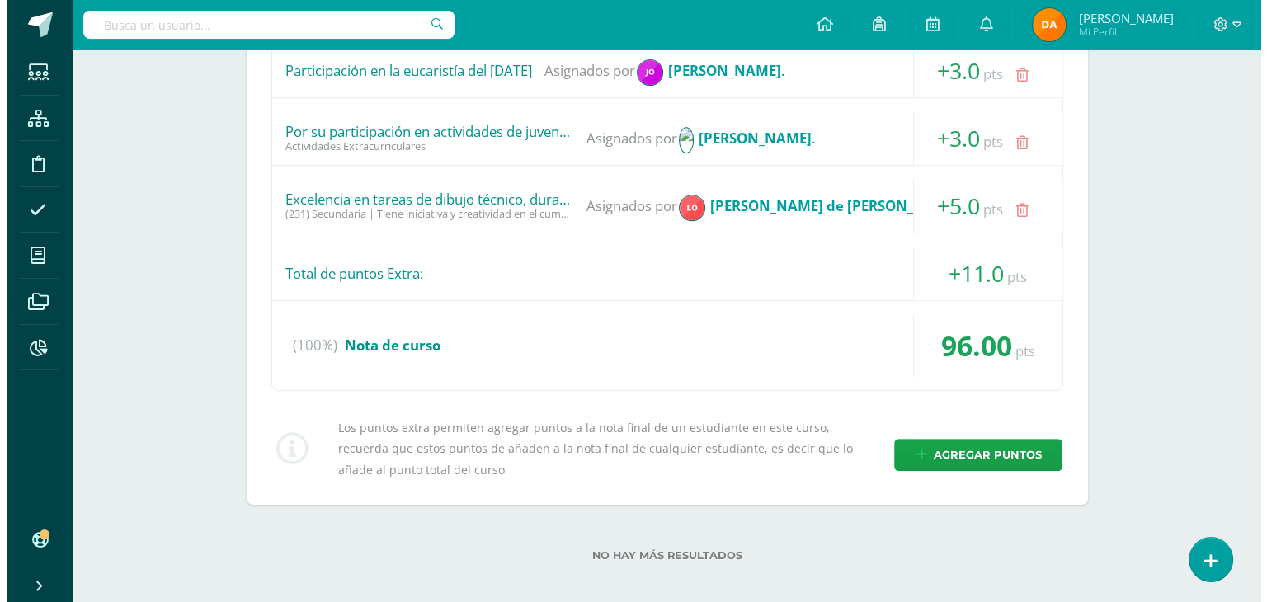
scroll to position [660, 0]
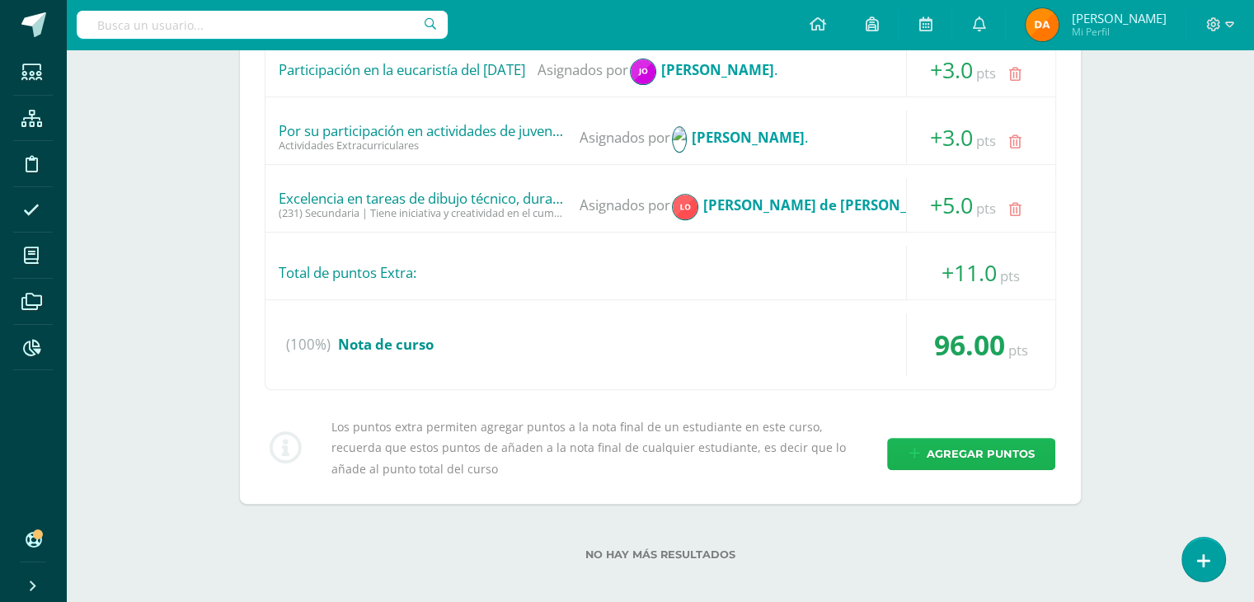
click at [962, 456] on span "Agregar puntos" at bounding box center [980, 454] width 108 height 31
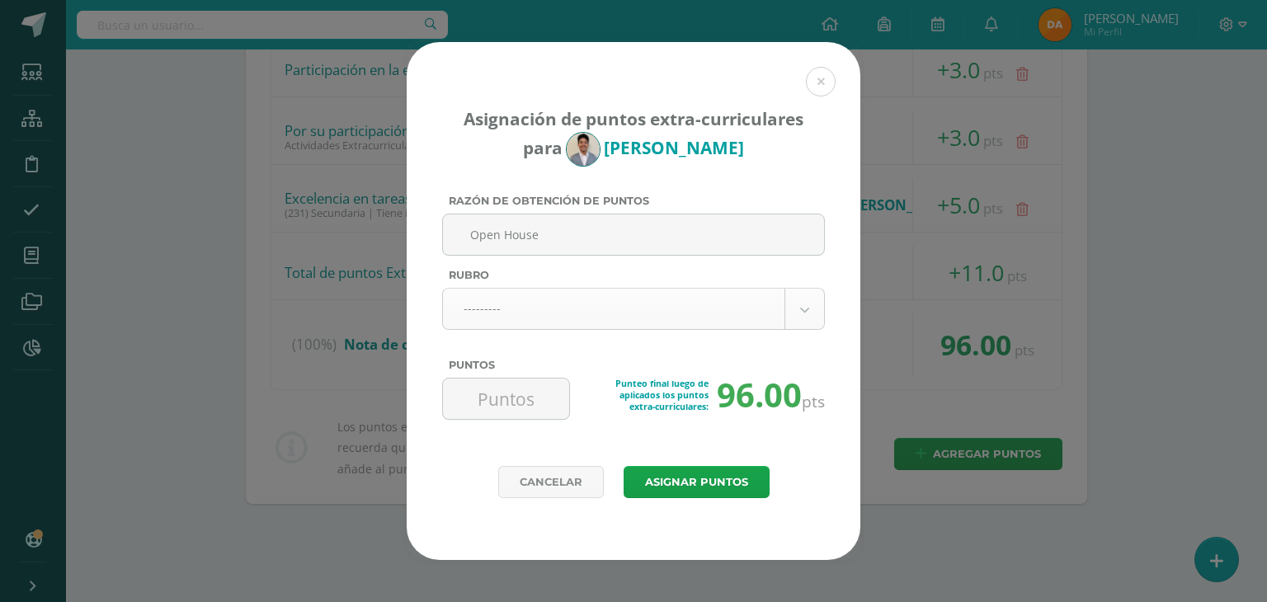
type input "Open House"
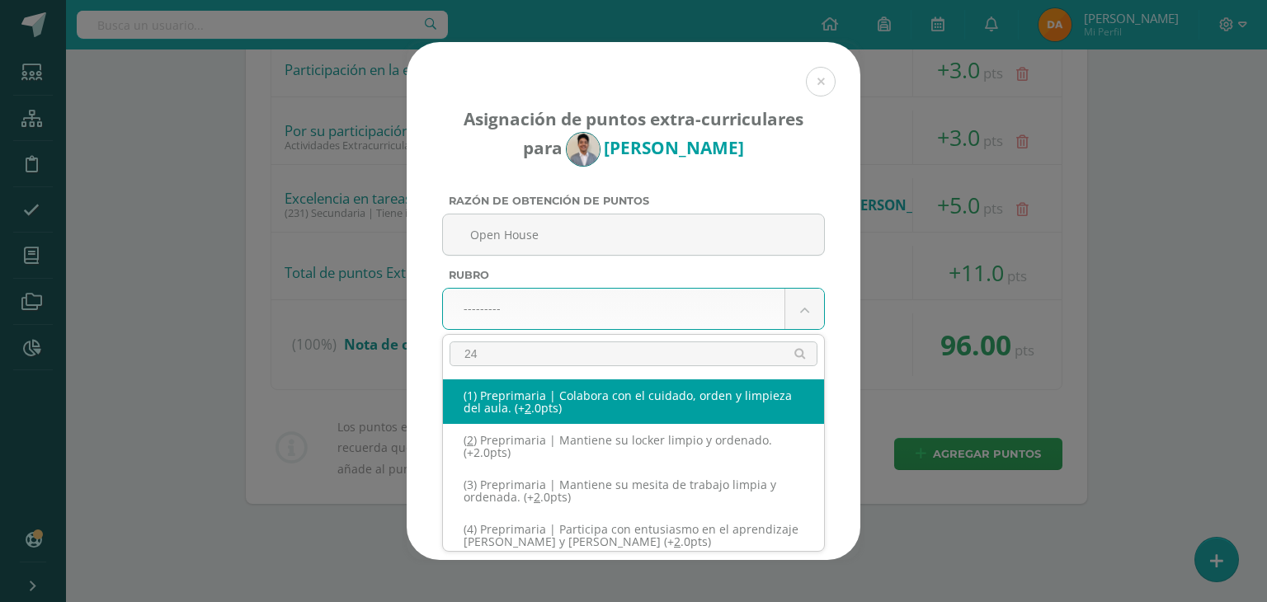
type input "240"
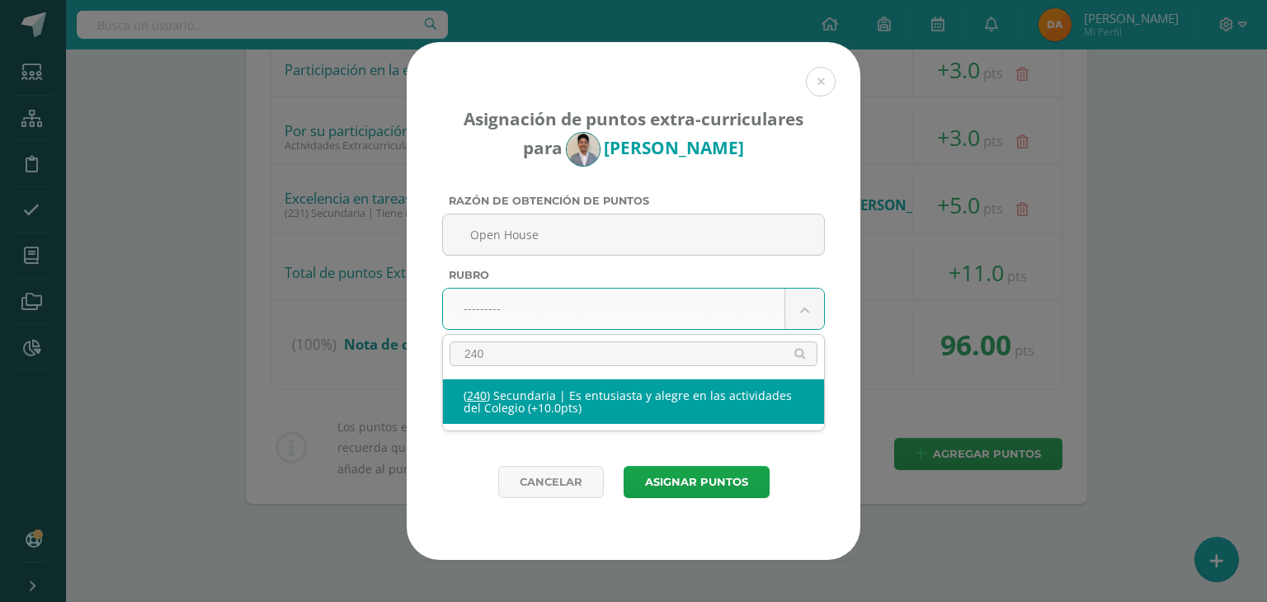
select select "271"
type input "10"
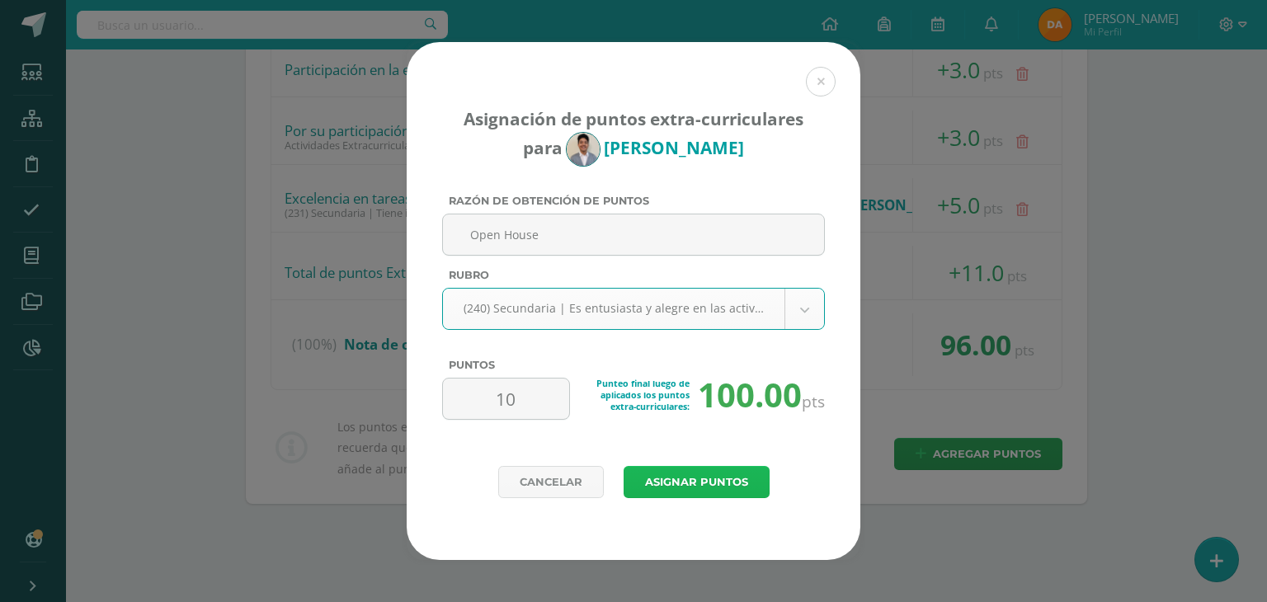
click at [687, 484] on button "Asignar puntos" at bounding box center [696, 482] width 146 height 32
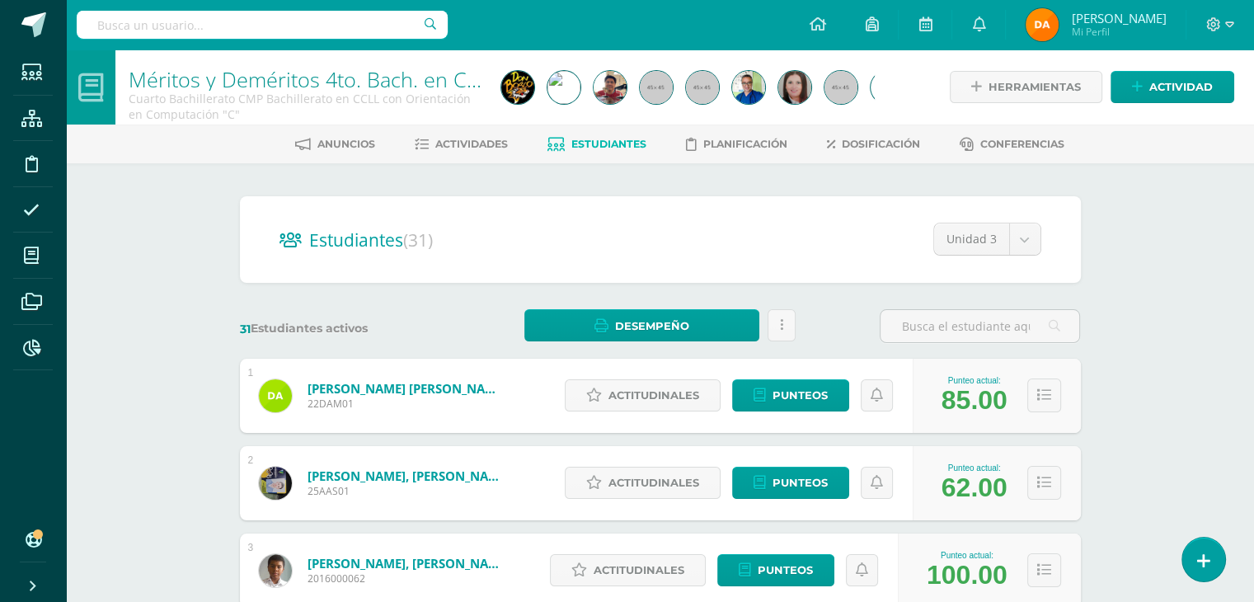
click at [392, 18] on input "text" at bounding box center [262, 25] width 371 height 28
type input "méritos 4to"
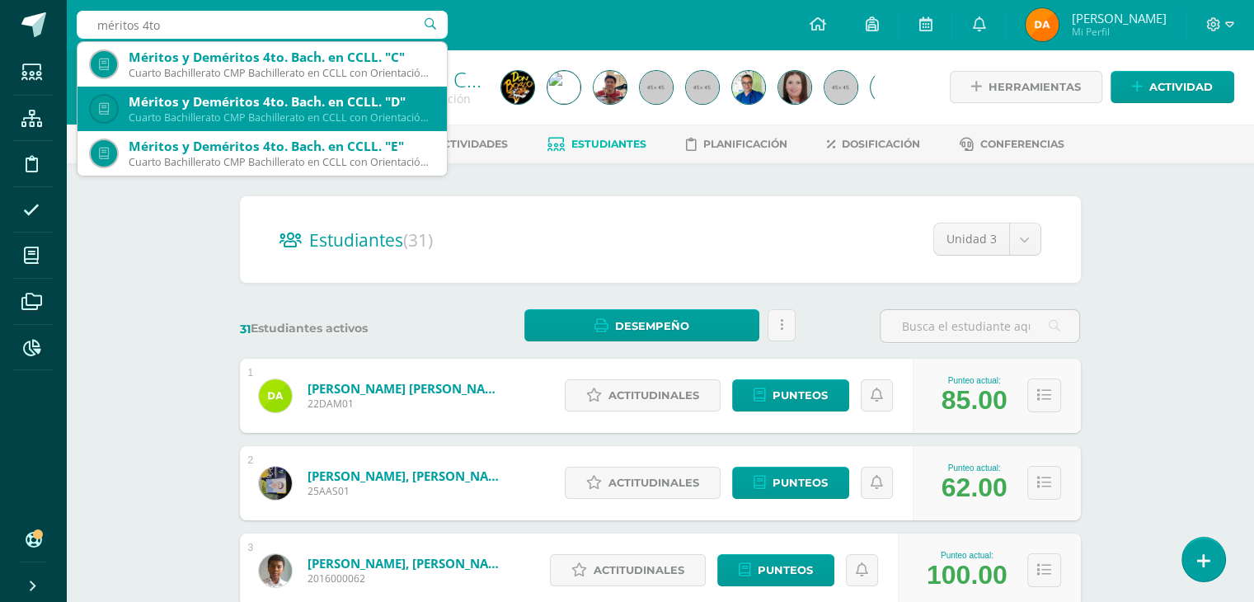
click at [211, 120] on div "Cuarto Bachillerato CMP Bachillerato en CCLL con Orientación en Computación 'D'" at bounding box center [281, 117] width 305 height 14
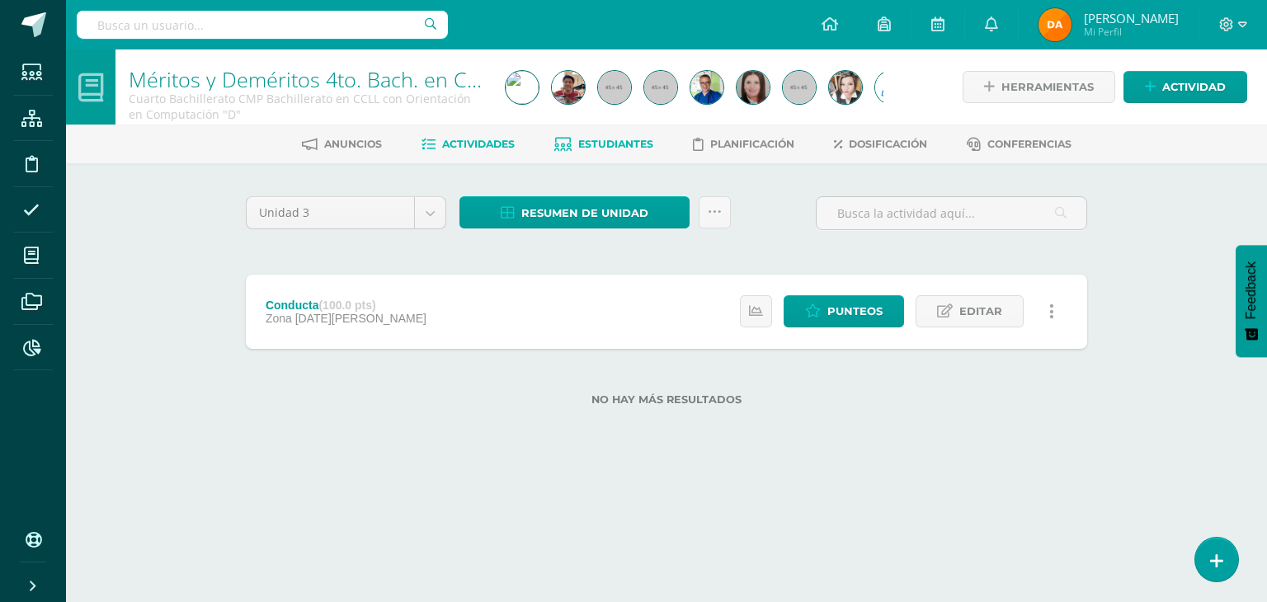
click at [594, 143] on span "Estudiantes" at bounding box center [615, 144] width 75 height 12
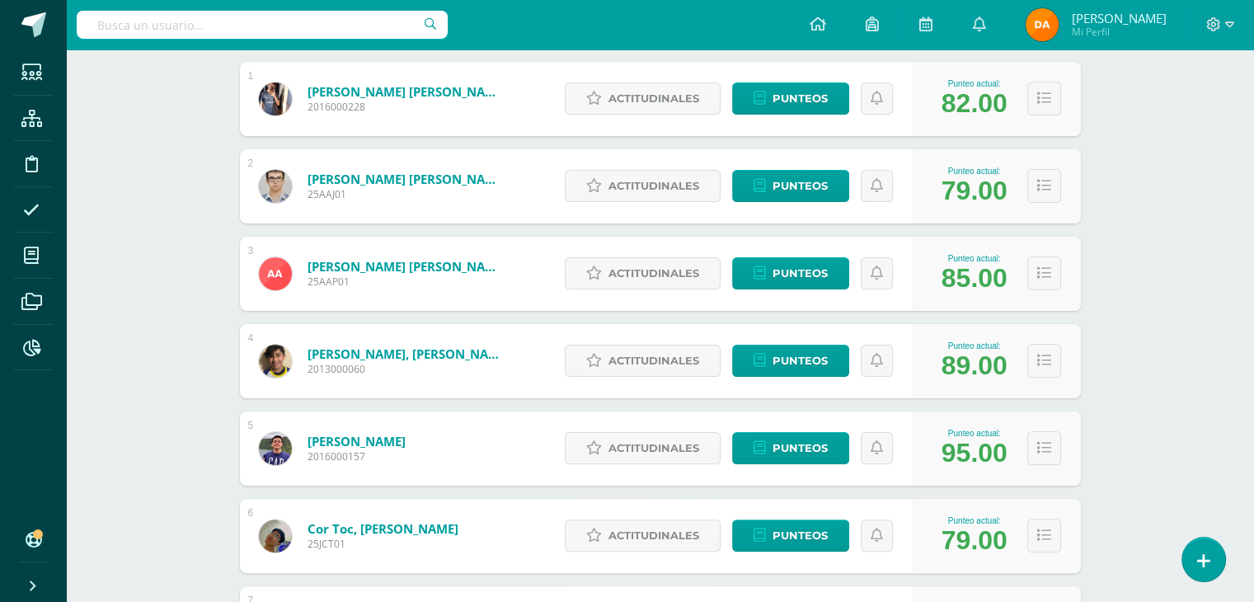
scroll to position [330, 0]
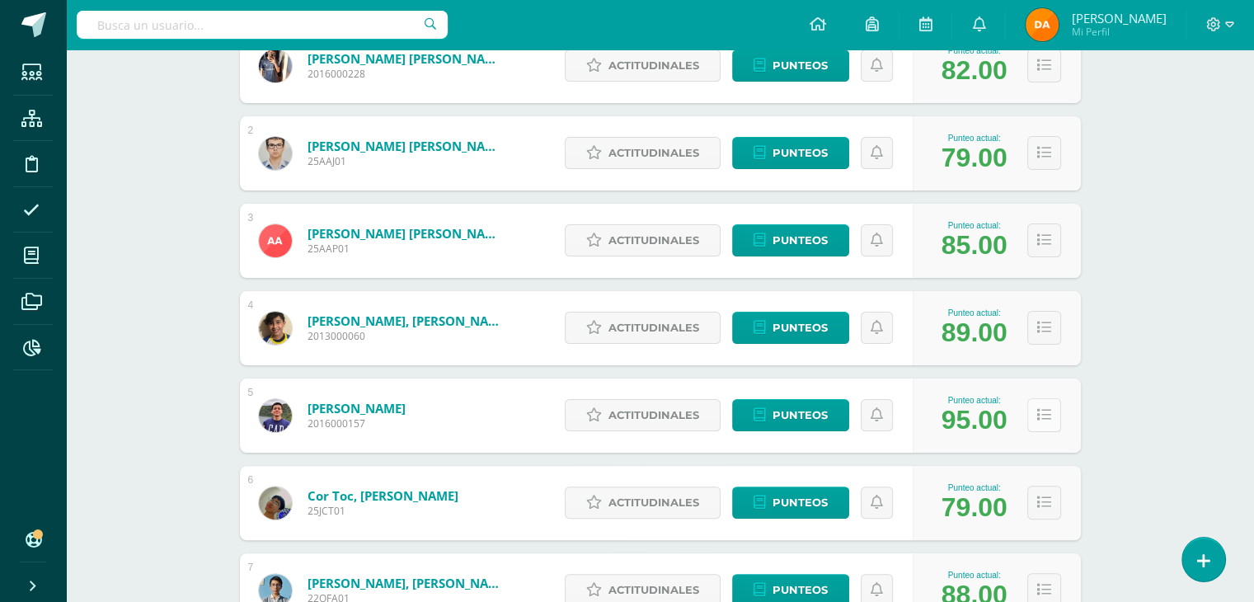
click at [1042, 423] on button at bounding box center [1044, 415] width 34 height 34
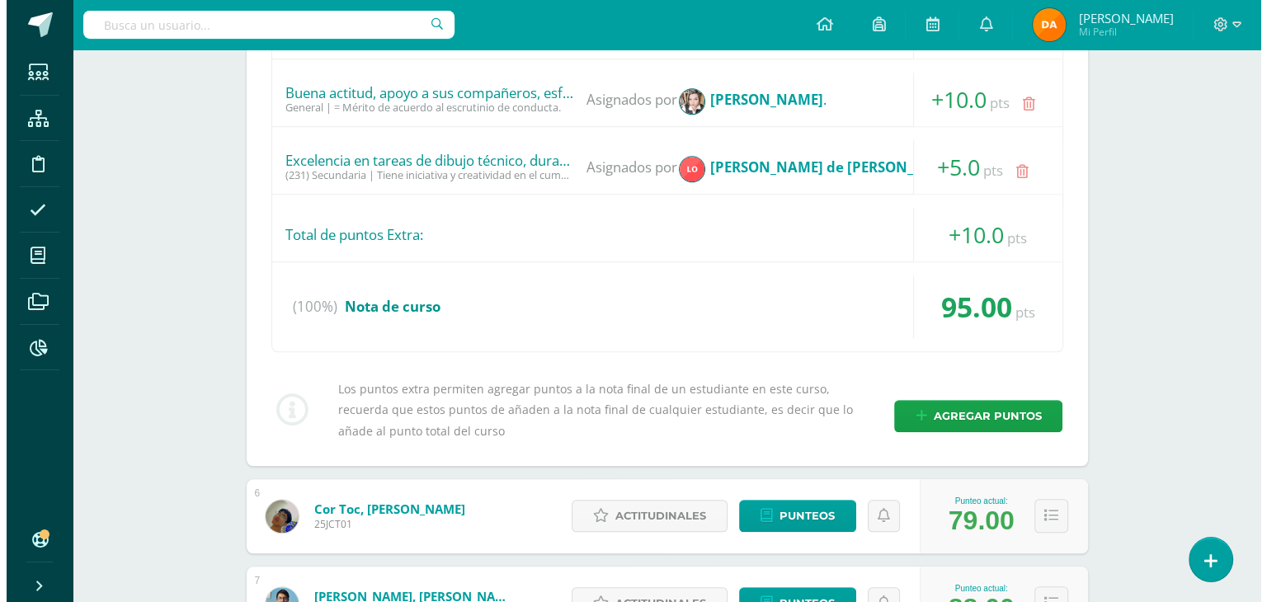
scroll to position [1319, 0]
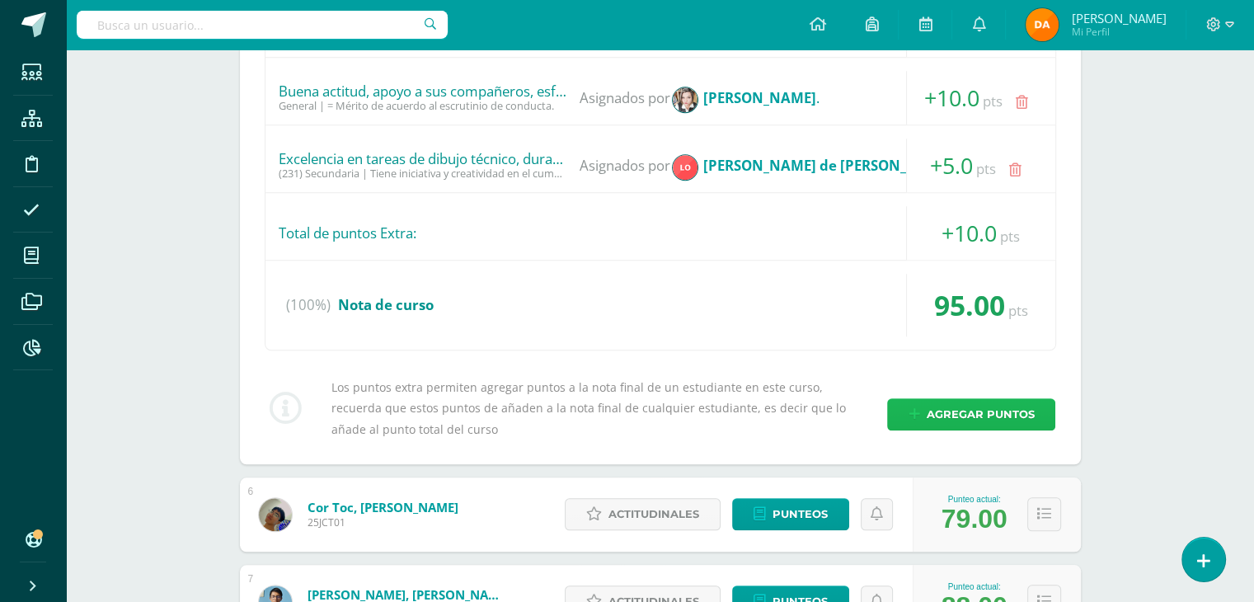
click at [967, 410] on span "Agregar puntos" at bounding box center [980, 414] width 108 height 31
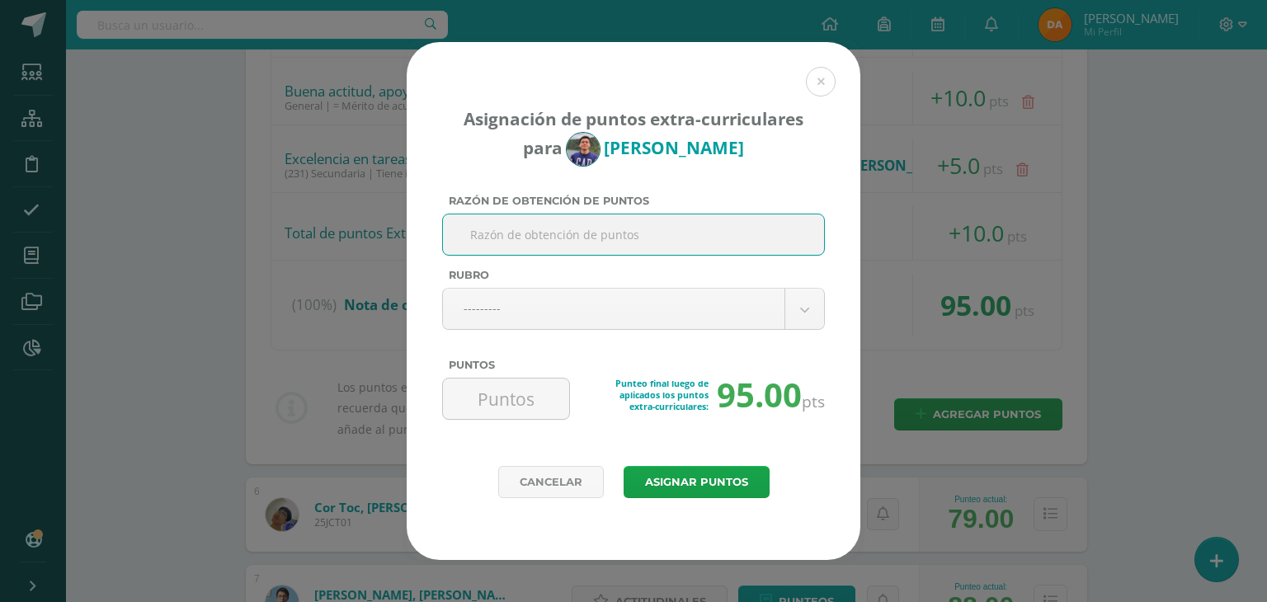
paste input "Open House"
type input "Open House"
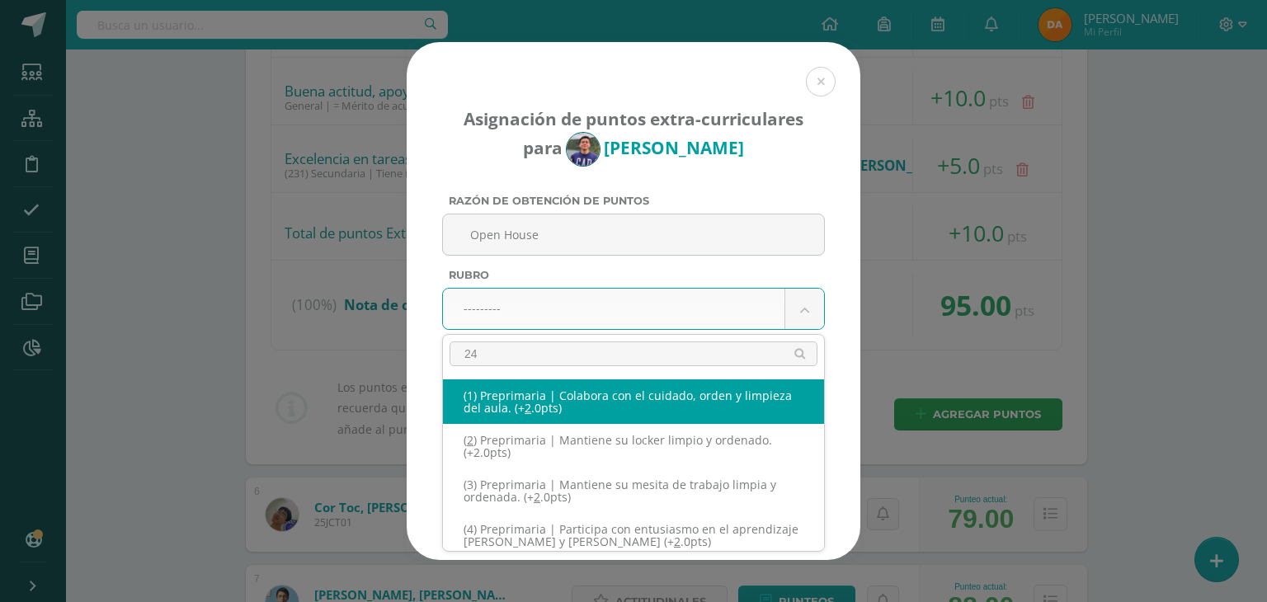
type input "240"
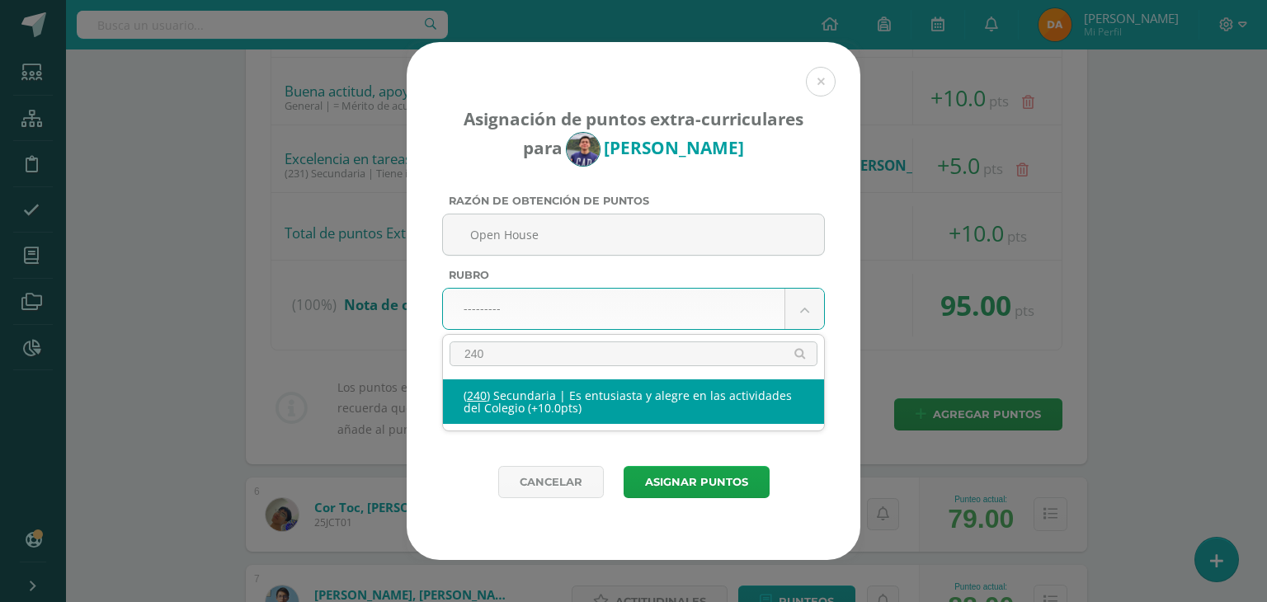
select select "271"
type input "10"
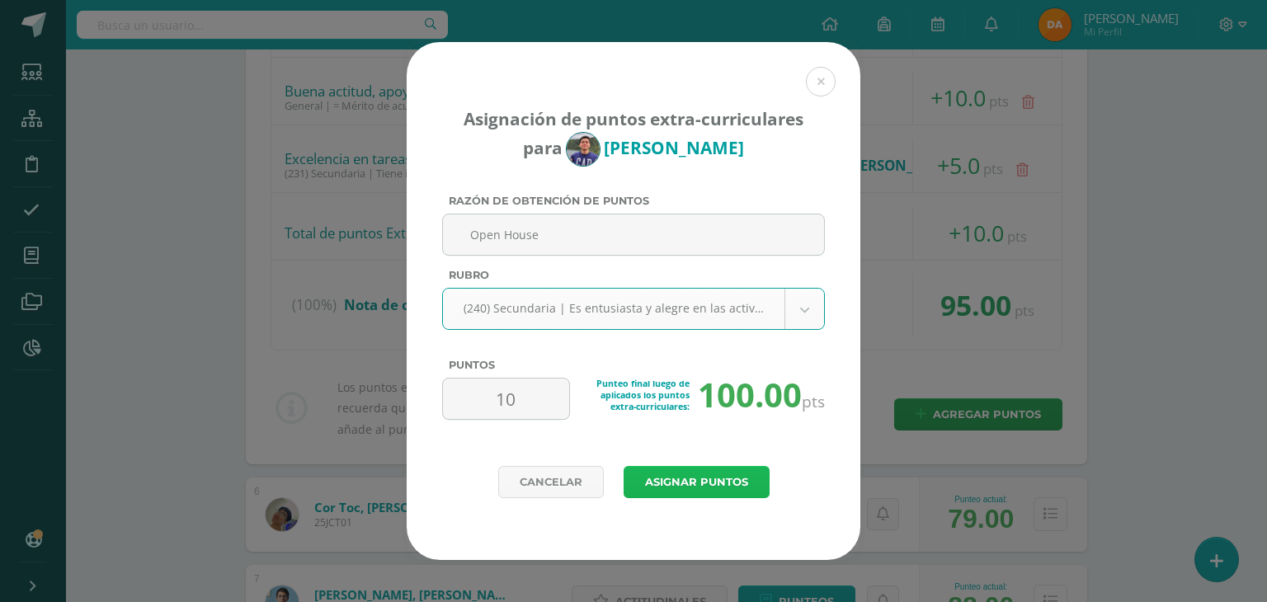
click at [651, 472] on button "Asignar puntos" at bounding box center [696, 482] width 146 height 32
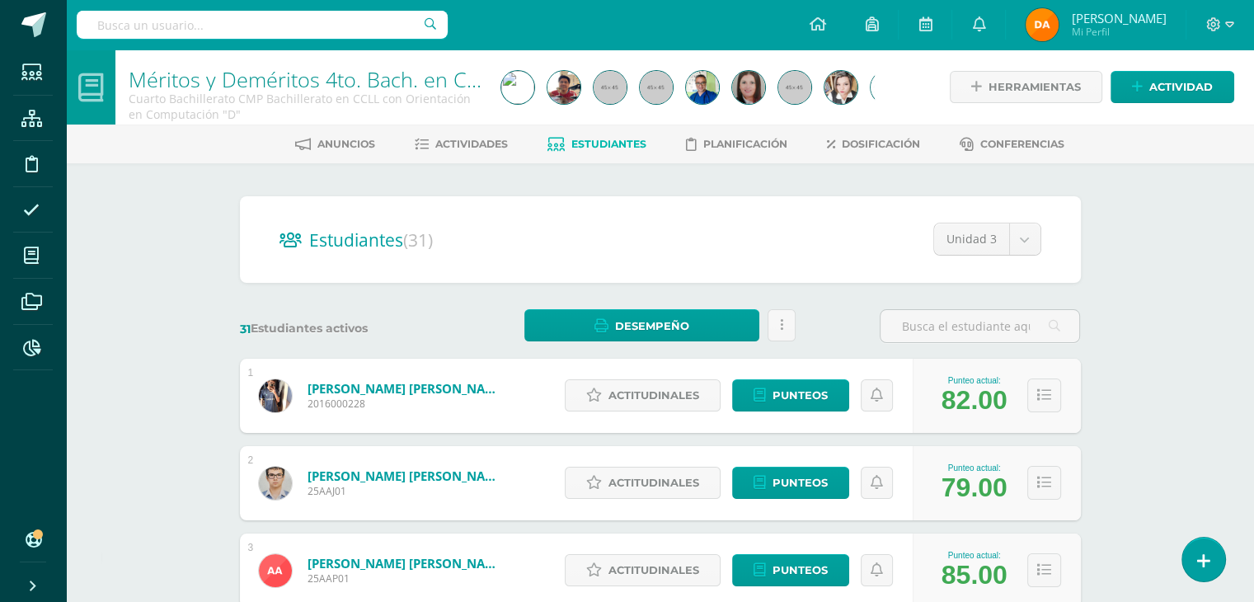
click at [381, 34] on input "text" at bounding box center [262, 25] width 371 height 28
type input "méritos 5to"
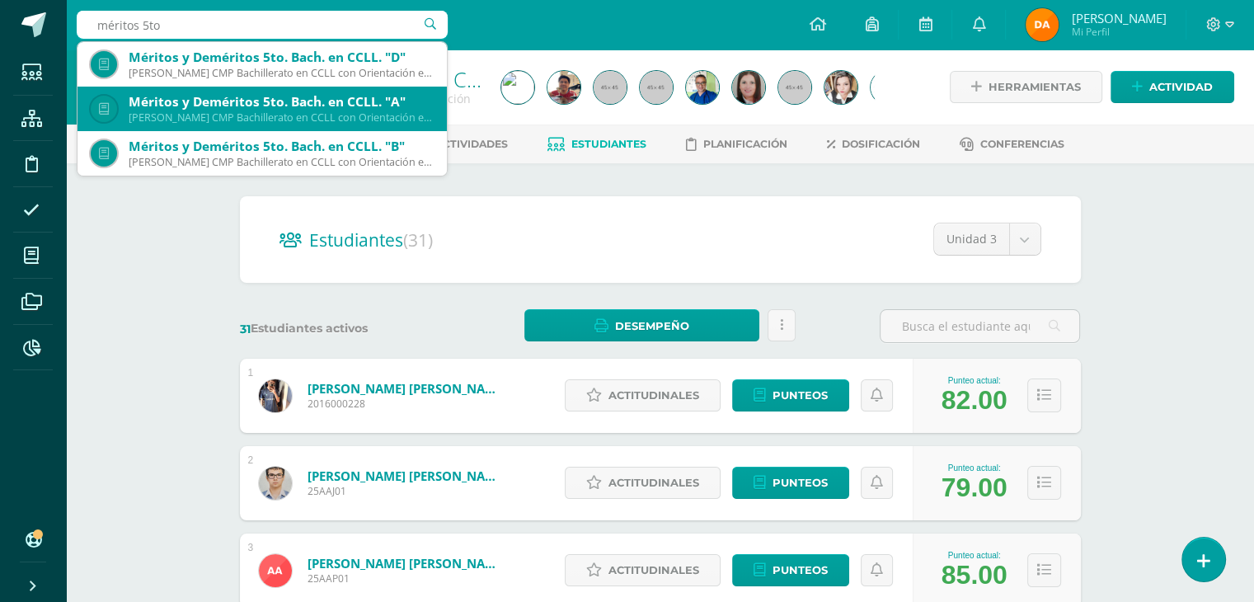
click at [194, 116] on div "Quinto Bachillerato CMP Bachillerato en CCLL con Orientación en Computación 'A'" at bounding box center [281, 117] width 305 height 14
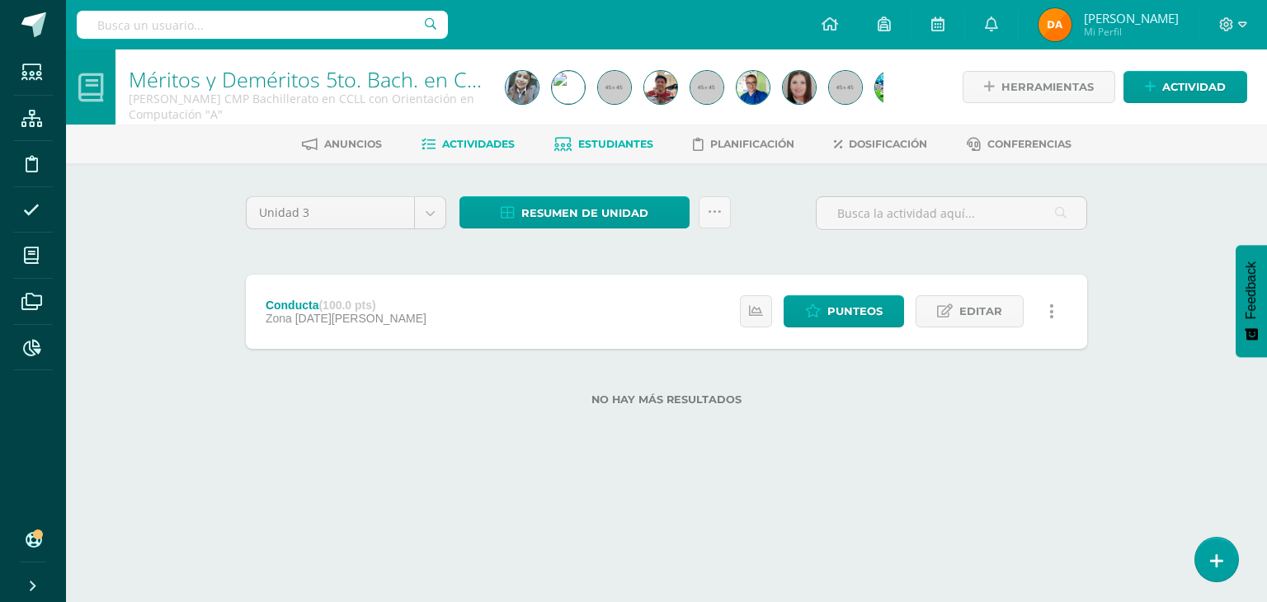
click at [640, 150] on link "Estudiantes" at bounding box center [603, 144] width 99 height 26
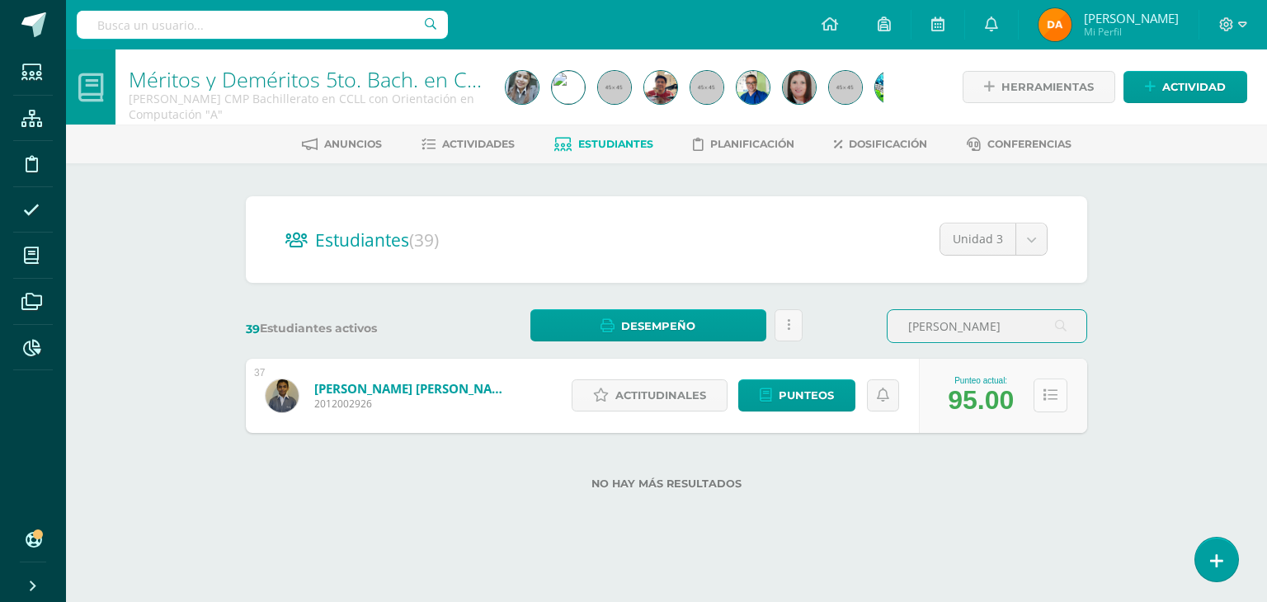
type input "salazar"
click at [1065, 398] on button at bounding box center [1050, 395] width 34 height 34
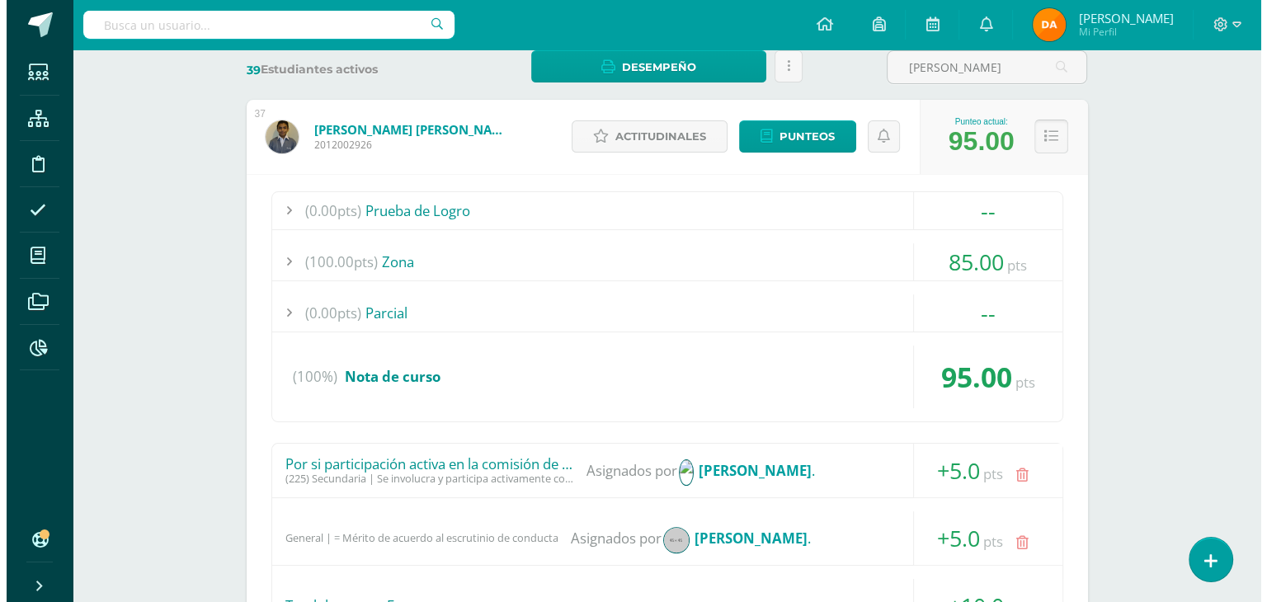
scroll to position [505, 0]
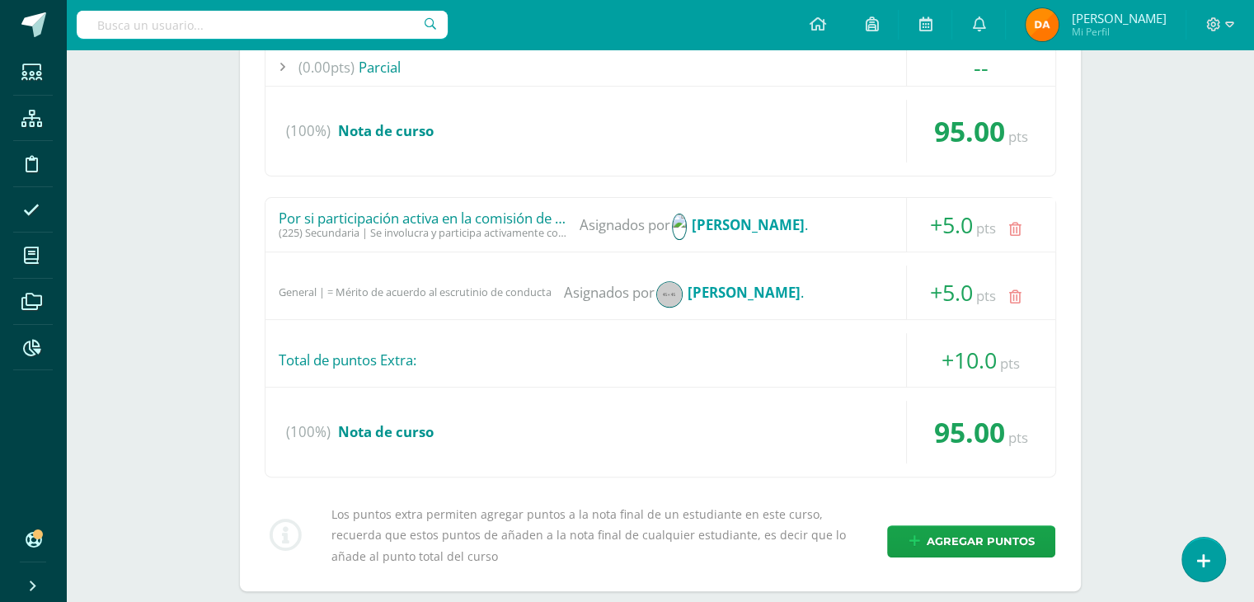
click at [971, 513] on div "Los puntos extra permiten agregar puntos a la nota final de un estudiante en es…" at bounding box center [660, 535] width 805 height 63
click at [962, 526] on span "Agregar puntos" at bounding box center [980, 541] width 108 height 31
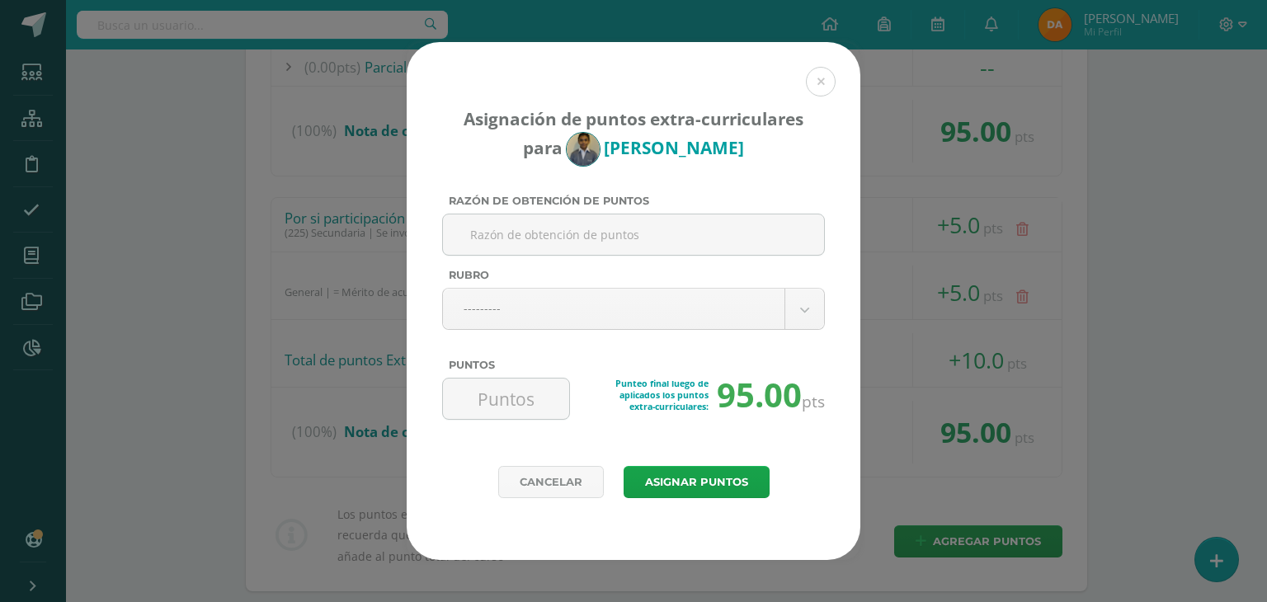
paste input "Open House"
type input "Open House"
click at [691, 294] on body "Asignación de puntos extra-curriculares para José Salazar Razón de obtención de…" at bounding box center [633, 98] width 1267 height 1206
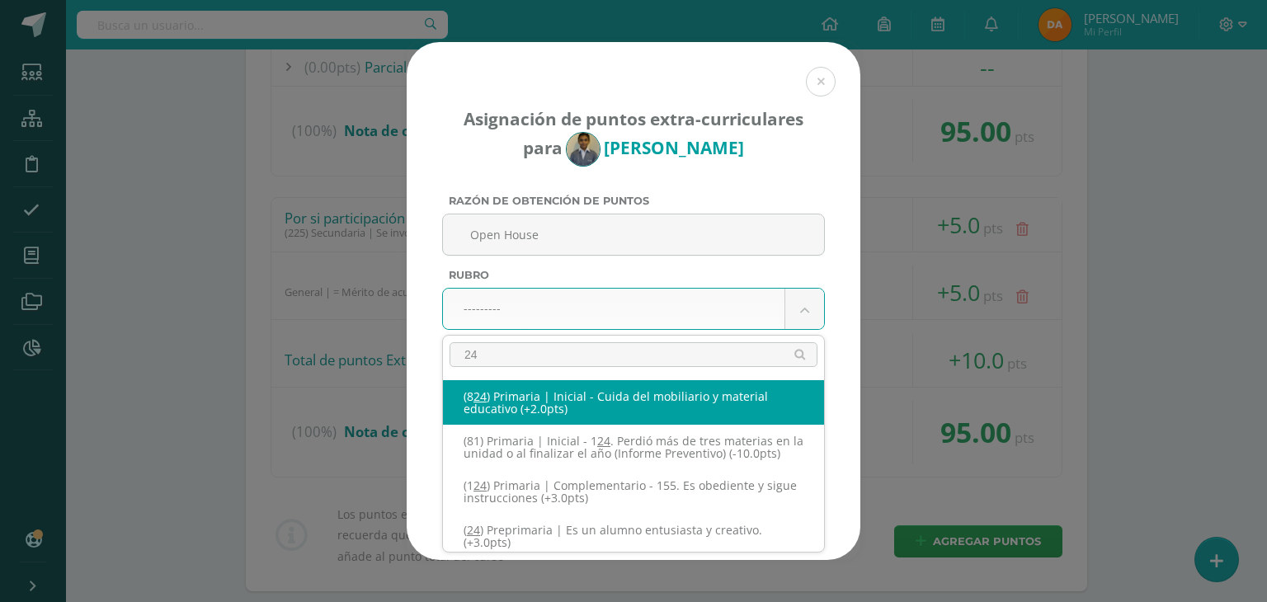
type input "240"
select select "271"
type input "10"
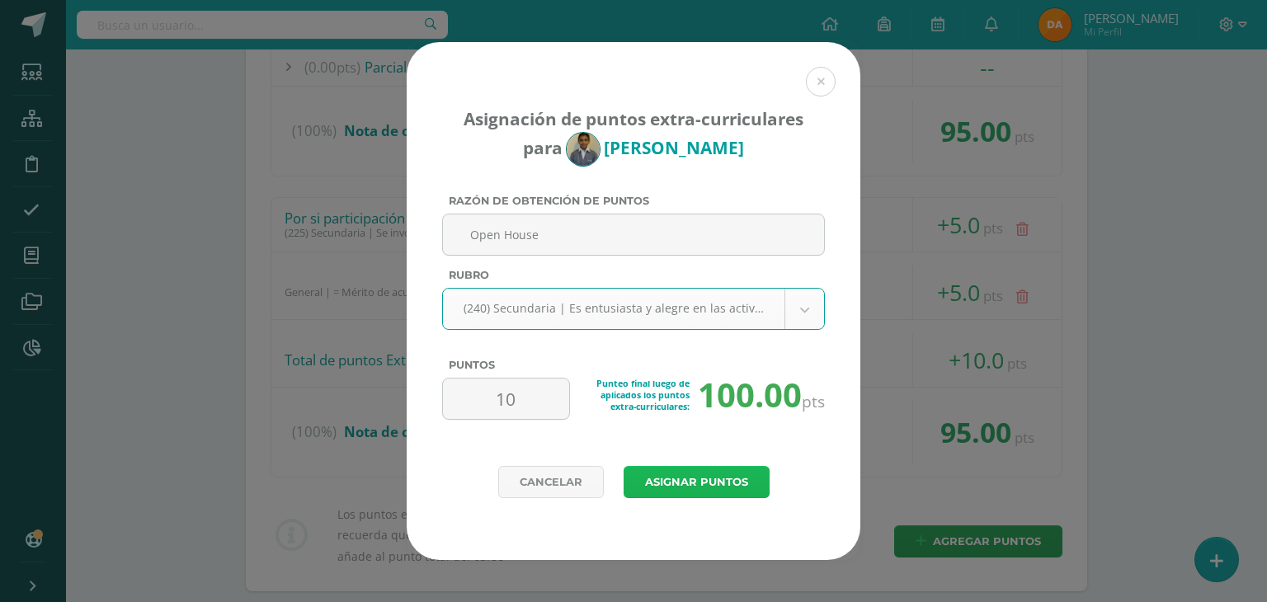
click at [689, 477] on button "Asignar puntos" at bounding box center [696, 482] width 146 height 32
